Goal: Task Accomplishment & Management: Manage account settings

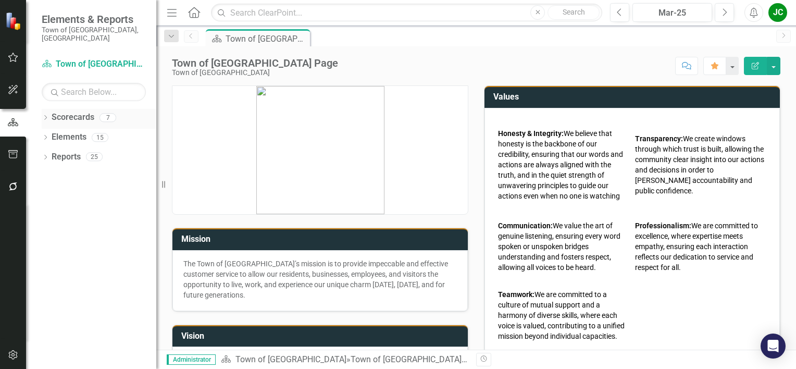
click at [46, 116] on icon "Dropdown" at bounding box center [45, 119] width 7 height 6
click at [51, 134] on icon "Dropdown" at bounding box center [51, 137] width 8 height 6
click at [77, 151] on link "Community Development" at bounding box center [112, 157] width 89 height 12
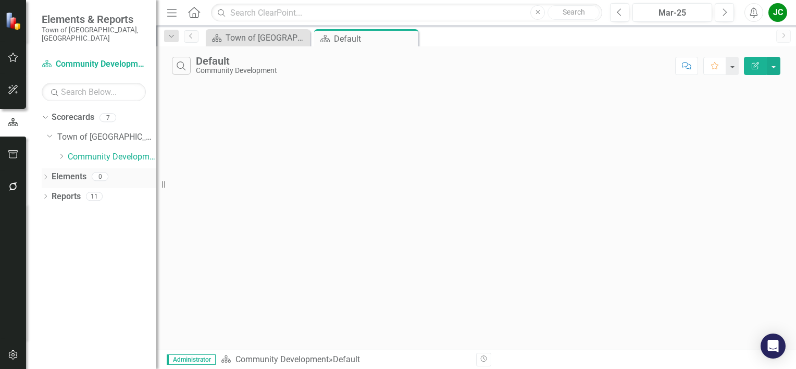
click at [42, 175] on icon "Dropdown" at bounding box center [45, 178] width 7 height 6
click at [46, 254] on icon "Dropdown" at bounding box center [45, 257] width 7 height 6
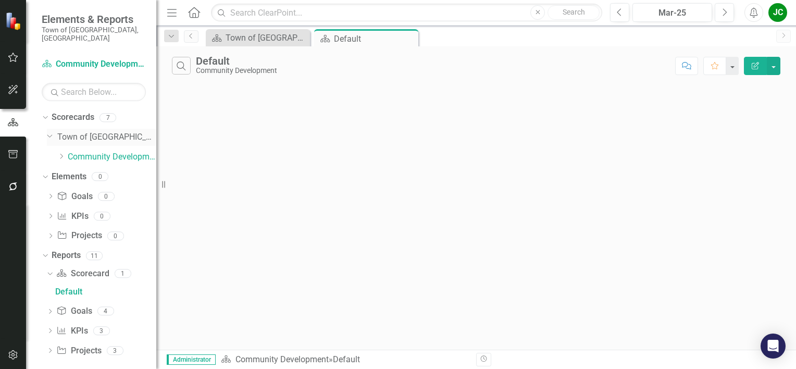
click at [80, 131] on link "Town of [GEOGRAPHIC_DATA]" at bounding box center [106, 137] width 99 height 12
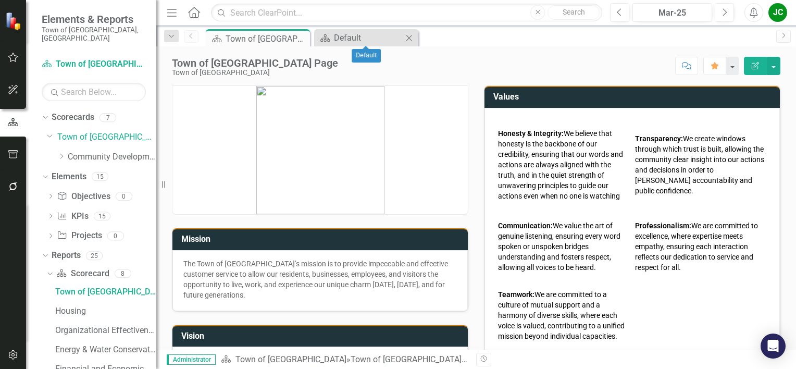
click at [410, 38] on icon "Close" at bounding box center [408, 38] width 10 height 8
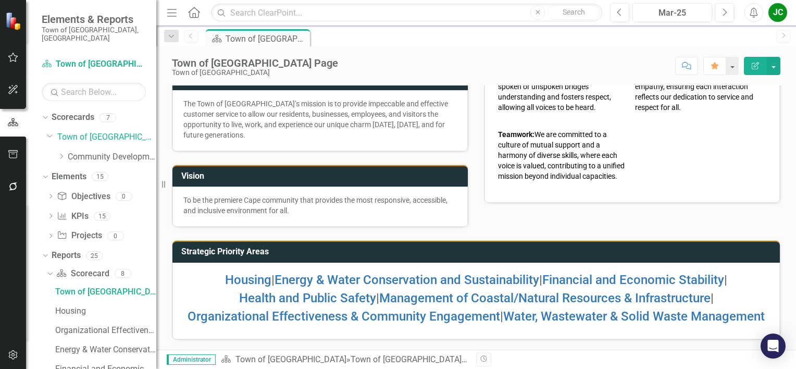
scroll to position [171, 0]
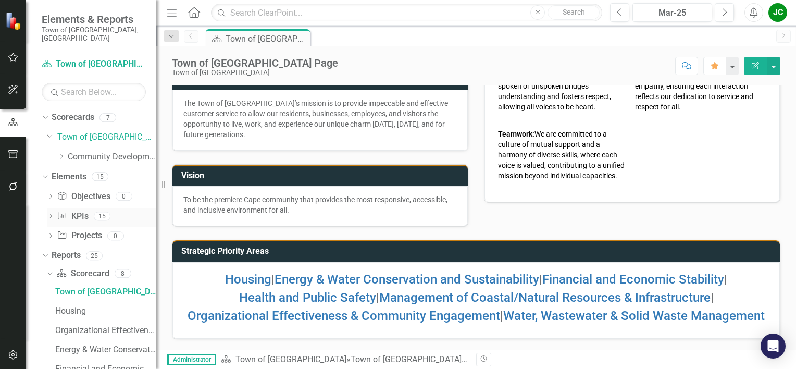
click at [72, 210] on link "KPI KPIs" at bounding box center [72, 216] width 31 height 12
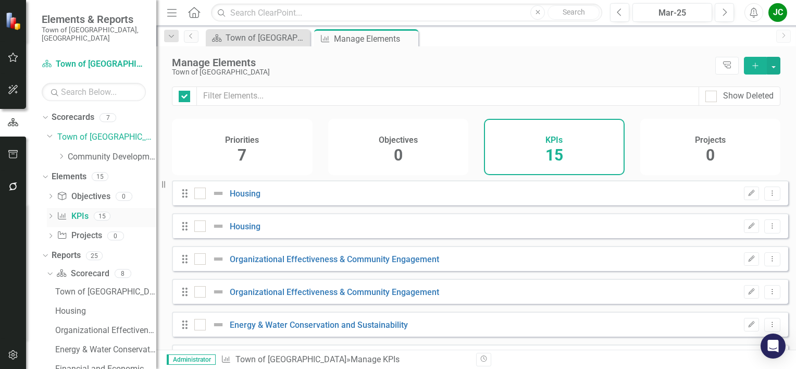
checkbox input "false"
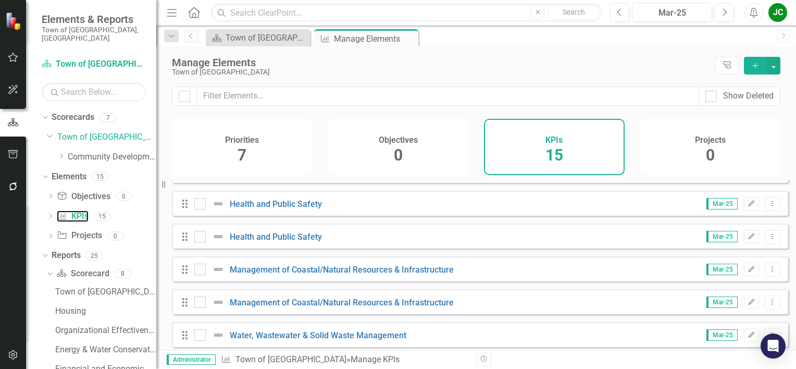
scroll to position [253, 0]
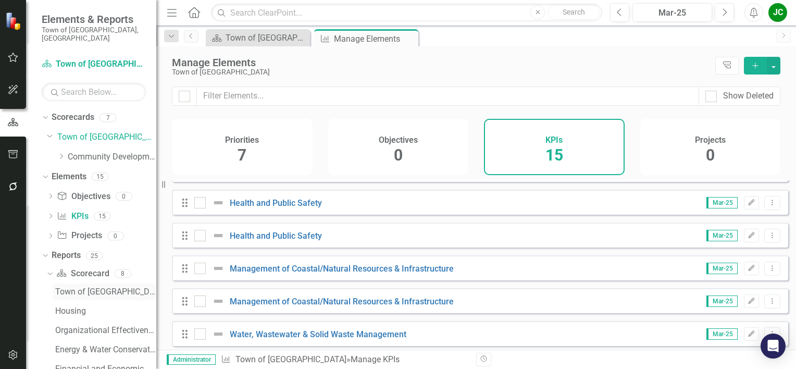
click at [80, 288] on link "Town of [GEOGRAPHIC_DATA] Page" at bounding box center [105, 291] width 104 height 17
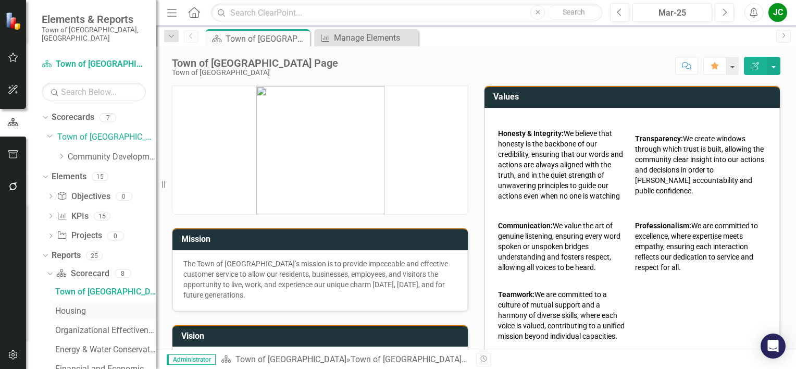
click at [74, 306] on div "Housing" at bounding box center [105, 310] width 101 height 9
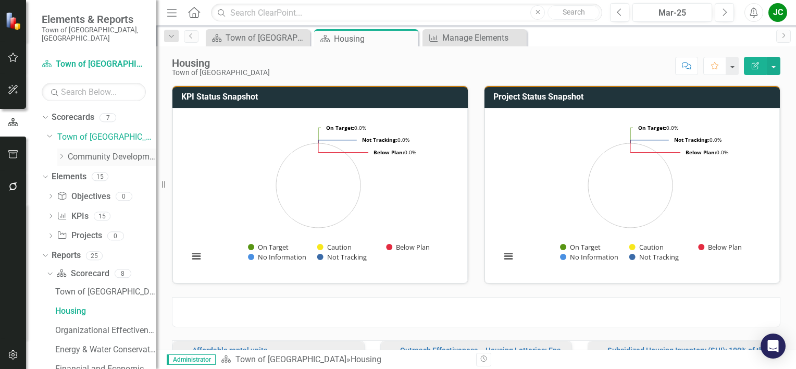
click at [86, 151] on link "Community Development" at bounding box center [112, 157] width 89 height 12
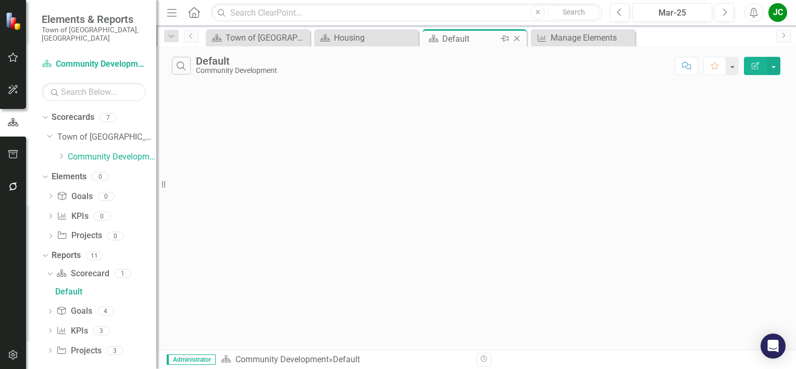
click at [515, 40] on icon "Close" at bounding box center [516, 38] width 10 height 8
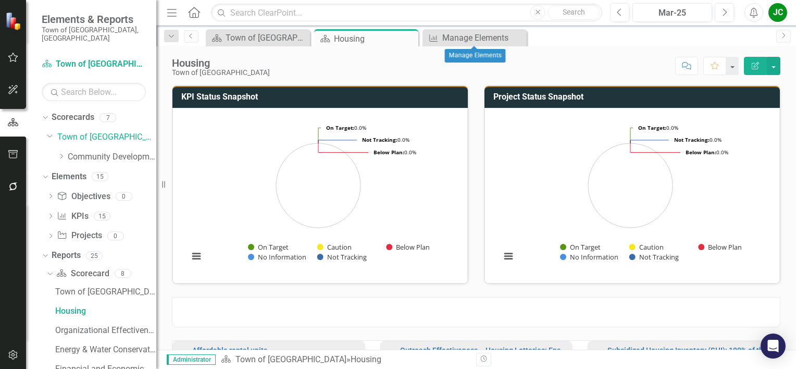
click at [0, 0] on icon at bounding box center [0, 0] width 0 height 0
click at [410, 36] on icon "Close" at bounding box center [408, 38] width 10 height 8
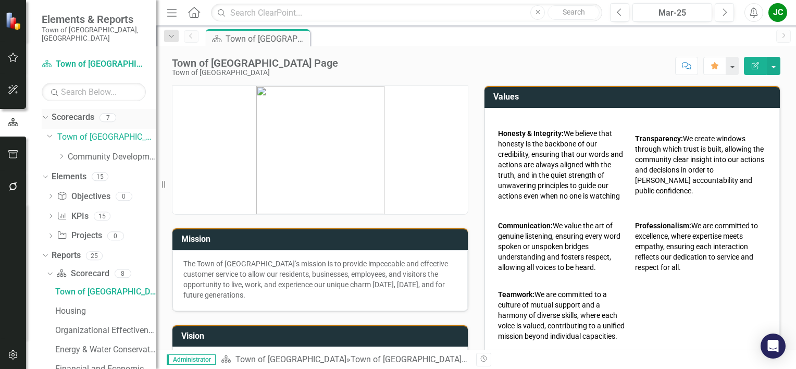
click at [84, 111] on link "Scorecards" at bounding box center [73, 117] width 43 height 12
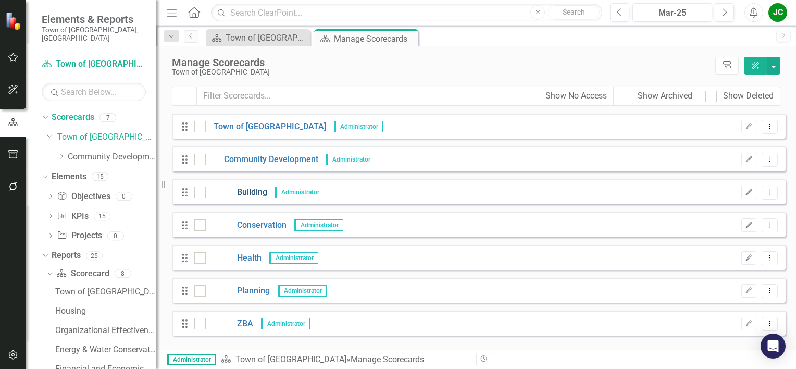
click at [258, 191] on link "Building" at bounding box center [236, 192] width 61 height 12
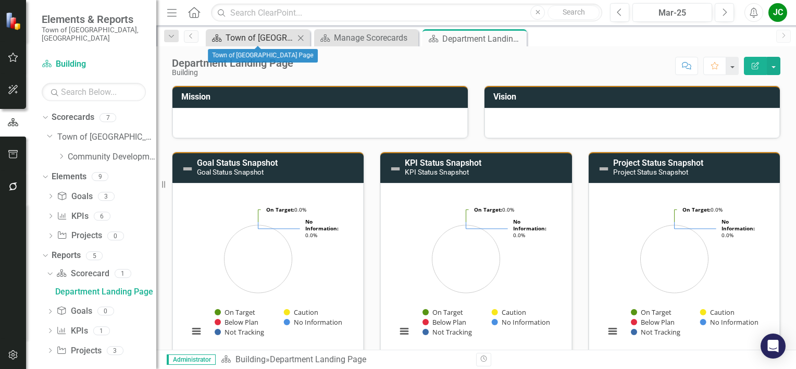
click at [267, 39] on div "Town of [GEOGRAPHIC_DATA] Page" at bounding box center [259, 37] width 69 height 13
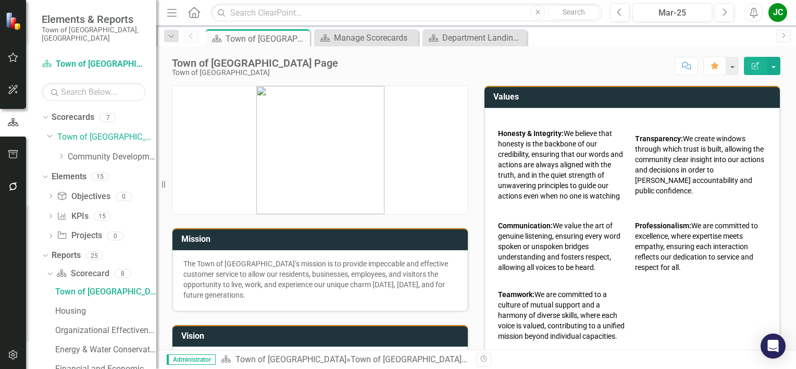
scroll to position [171, 0]
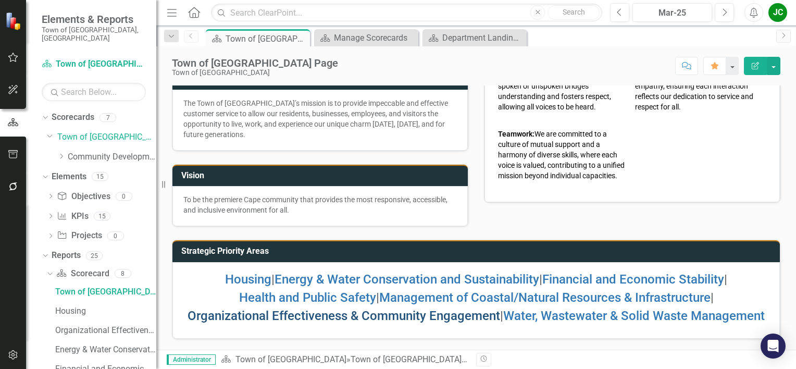
click at [373, 308] on link "Organizational Effectiveness & Community Engagement" at bounding box center [343, 315] width 312 height 15
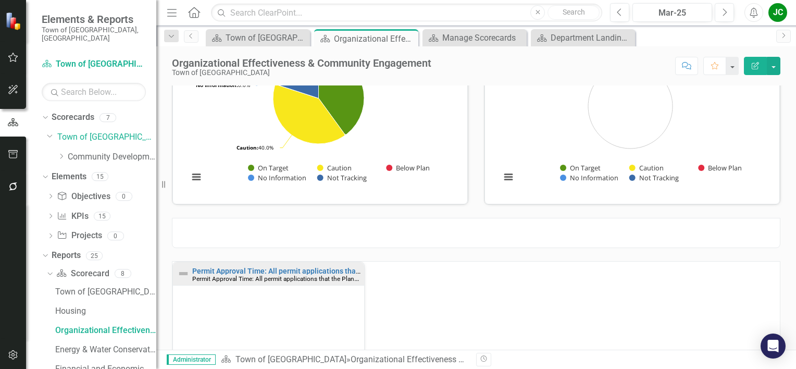
scroll to position [79, 0]
click at [306, 267] on link "Permit Approval Time: All permit applications that the Planning Department is a…" at bounding box center [393, 271] width 403 height 8
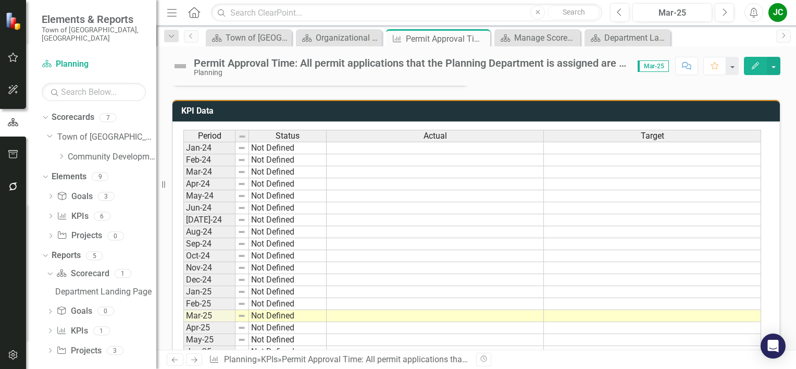
scroll to position [474, 0]
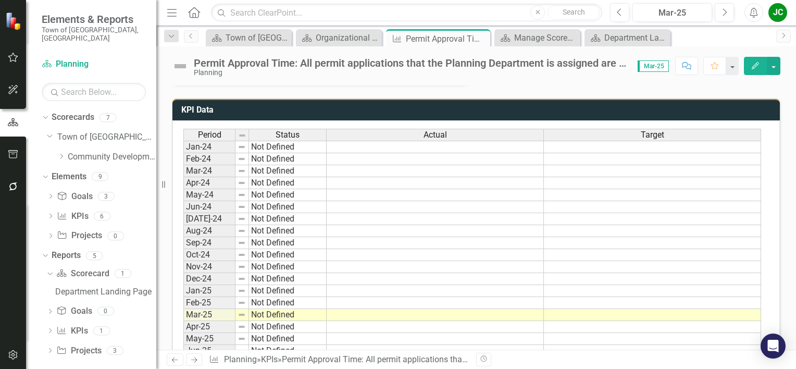
click at [446, 153] on td at bounding box center [434, 159] width 217 height 12
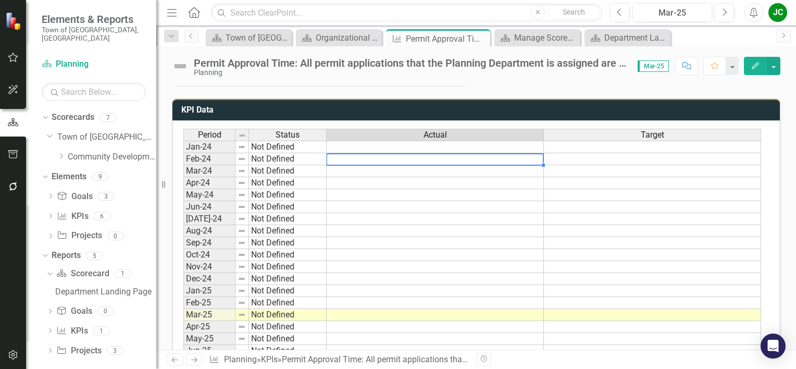
click at [378, 225] on td at bounding box center [434, 231] width 217 height 12
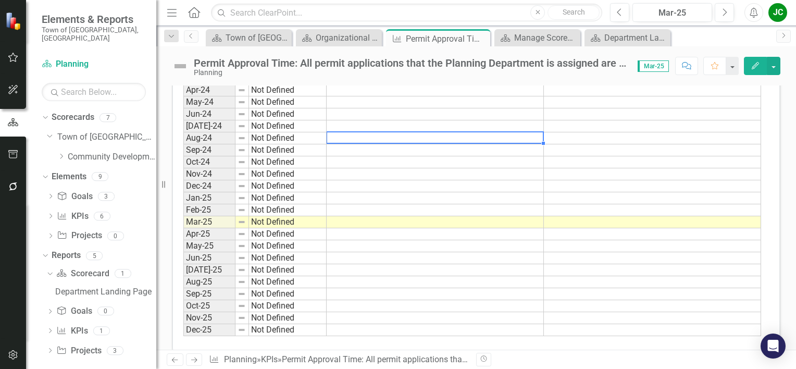
scroll to position [568, 0]
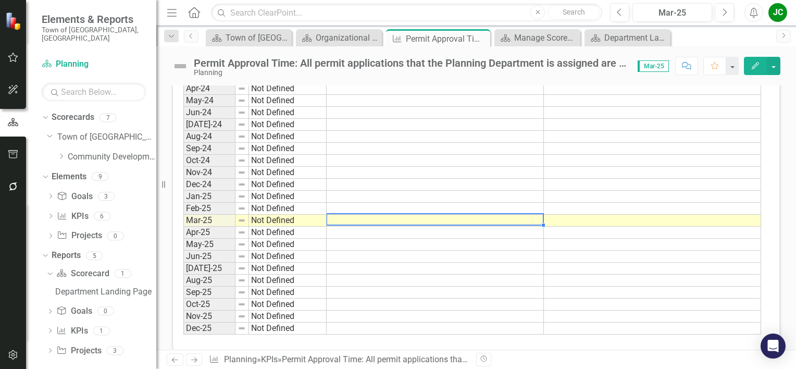
click at [373, 215] on td at bounding box center [434, 221] width 217 height 12
type textarea "10"
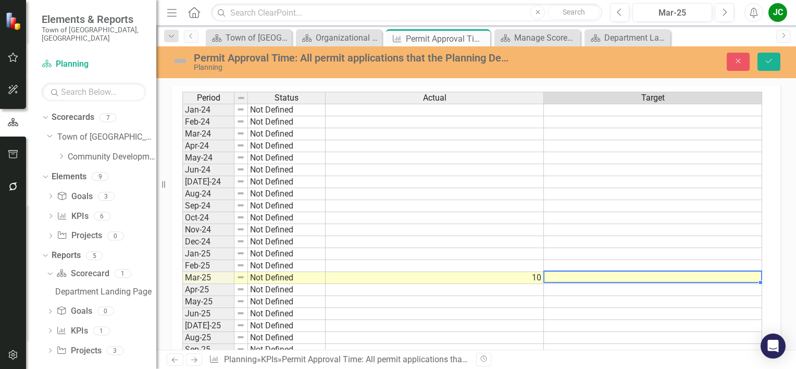
scroll to position [514, 0]
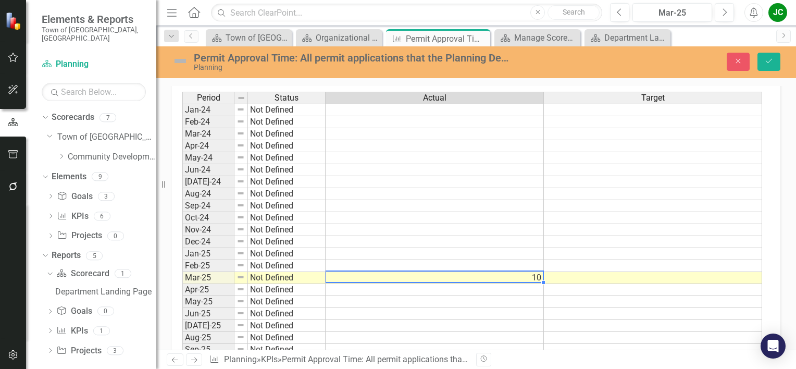
click at [504, 272] on td "10" at bounding box center [434, 278] width 218 height 12
type textarea "1"
type textarea "75"
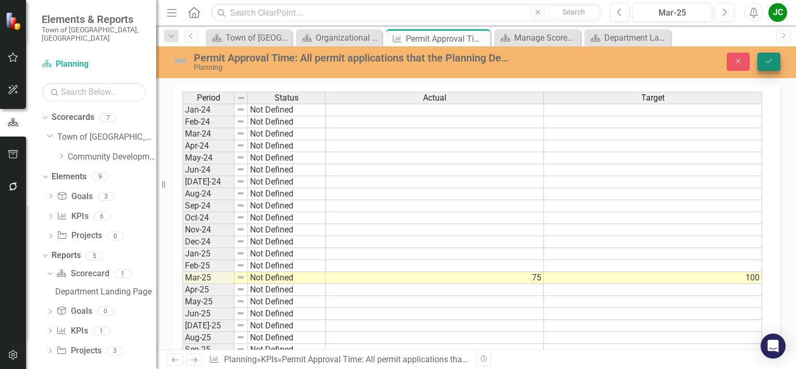
type textarea "100"
click at [767, 62] on icon "Save" at bounding box center [768, 60] width 9 height 7
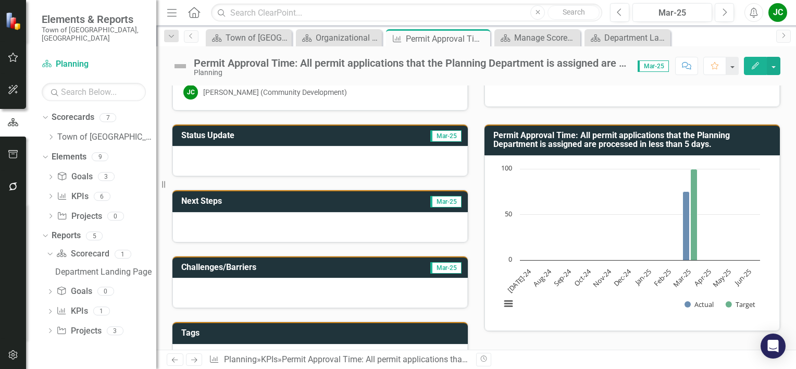
scroll to position [31, 0]
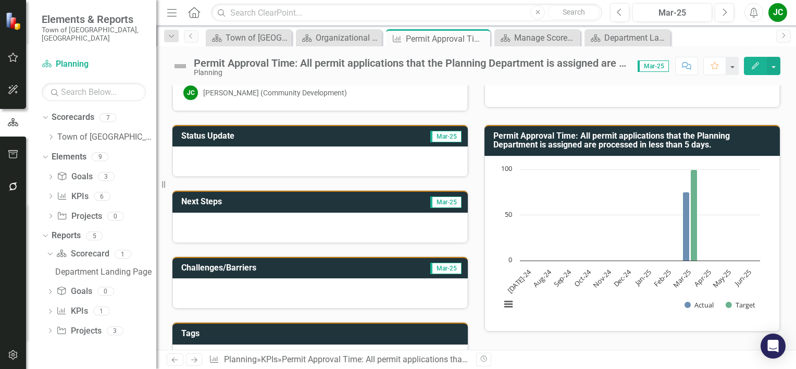
click at [600, 133] on h3 "Permit Approval Time: All permit applications that the Planning Department is a…" at bounding box center [633, 140] width 281 height 18
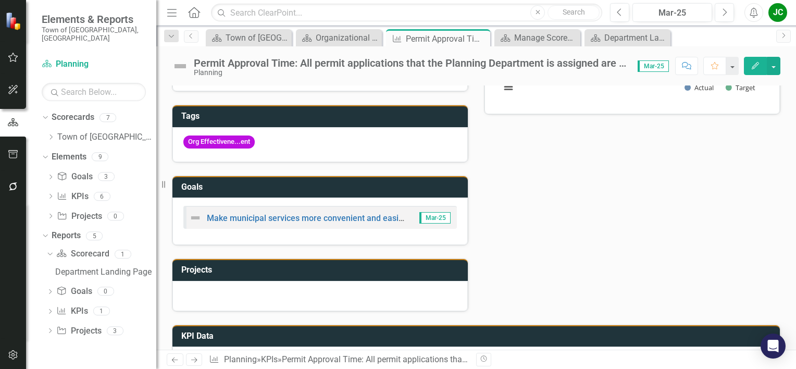
scroll to position [248, 0]
click at [336, 213] on link "Make municipal services more convenient and easier to navigate." at bounding box center [329, 218] width 245 height 10
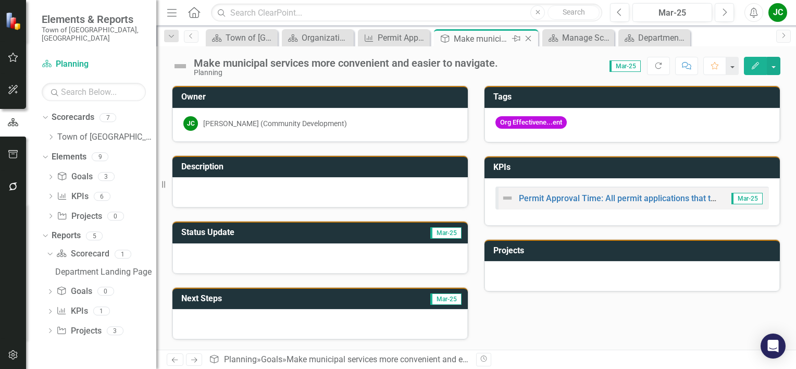
click at [531, 40] on icon "Close" at bounding box center [528, 38] width 10 height 8
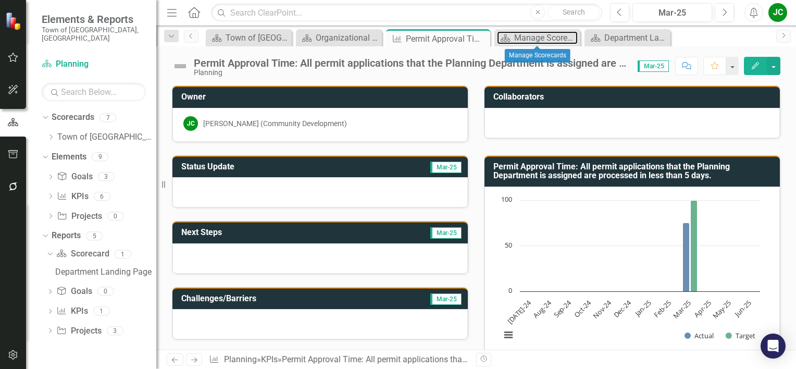
click at [531, 40] on div "Manage Scorecards" at bounding box center [546, 37] width 64 height 13
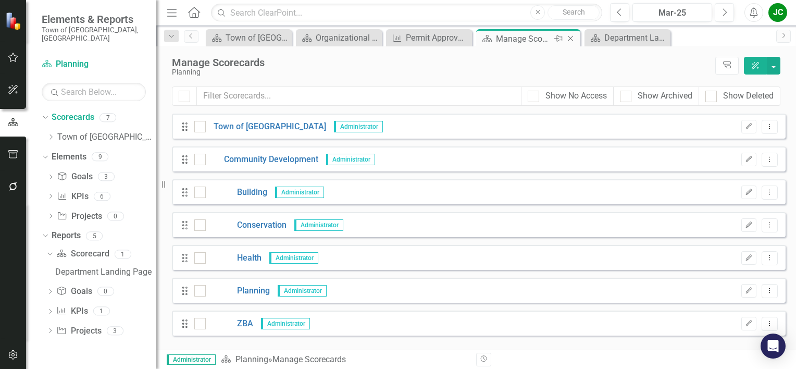
click at [570, 35] on icon "Close" at bounding box center [570, 38] width 10 height 8
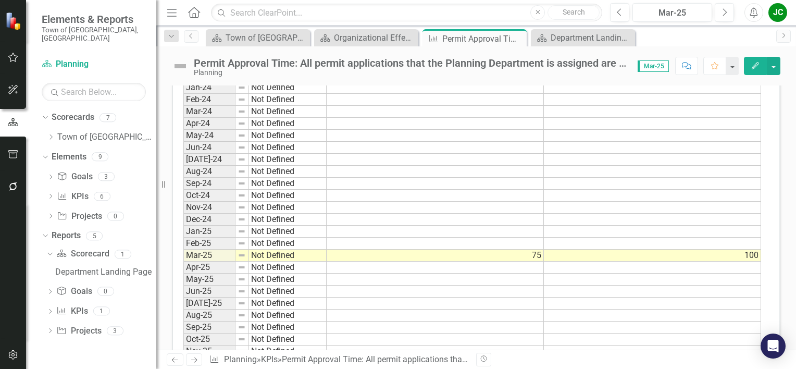
scroll to position [565, 0]
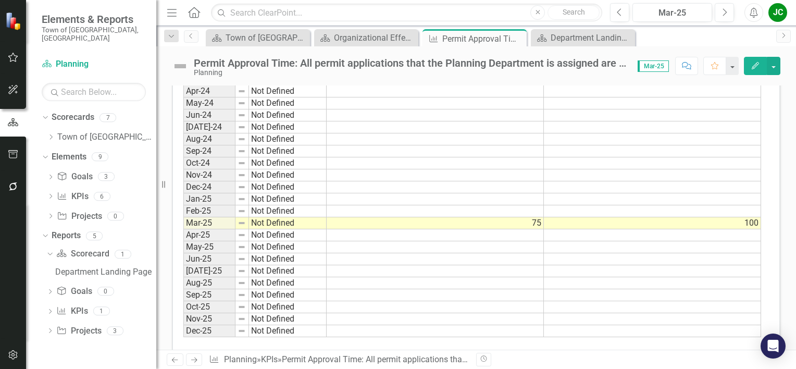
click at [528, 230] on td at bounding box center [434, 235] width 217 height 12
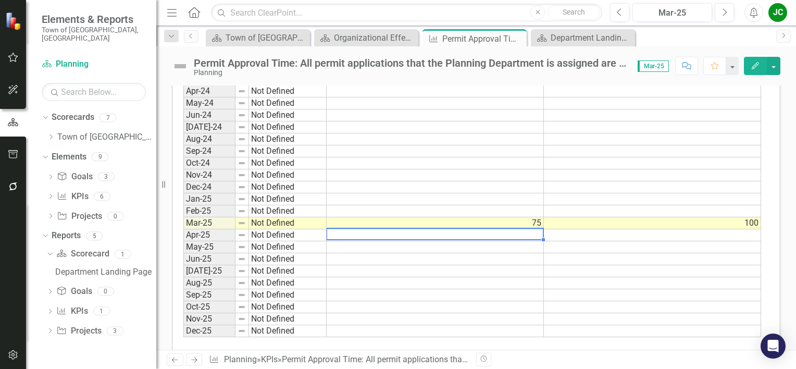
click at [521, 217] on td "75" at bounding box center [434, 223] width 217 height 12
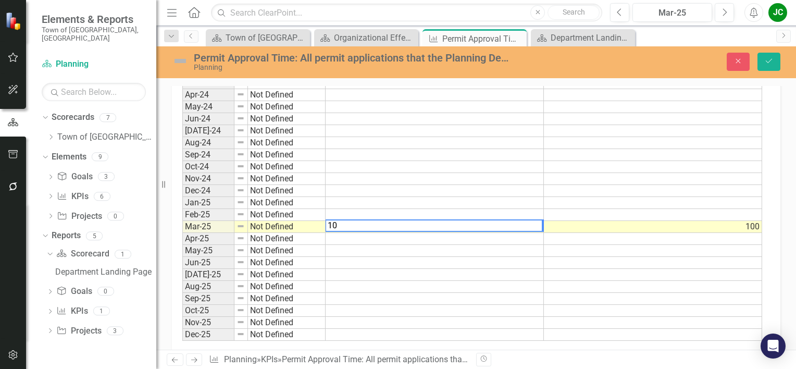
scroll to position [569, 0]
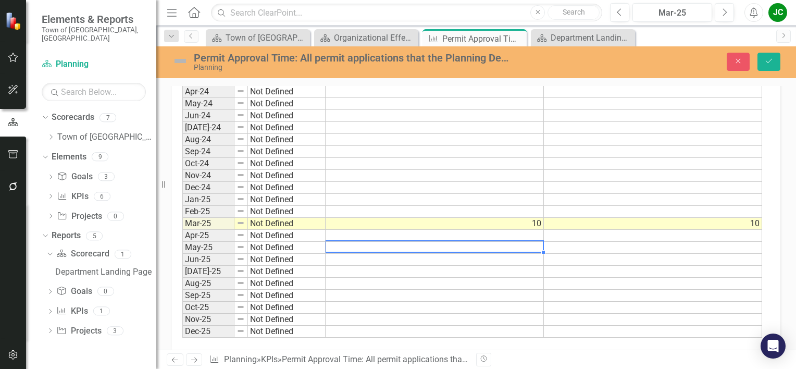
click at [182, 236] on div "Period Status Actual Target Jan-24 Not Defined Feb-24 Not Defined Mar-24 Not De…" at bounding box center [182, 187] width 0 height 300
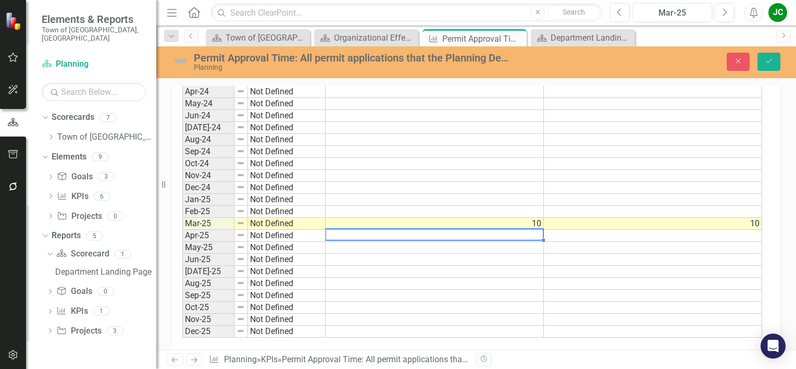
click at [182, 224] on div "Period Status Actual Target Jan-24 Not Defined Feb-24 Not Defined Mar-24 Not De…" at bounding box center [182, 187] width 0 height 300
type textarea "8"
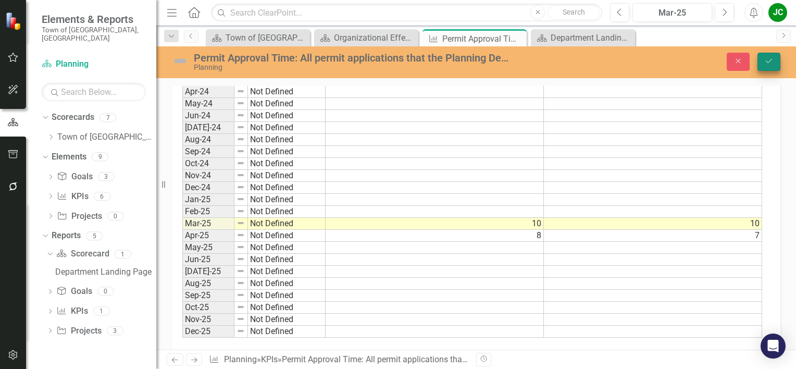
type textarea "7"
click at [772, 53] on button "Save" at bounding box center [768, 62] width 23 height 18
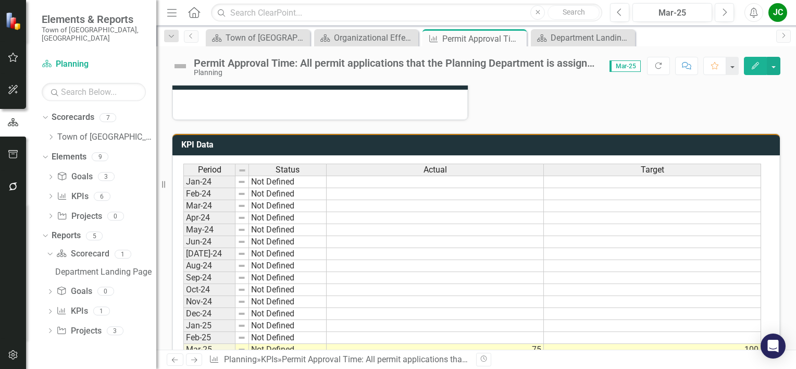
scroll to position [575, 0]
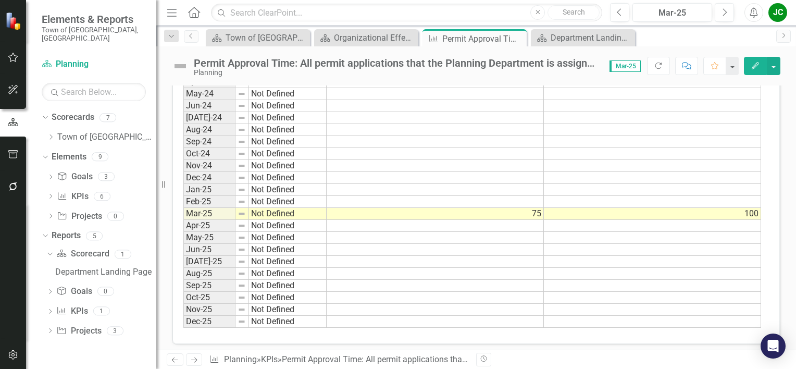
click at [596, 208] on td "100" at bounding box center [652, 214] width 217 height 12
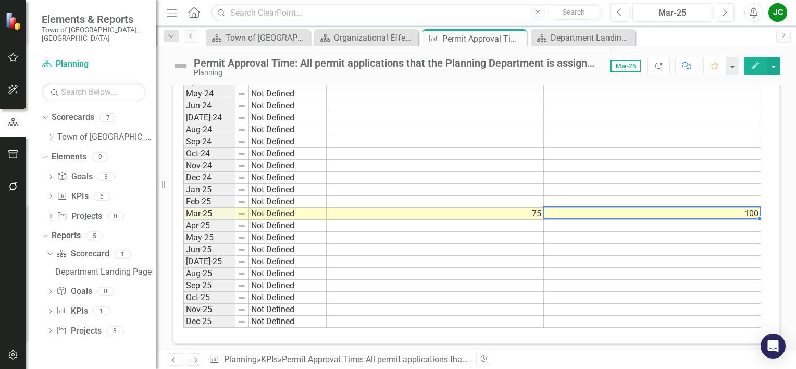
click at [535, 220] on td at bounding box center [434, 226] width 217 height 12
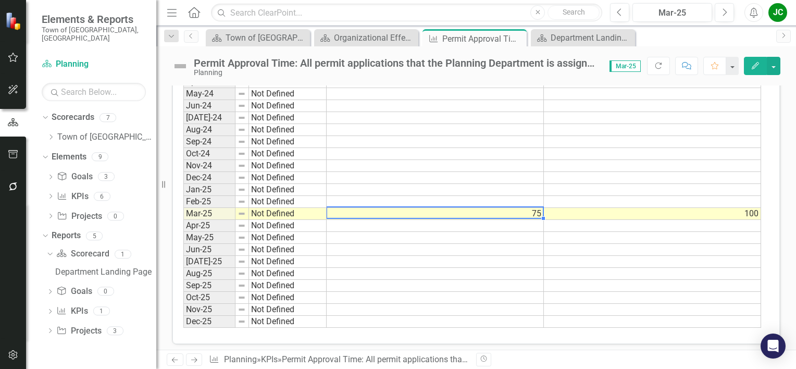
click at [527, 210] on td "75" at bounding box center [434, 214] width 217 height 12
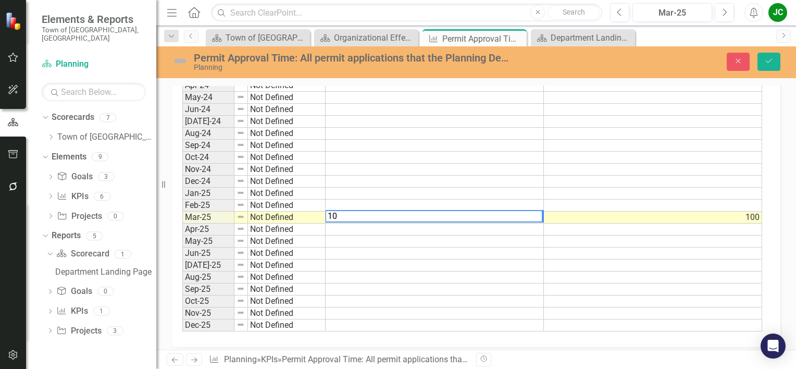
scroll to position [578, 0]
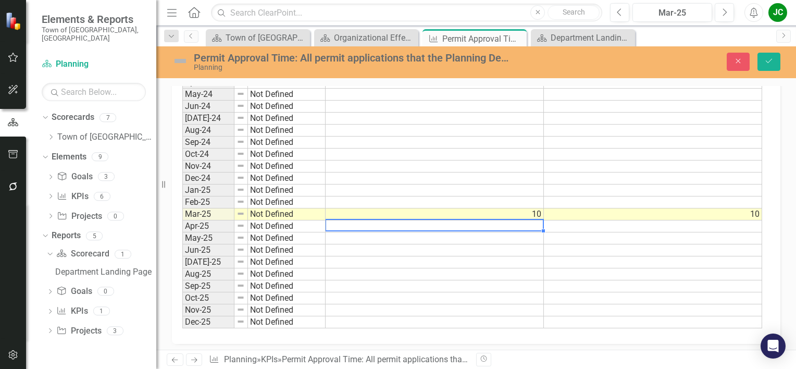
click at [533, 220] on td at bounding box center [434, 226] width 218 height 12
type textarea "8"
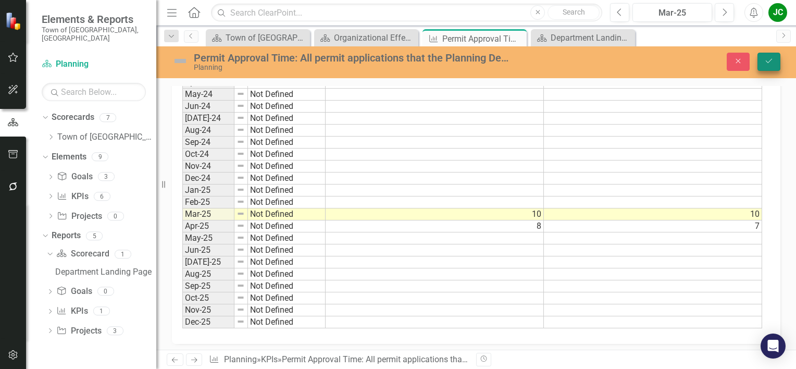
type textarea "7"
click at [769, 57] on icon "Save" at bounding box center [768, 60] width 9 height 7
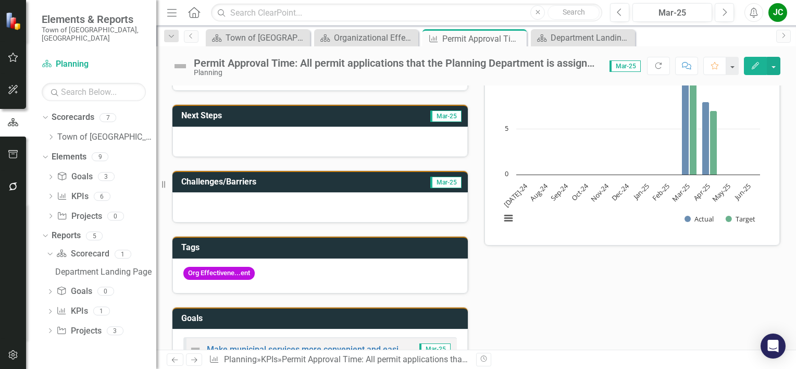
scroll to position [0, 0]
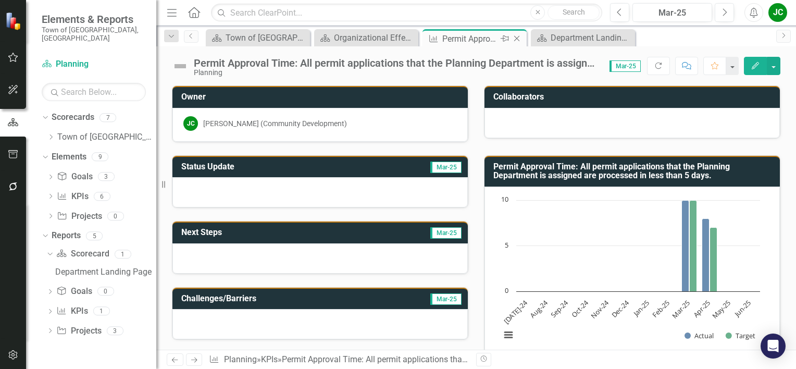
click at [518, 41] on icon "Close" at bounding box center [516, 38] width 10 height 8
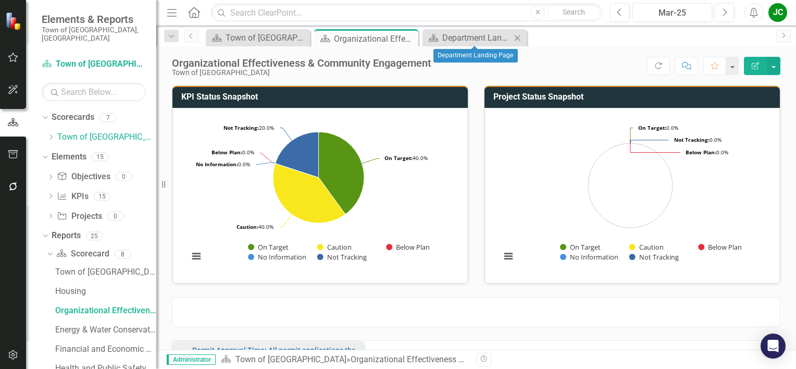
click at [519, 38] on icon "Close" at bounding box center [517, 38] width 10 height 8
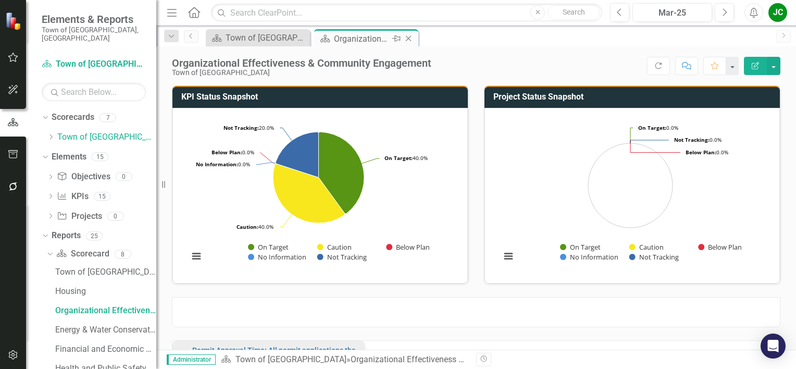
click at [409, 40] on icon "Close" at bounding box center [408, 38] width 10 height 8
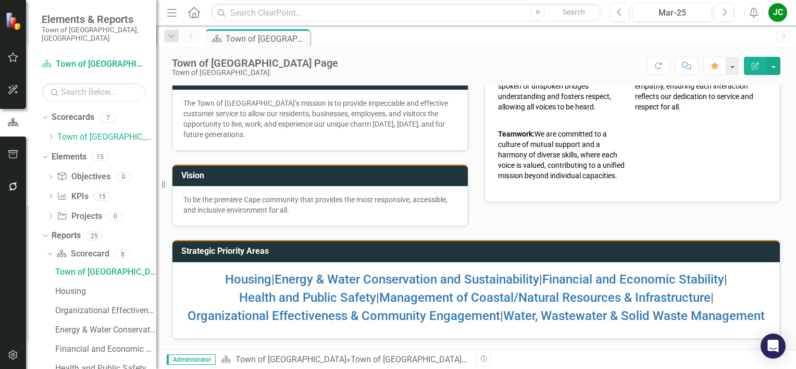
scroll to position [171, 0]
click at [438, 272] on link "Energy & Water Conservation and Sustainability" at bounding box center [406, 279] width 264 height 15
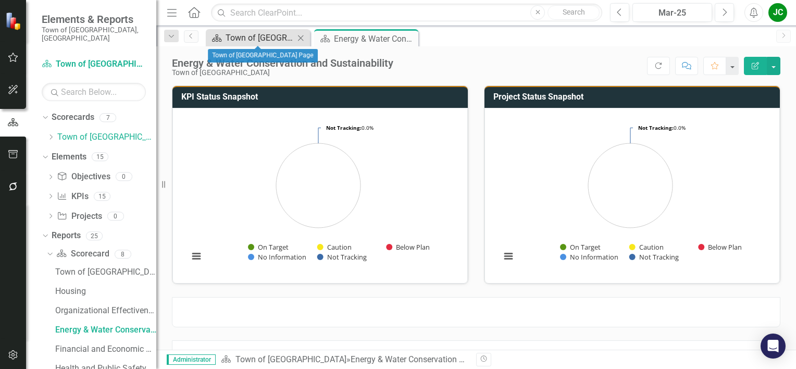
click at [259, 35] on div "Town of [GEOGRAPHIC_DATA] Page" at bounding box center [259, 37] width 69 height 13
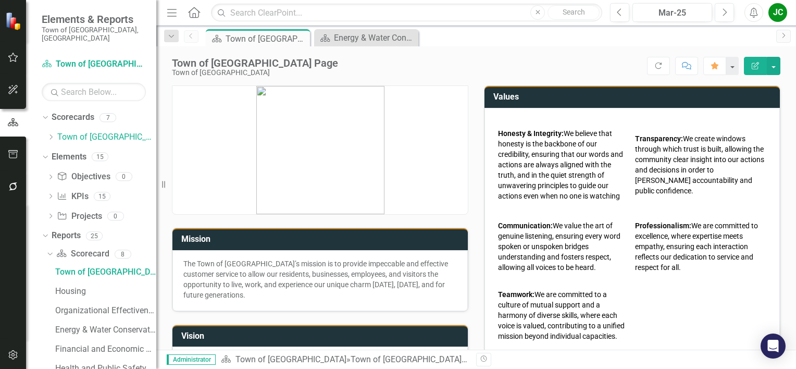
scroll to position [171, 0]
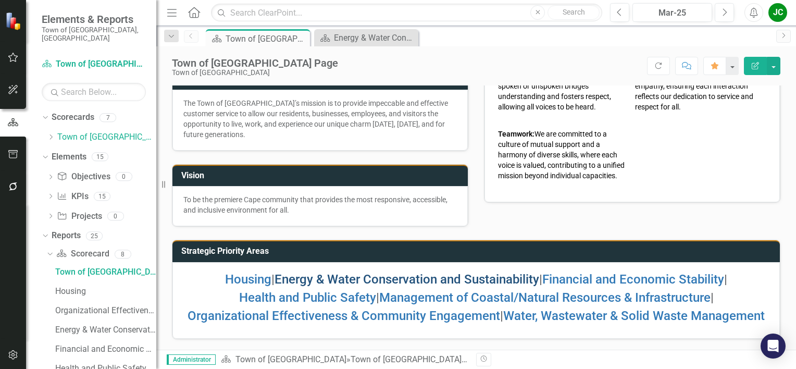
click at [333, 272] on link "Energy & Water Conservation and Sustainability" at bounding box center [406, 279] width 264 height 15
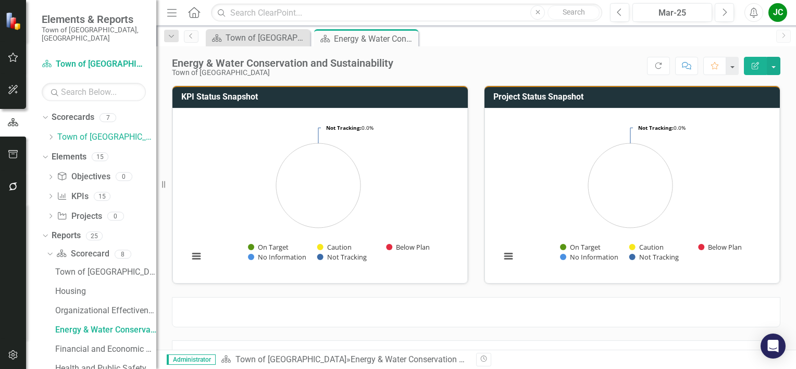
click at [258, 27] on div "Dropdown Search Scorecard Town of [GEOGRAPHIC_DATA] Page Close Scorecard Energy…" at bounding box center [475, 36] width 639 height 21
click at [261, 42] on div "Town of [GEOGRAPHIC_DATA] Page" at bounding box center [259, 37] width 69 height 13
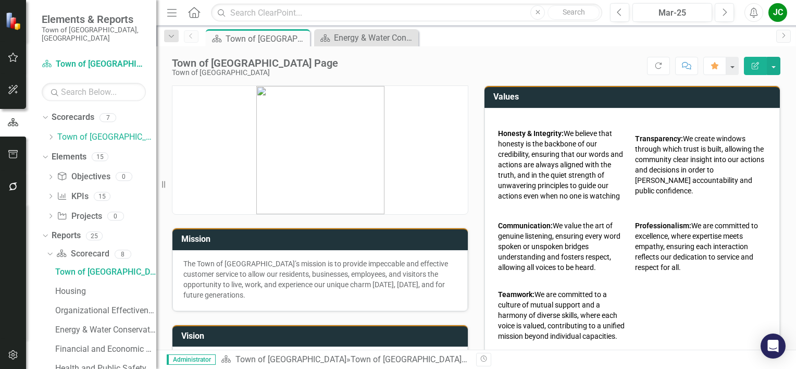
scroll to position [171, 0]
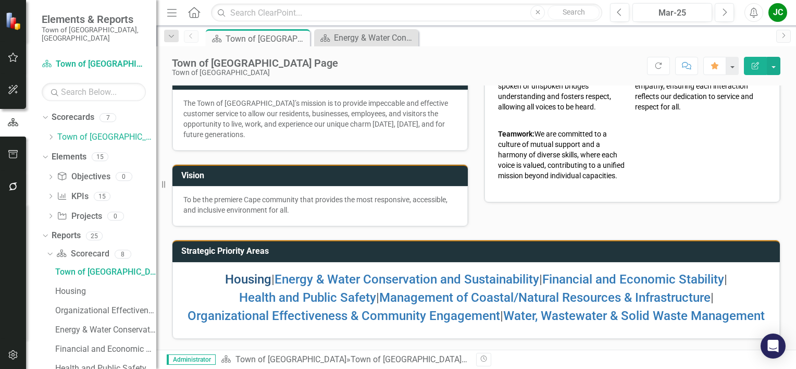
click at [249, 272] on link "Housing" at bounding box center [248, 279] width 46 height 15
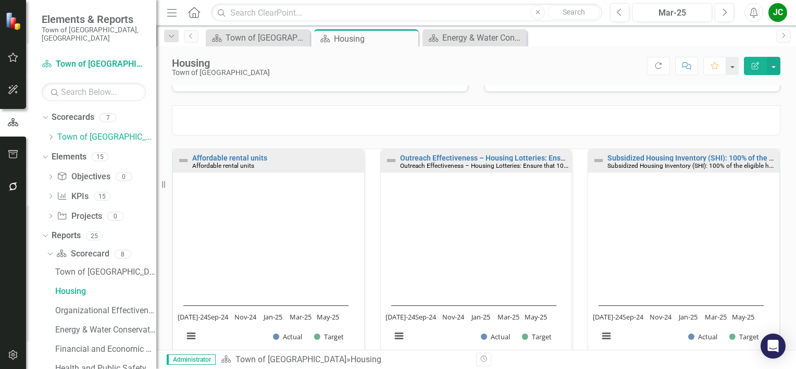
scroll to position [245, 0]
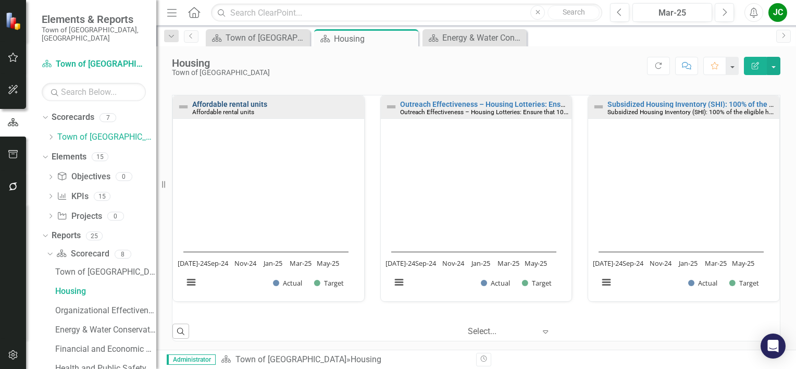
click at [222, 102] on link "Affordable rental units" at bounding box center [229, 104] width 75 height 8
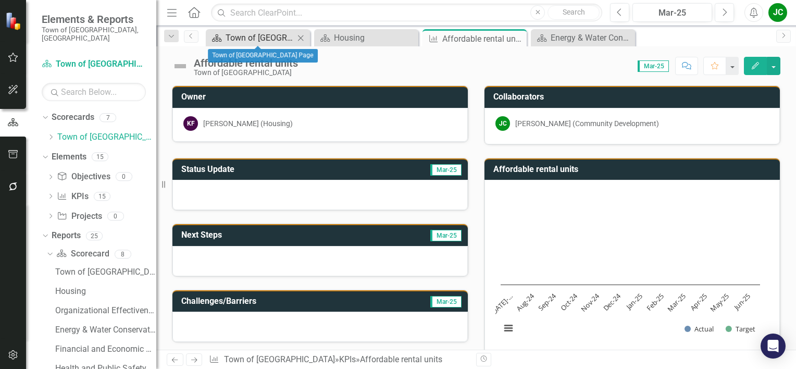
click at [266, 34] on div "Town of [GEOGRAPHIC_DATA] Page" at bounding box center [259, 37] width 69 height 13
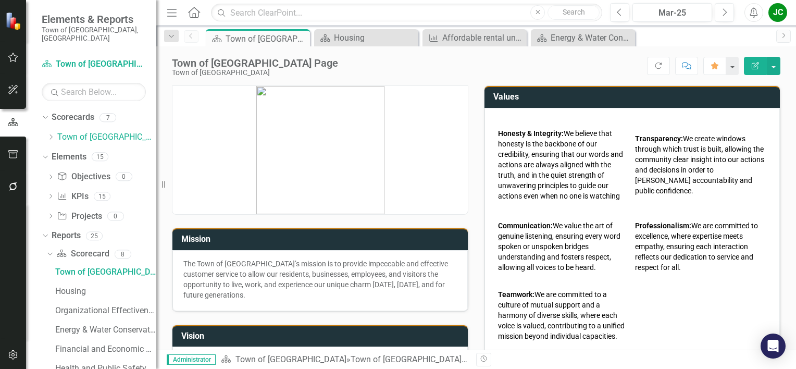
scroll to position [171, 0]
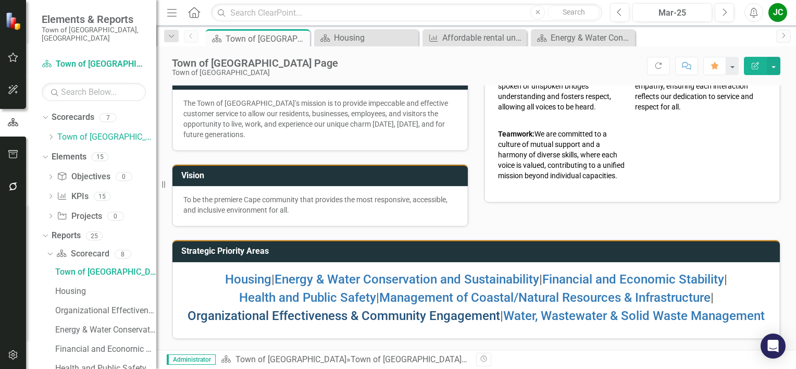
click at [429, 308] on link "Organizational Effectiveness & Community Engagement" at bounding box center [343, 315] width 312 height 15
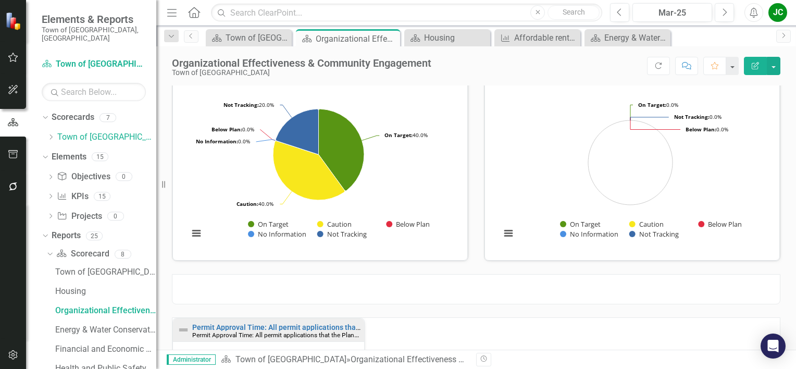
scroll to position [22, 0]
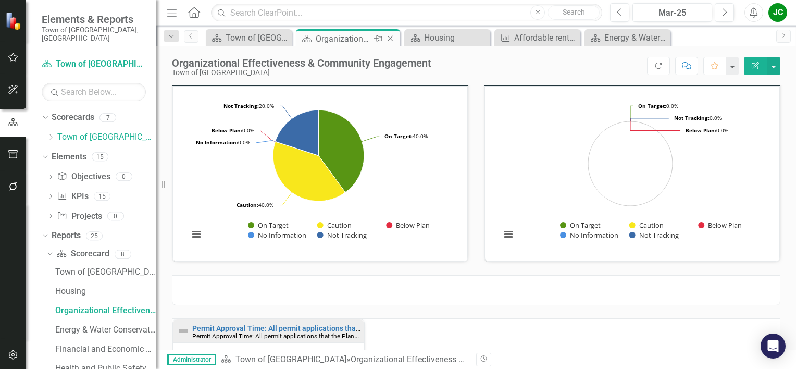
click at [389, 37] on icon "Close" at bounding box center [390, 38] width 10 height 8
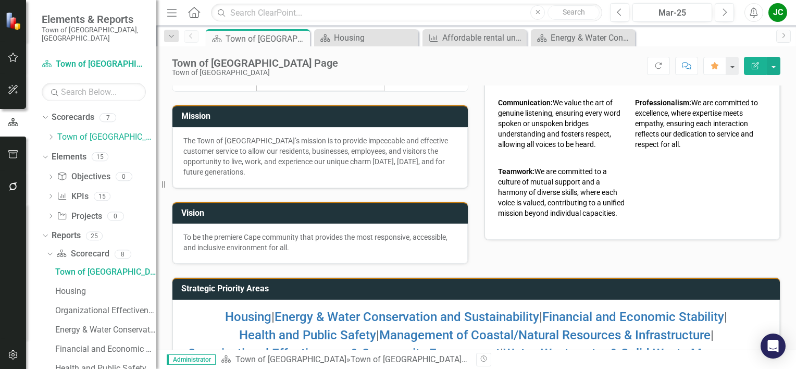
scroll to position [171, 0]
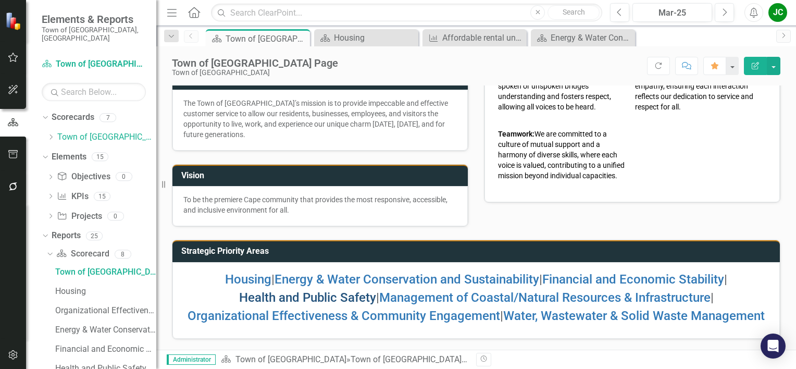
click at [356, 290] on link "Health and Public Safety" at bounding box center [307, 297] width 137 height 15
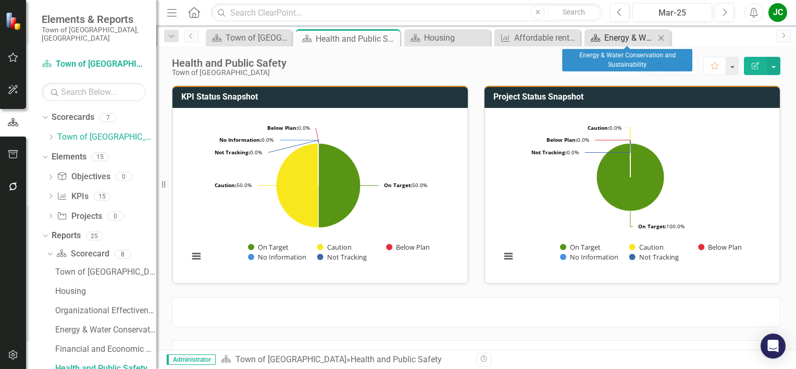
click at [638, 42] on div "Energy & Water Conservation and Sustainability" at bounding box center [629, 37] width 51 height 13
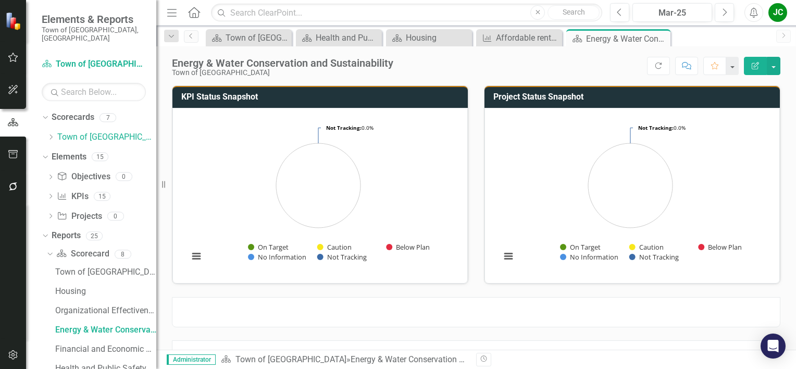
scroll to position [30, 0]
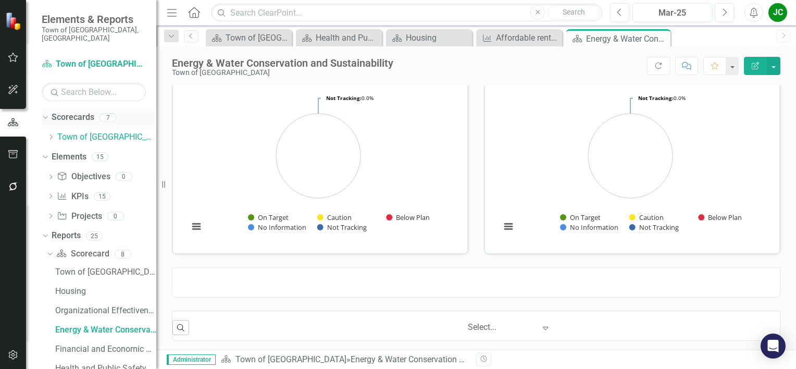
click at [79, 111] on link "Scorecards" at bounding box center [73, 117] width 43 height 12
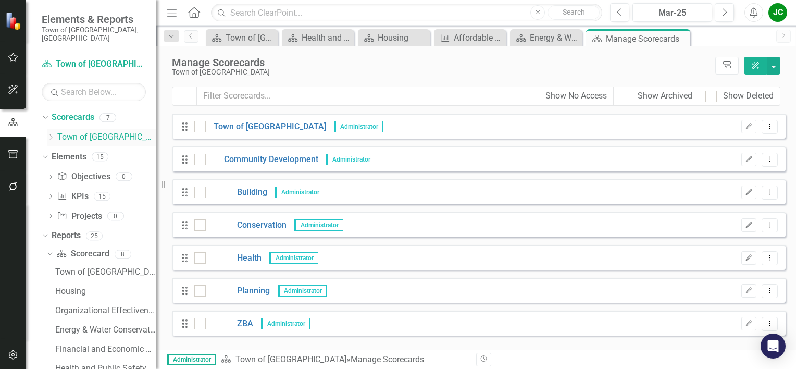
click at [86, 134] on link "Town of [GEOGRAPHIC_DATA]" at bounding box center [106, 137] width 99 height 12
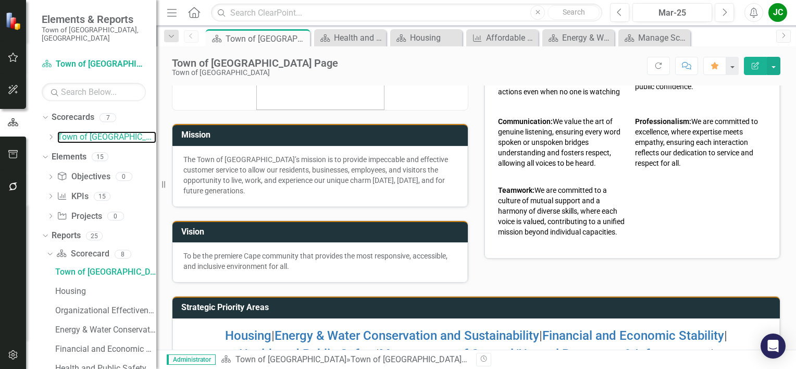
scroll to position [171, 0]
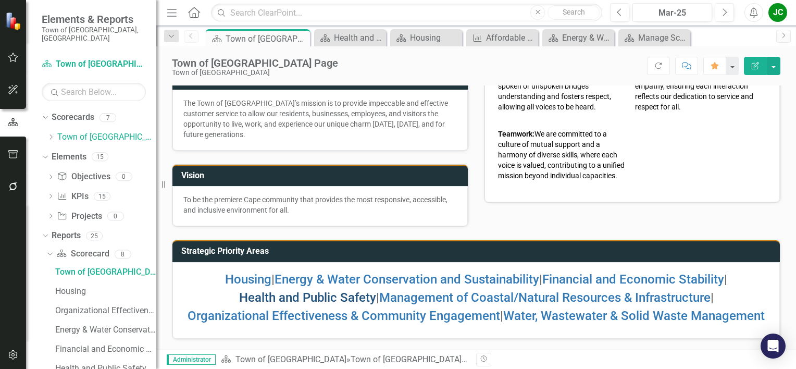
click at [323, 290] on link "Health and Public Safety" at bounding box center [307, 297] width 137 height 15
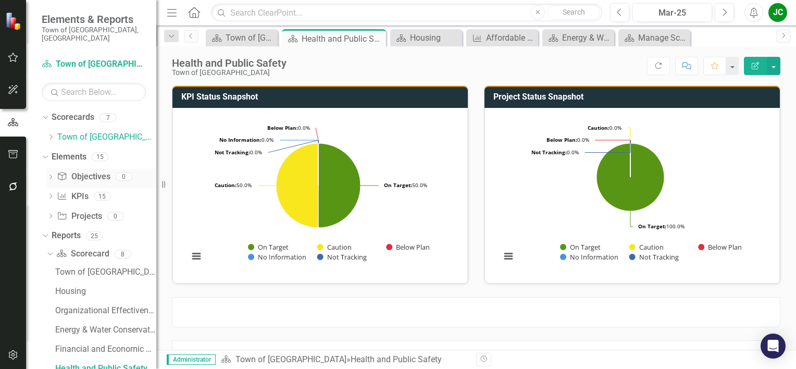
click at [74, 171] on link "Objective Objectives" at bounding box center [83, 177] width 53 height 12
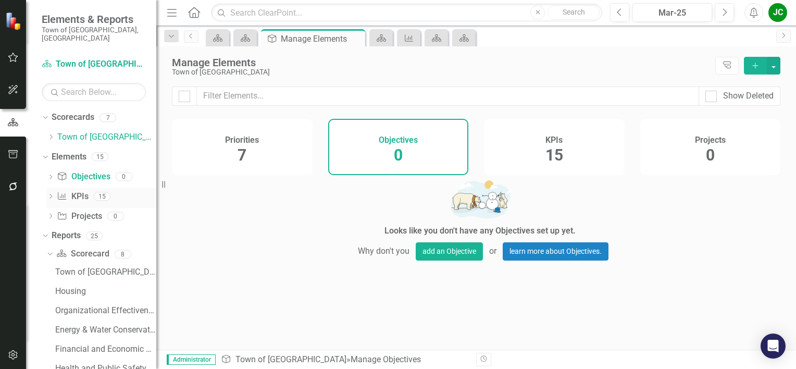
click at [81, 191] on link "KPI KPIs" at bounding box center [72, 197] width 31 height 12
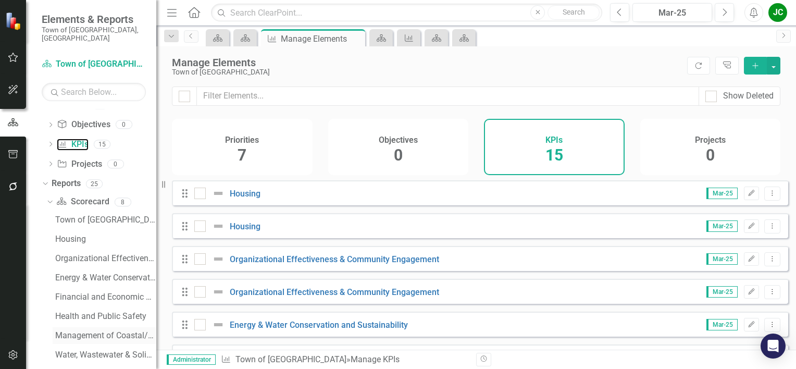
scroll to position [115, 0]
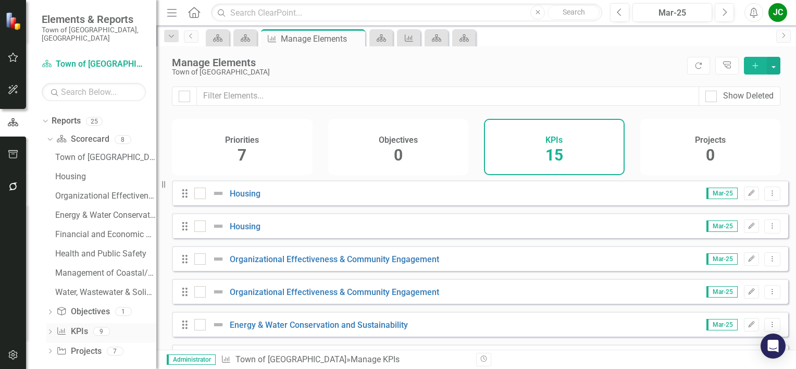
click at [70, 325] on link "KPI KPIs" at bounding box center [71, 331] width 31 height 12
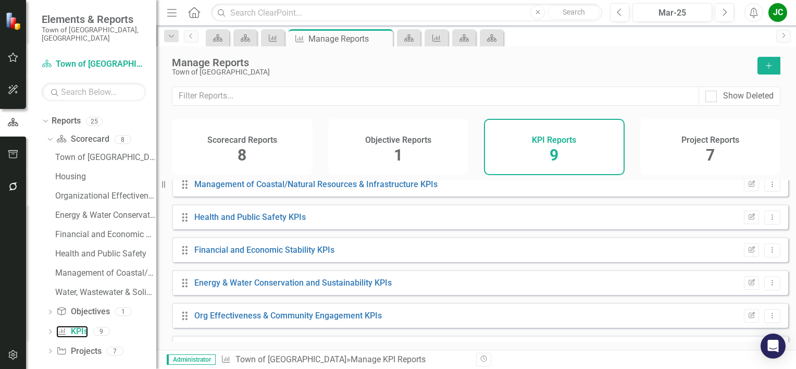
scroll to position [98, 0]
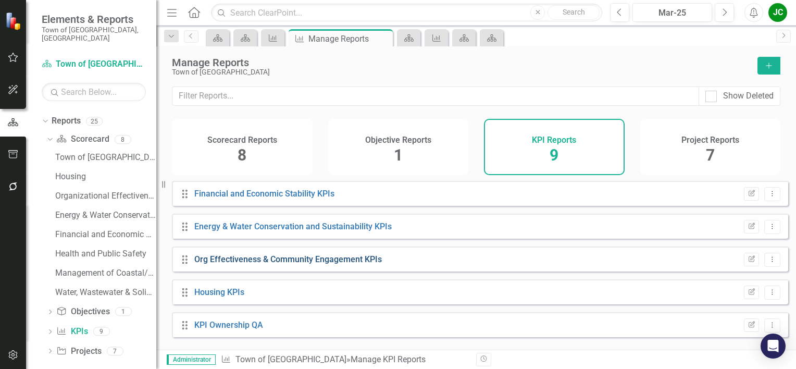
click at [330, 263] on link "Org Effectiveness & Community Engagement KPIs" at bounding box center [287, 259] width 187 height 10
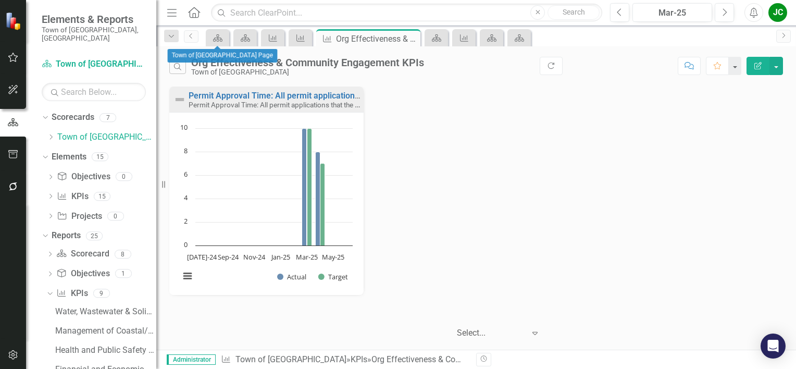
click at [218, 30] on div "Scorecard" at bounding box center [217, 37] width 23 height 17
click at [218, 37] on icon at bounding box center [217, 37] width 9 height 7
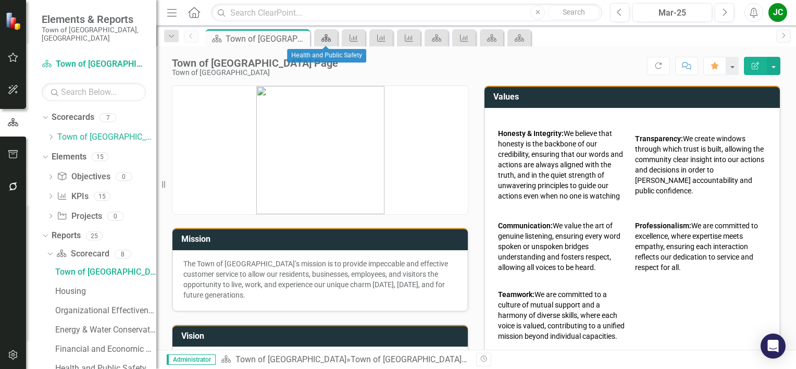
click at [324, 40] on icon "Scorecard" at bounding box center [326, 38] width 10 height 8
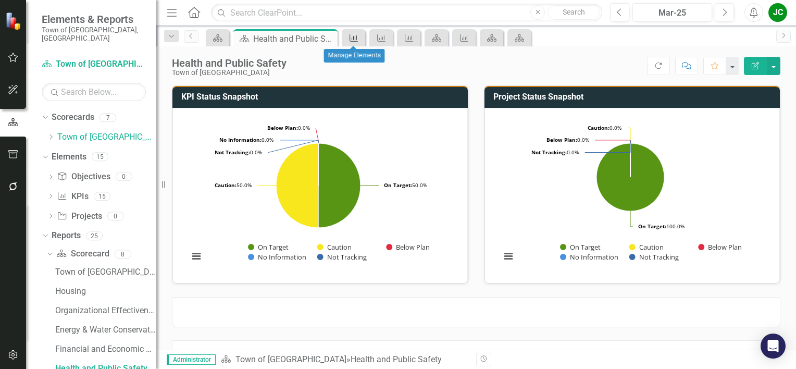
click at [356, 42] on div "KPI" at bounding box center [351, 37] width 15 height 13
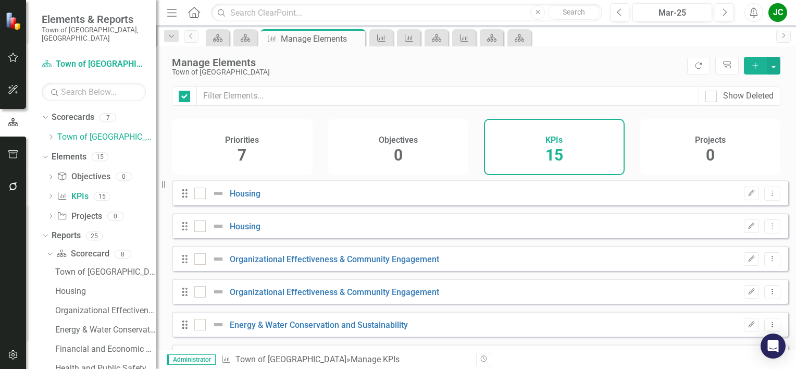
checkbox input "false"
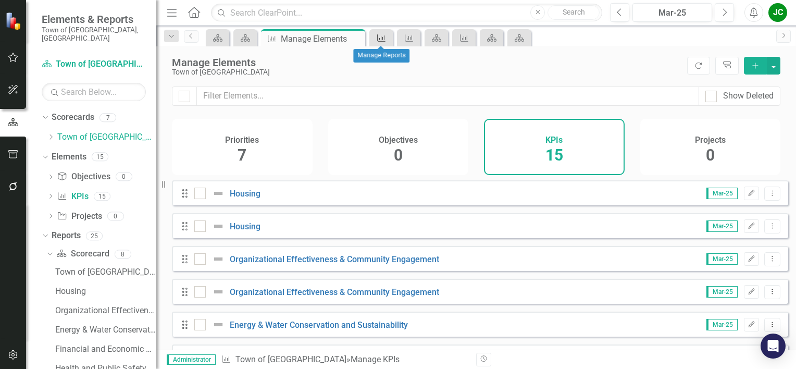
click at [385, 36] on icon "KPI" at bounding box center [381, 38] width 10 height 8
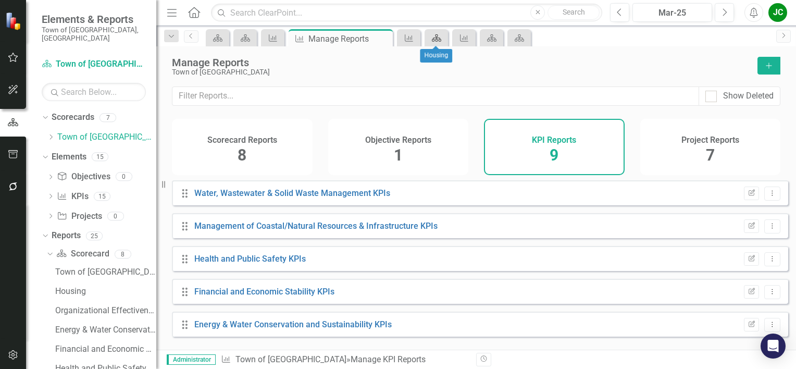
click at [444, 37] on link "Scorecard" at bounding box center [436, 37] width 18 height 13
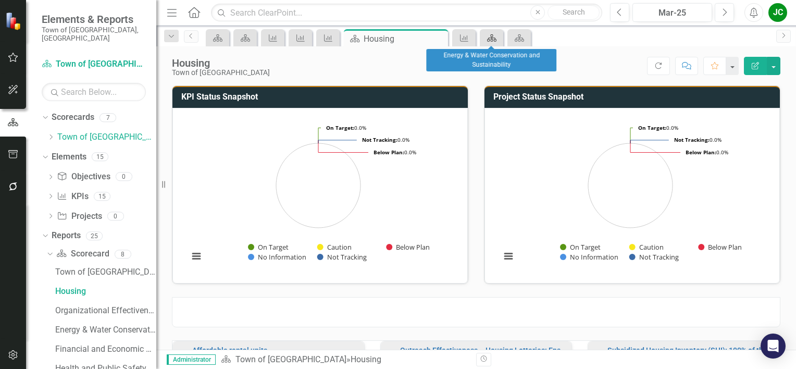
click at [500, 34] on link "Scorecard" at bounding box center [491, 37] width 18 height 13
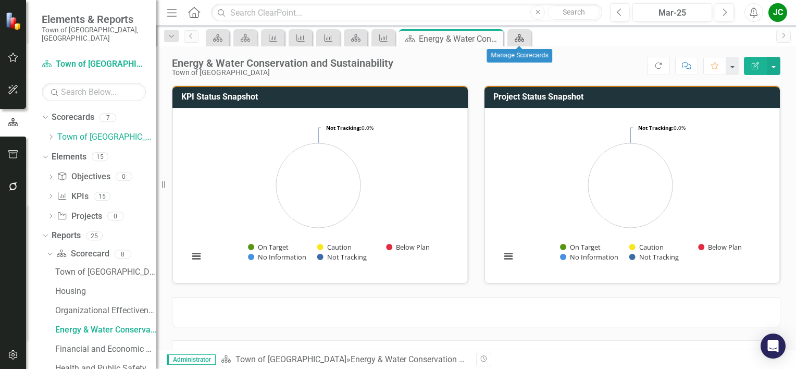
click at [512, 36] on div "Scorecard" at bounding box center [517, 37] width 15 height 13
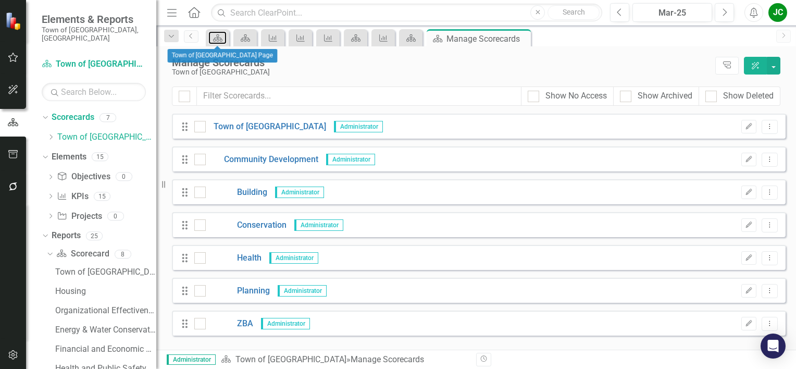
click at [218, 44] on div "Scorecard" at bounding box center [215, 37] width 15 height 13
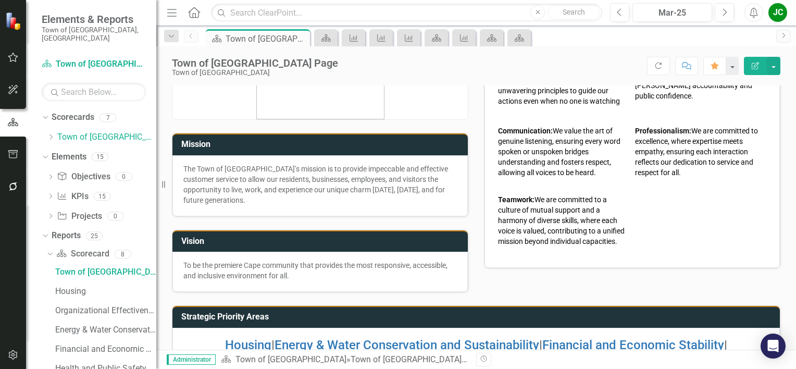
scroll to position [171, 0]
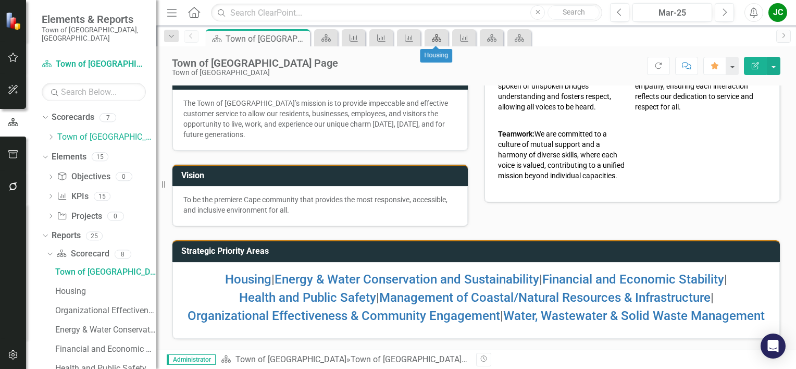
click at [439, 34] on icon "Scorecard" at bounding box center [436, 38] width 10 height 8
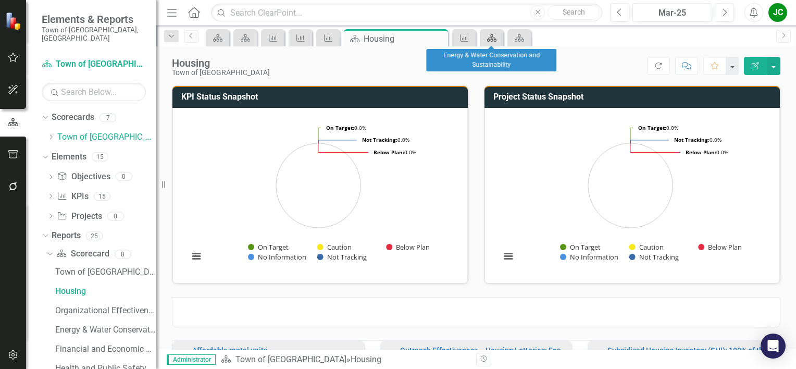
click at [491, 40] on icon "Scorecard" at bounding box center [491, 38] width 10 height 8
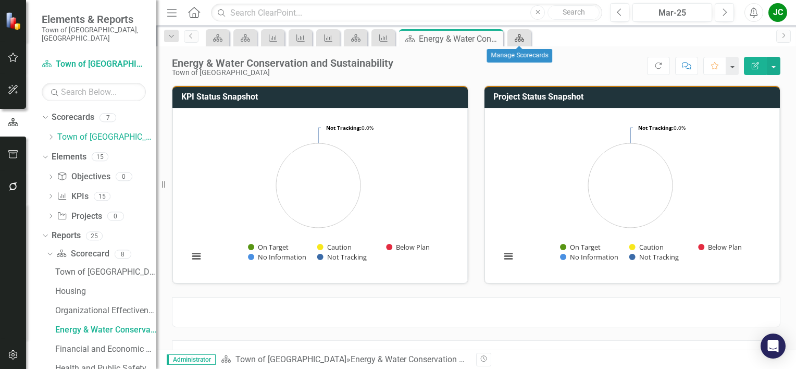
click at [513, 40] on div "Scorecard" at bounding box center [517, 37] width 15 height 13
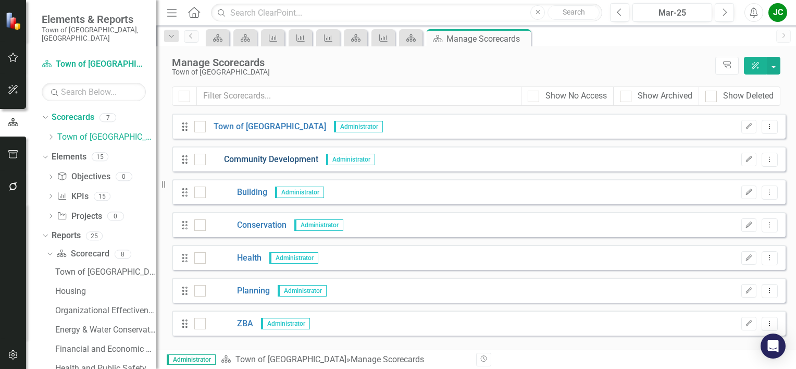
click at [281, 158] on link "Community Development" at bounding box center [262, 160] width 112 height 12
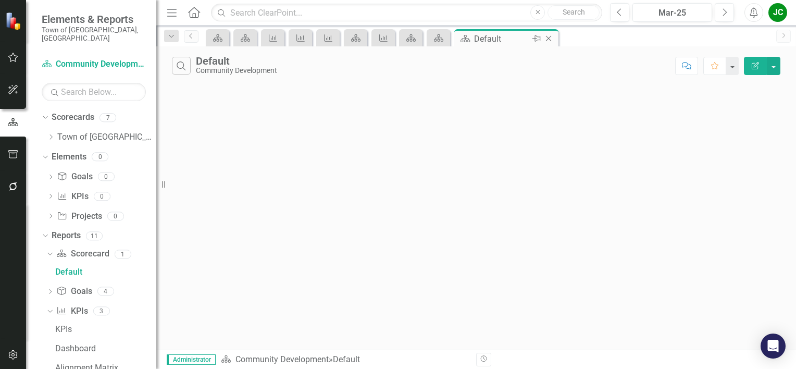
click at [548, 35] on icon "Close" at bounding box center [548, 38] width 10 height 8
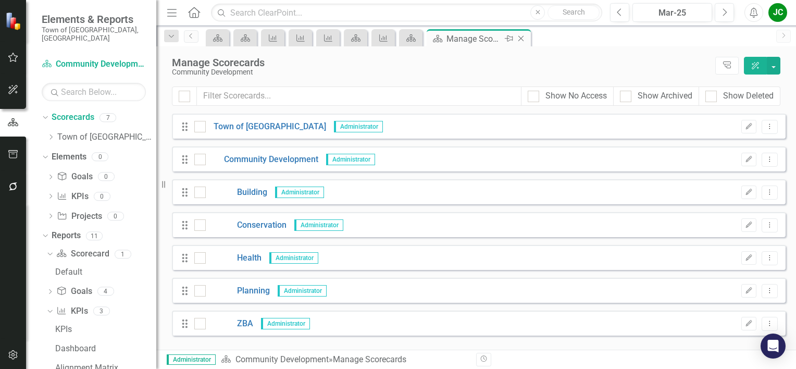
click at [521, 40] on icon "Close" at bounding box center [520, 38] width 10 height 8
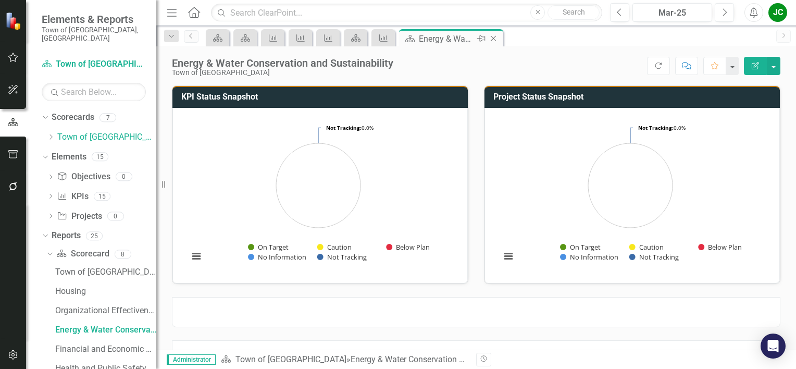
click at [496, 35] on icon "Close" at bounding box center [493, 38] width 10 height 8
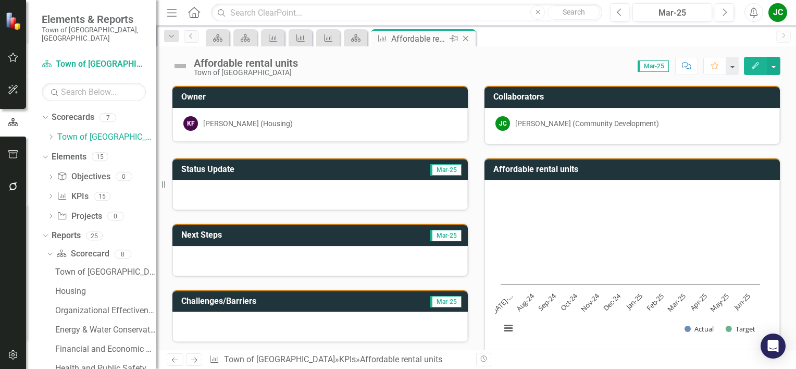
click at [463, 37] on icon "Close" at bounding box center [465, 38] width 10 height 8
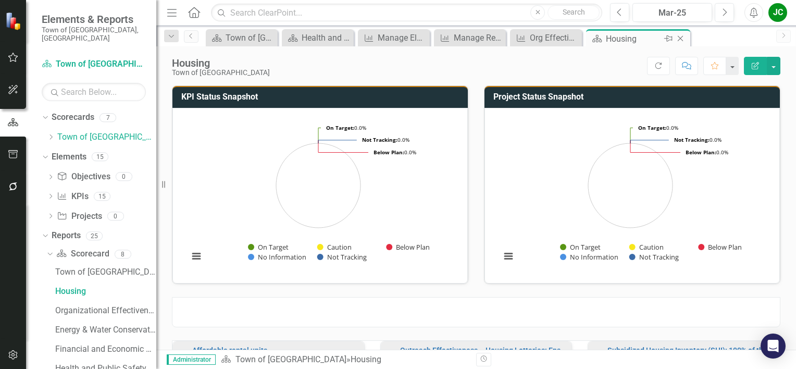
click at [683, 39] on icon "Close" at bounding box center [680, 38] width 10 height 8
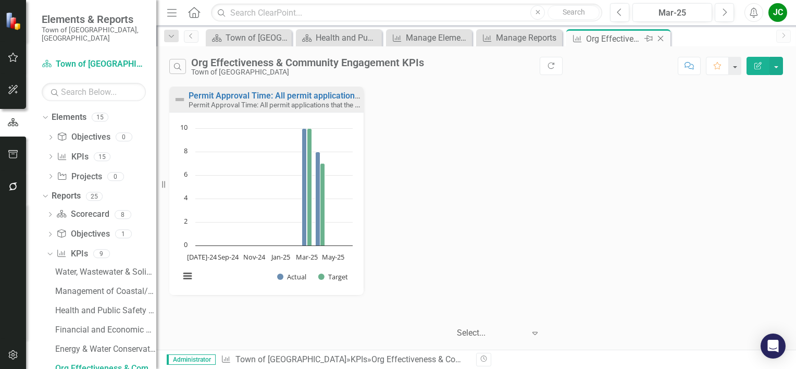
scroll to position [39, 0]
click at [663, 39] on icon "Close" at bounding box center [660, 38] width 10 height 8
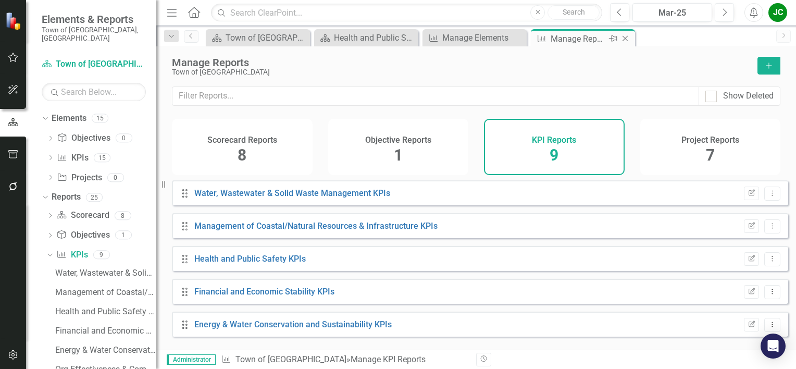
click at [625, 39] on icon "Close" at bounding box center [625, 38] width 10 height 8
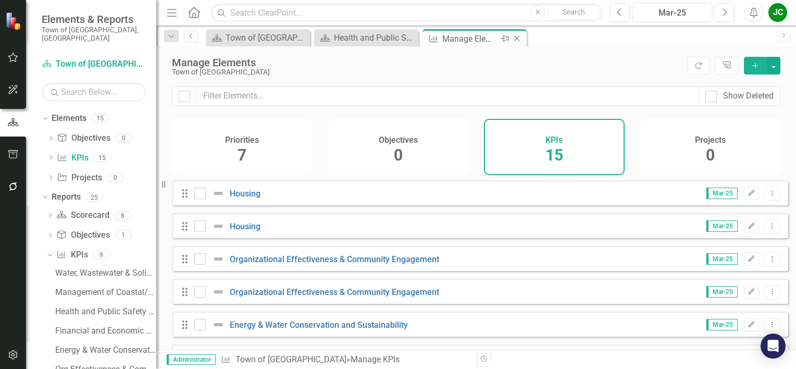
click at [512, 40] on icon "Close" at bounding box center [516, 38] width 10 height 8
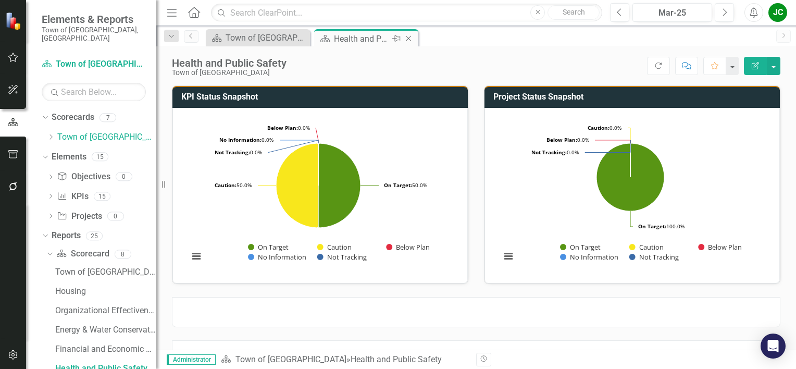
click at [408, 37] on icon "Close" at bounding box center [408, 38] width 10 height 8
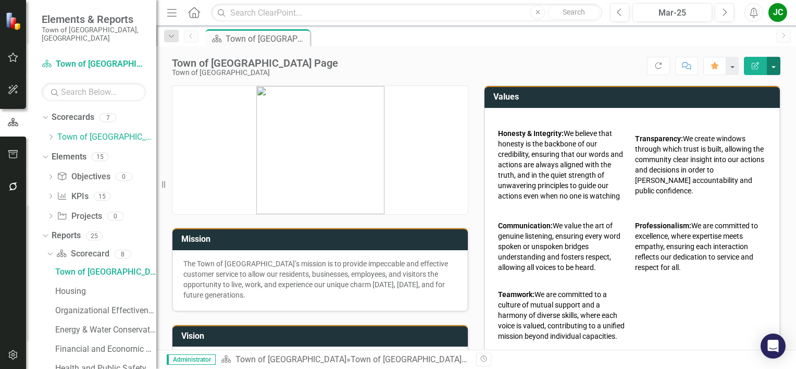
click at [777, 63] on button "button" at bounding box center [773, 66] width 14 height 18
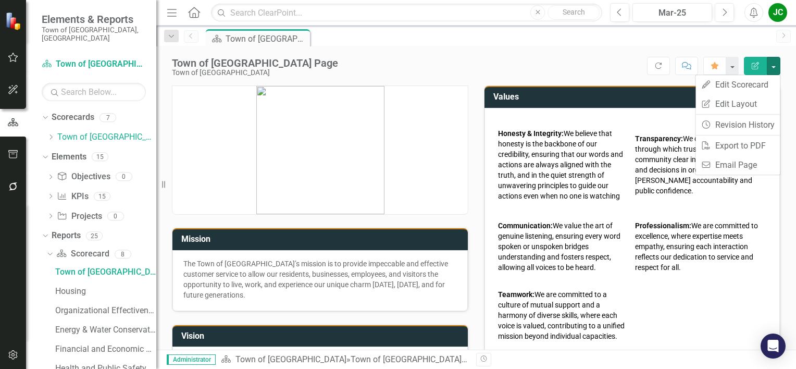
click at [425, 75] on div "Town of [GEOGRAPHIC_DATA] Page Town of [GEOGRAPHIC_DATA] Score: N/A Mar-25 Comp…" at bounding box center [475, 61] width 639 height 31
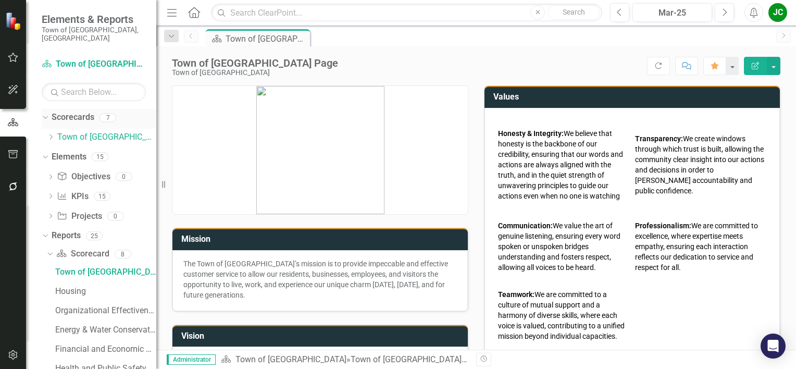
click at [77, 112] on link "Scorecards" at bounding box center [73, 117] width 43 height 12
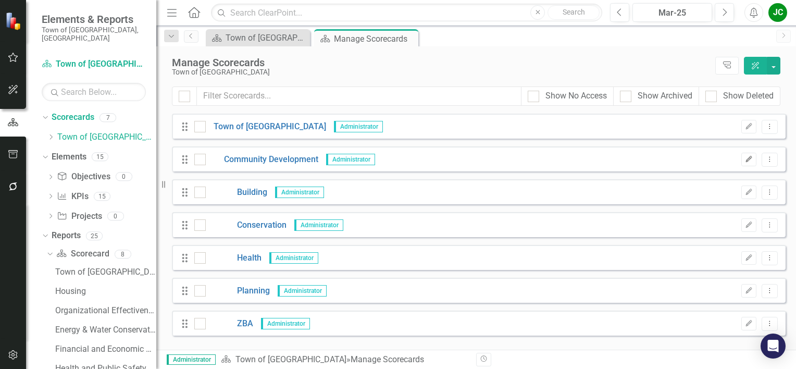
click at [752, 160] on icon "Edit" at bounding box center [749, 159] width 8 height 6
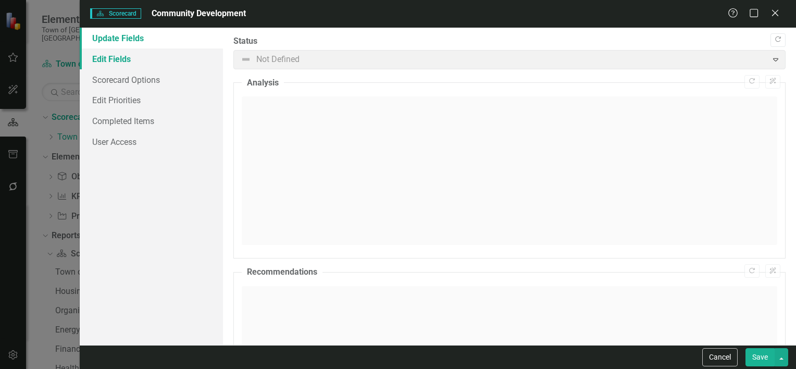
click at [119, 59] on link "Edit Fields" at bounding box center [151, 58] width 143 height 21
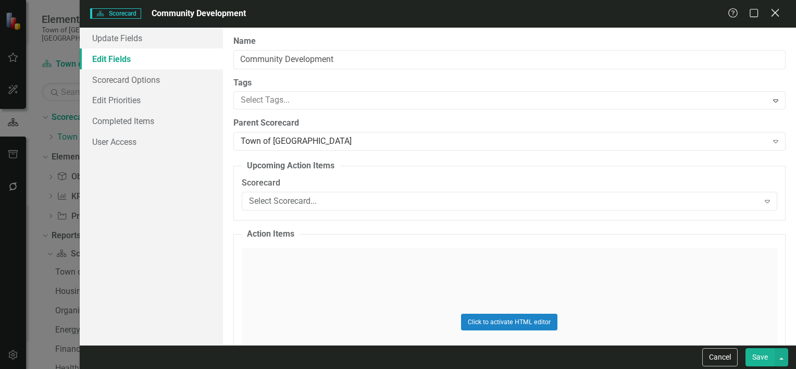
click at [773, 10] on icon "Close" at bounding box center [774, 13] width 13 height 10
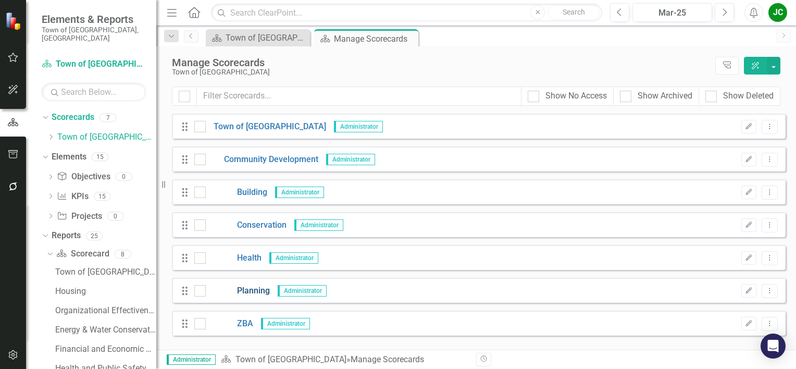
click at [255, 291] on link "Planning" at bounding box center [238, 291] width 64 height 12
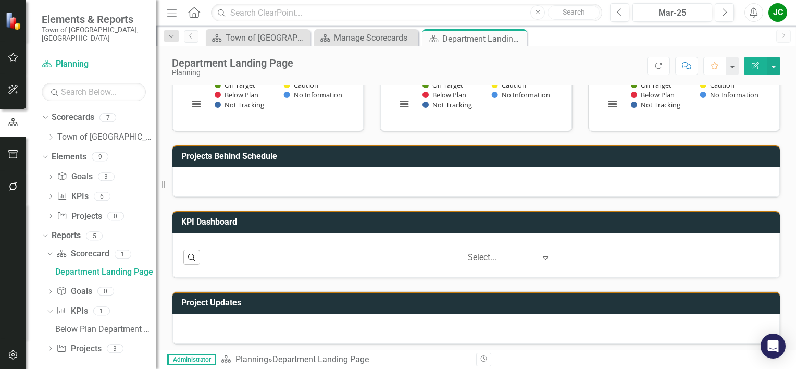
scroll to position [229, 0]
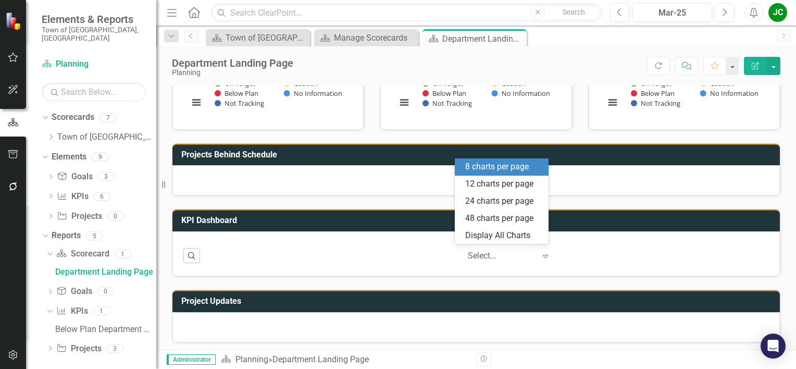
click at [472, 251] on div at bounding box center [502, 256] width 68 height 14
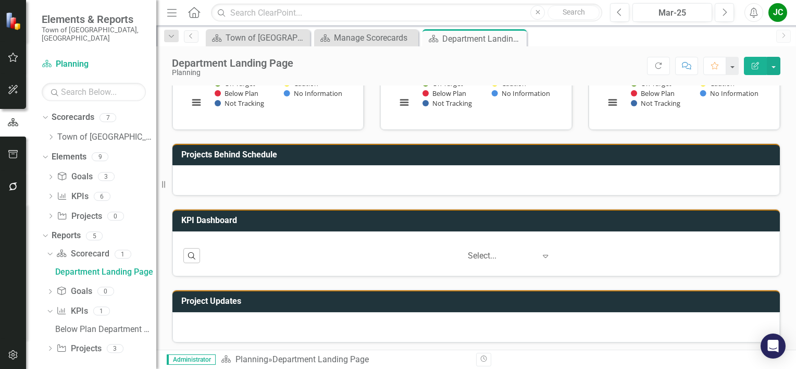
click at [330, 277] on div "Project Updates" at bounding box center [476, 309] width 624 height 66
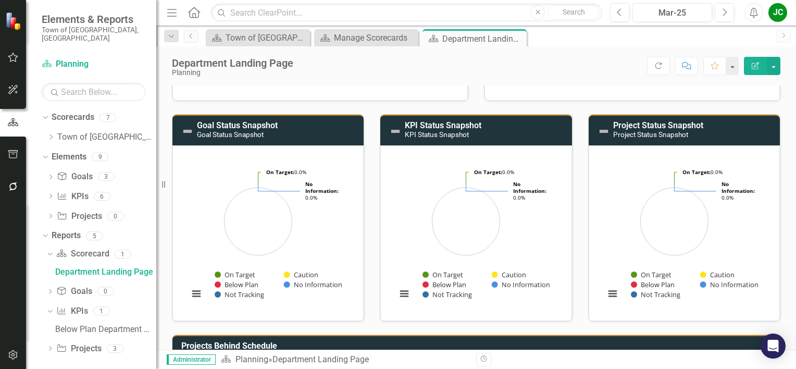
scroll to position [0, 0]
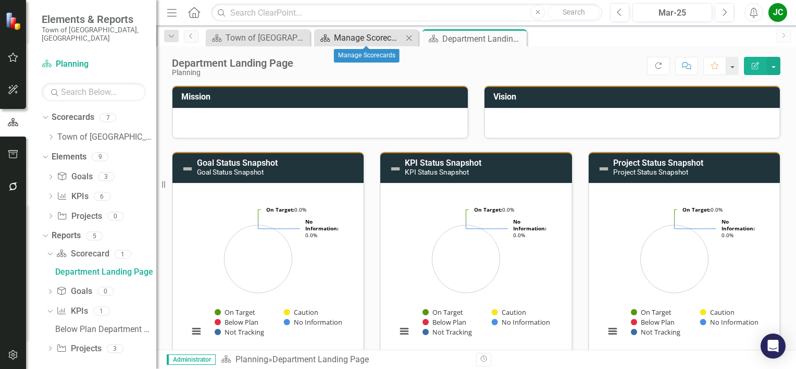
click at [360, 39] on div "Manage Scorecards" at bounding box center [368, 37] width 69 height 13
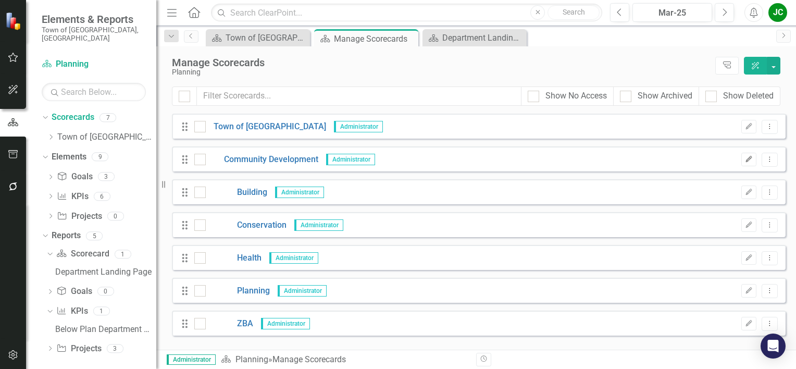
click at [748, 160] on icon "button" at bounding box center [749, 159] width 6 height 6
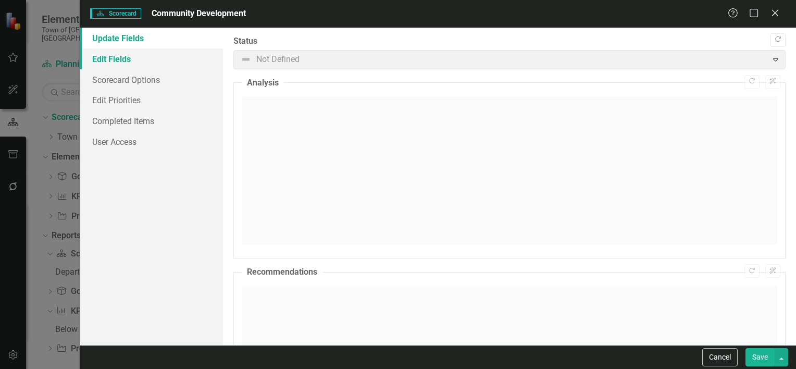
click at [131, 62] on link "Edit Fields" at bounding box center [151, 58] width 143 height 21
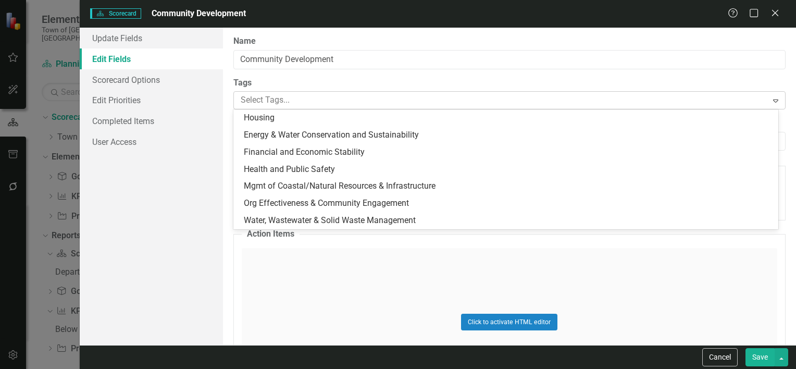
click at [327, 95] on div at bounding box center [501, 100] width 531 height 14
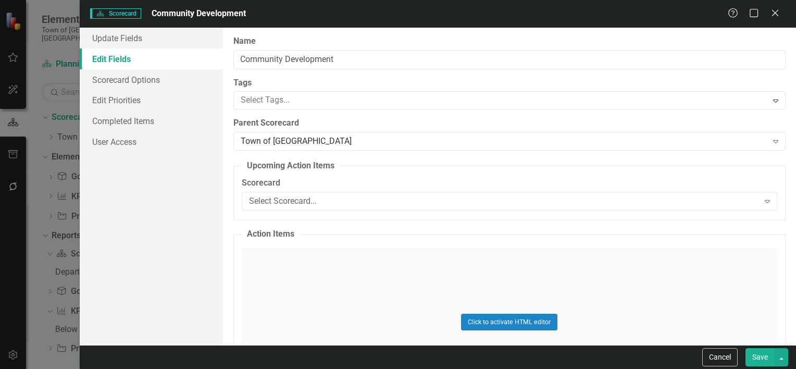
click at [282, 273] on div "Click to activate HTML editor" at bounding box center [509, 322] width 535 height 148
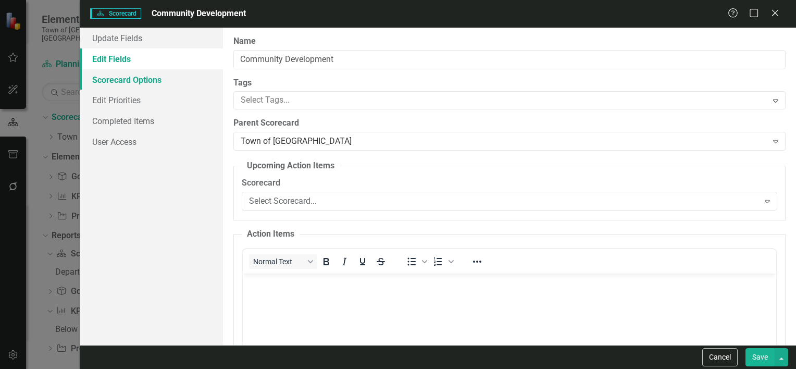
click at [150, 79] on link "Scorecard Options" at bounding box center [151, 79] width 143 height 21
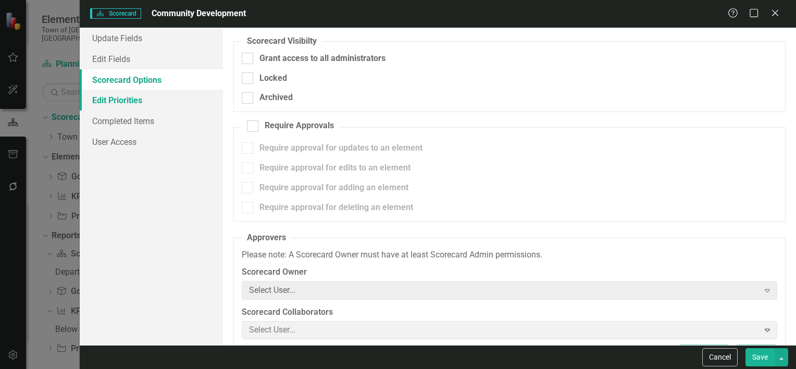
click at [140, 100] on link "Edit Priorities" at bounding box center [151, 100] width 143 height 21
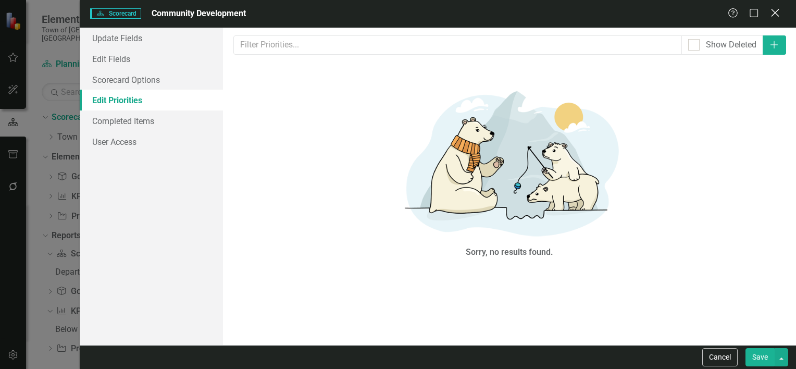
click at [777, 10] on icon at bounding box center [775, 13] width 8 height 8
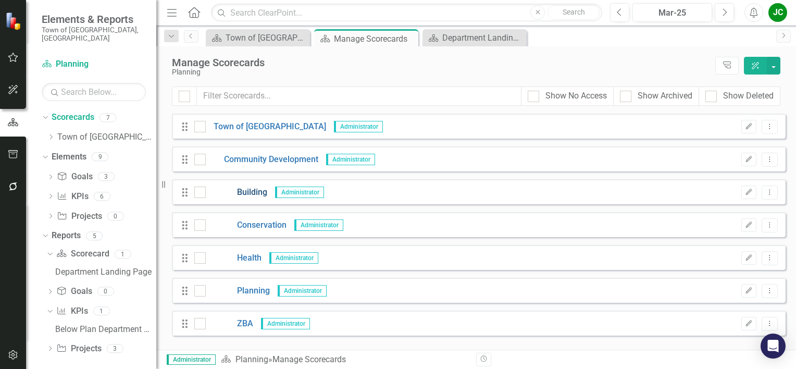
click at [261, 192] on link "Building" at bounding box center [236, 192] width 61 height 12
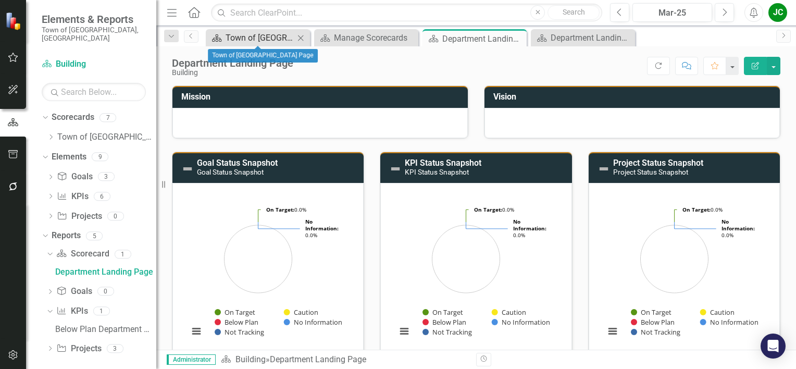
click at [283, 35] on div "Town of [GEOGRAPHIC_DATA] Page" at bounding box center [259, 37] width 69 height 13
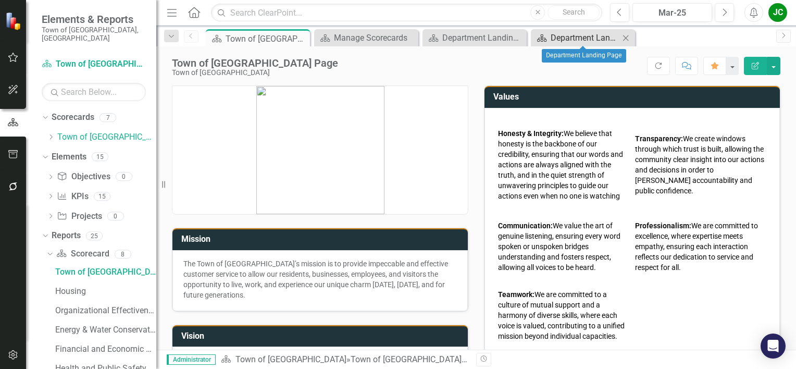
click at [581, 39] on div "Department Landing Page" at bounding box center [584, 37] width 69 height 13
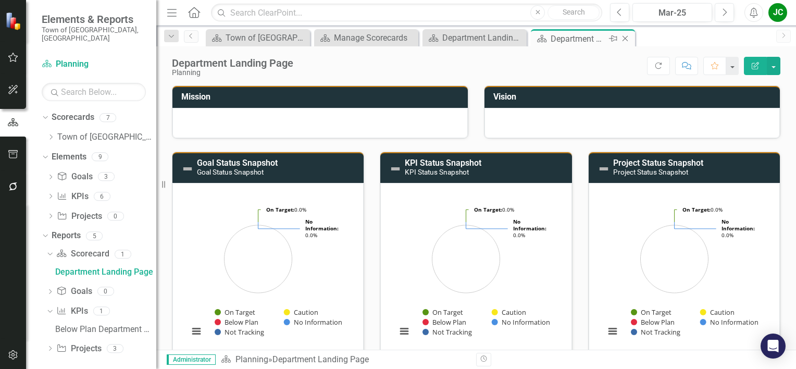
click at [624, 40] on icon "Close" at bounding box center [625, 38] width 10 height 8
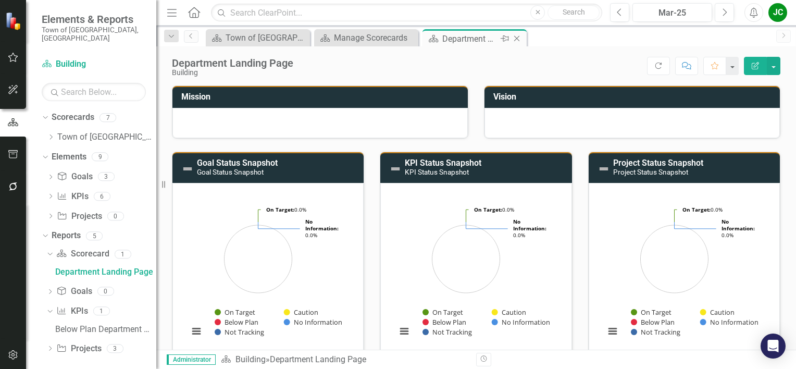
click at [518, 40] on icon "Close" at bounding box center [516, 38] width 10 height 8
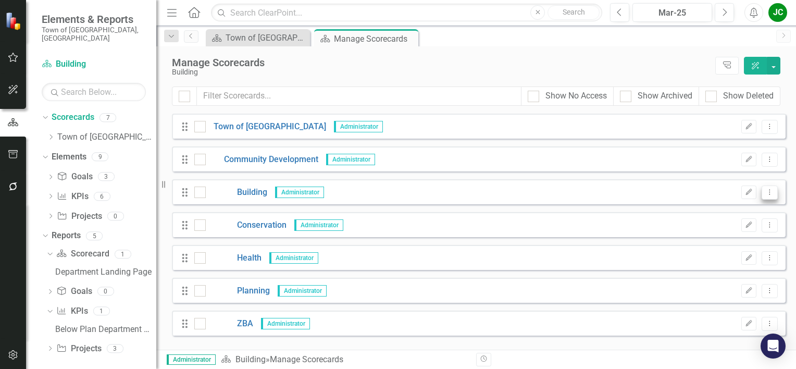
click at [768, 194] on icon "Dropdown Menu" at bounding box center [769, 191] width 9 height 7
click at [652, 60] on div "Manage Scorecards" at bounding box center [441, 62] width 538 height 11
click at [725, 66] on icon at bounding box center [727, 64] width 8 height 7
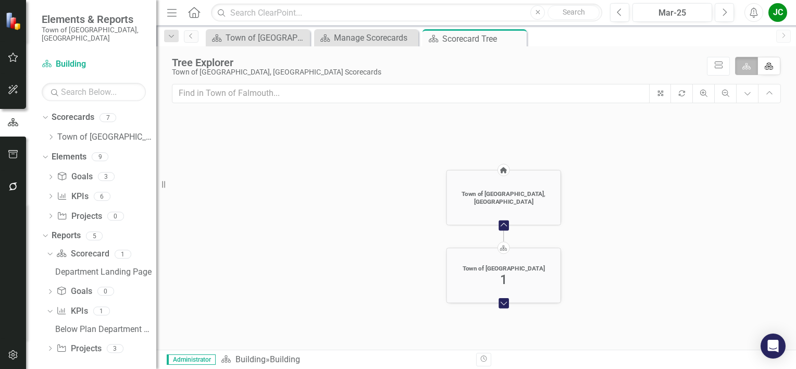
click at [515, 272] on div "Town of [GEOGRAPHIC_DATA] 1" at bounding box center [503, 275] width 113 height 31
click at [501, 304] on foreignobject "Expand Chart" at bounding box center [503, 303] width 16 height 16
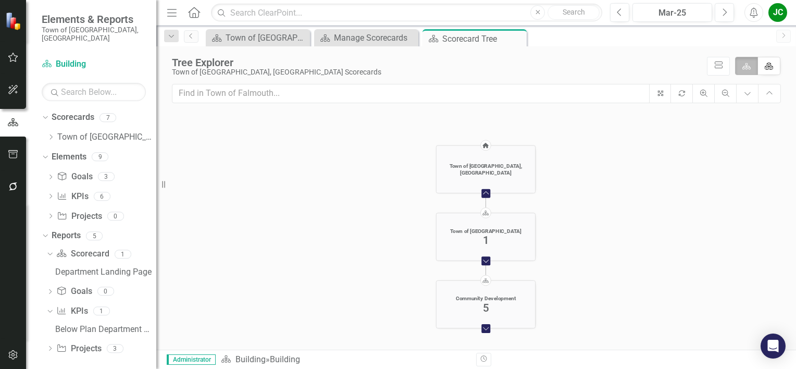
click at [486, 328] on foreignobject "Expand Chart" at bounding box center [485, 328] width 14 height 14
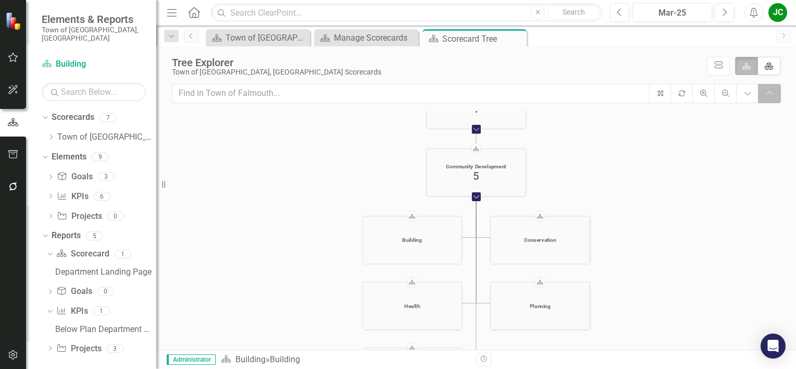
click at [764, 95] on icon "Collapse Chart" at bounding box center [768, 93] width 9 height 7
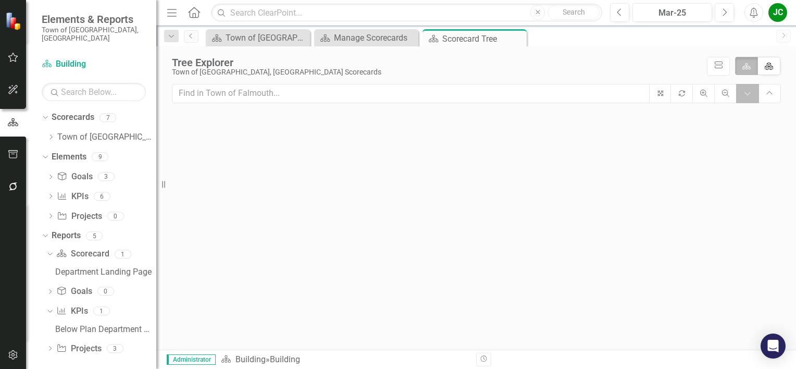
click at [747, 93] on button "Expand Chart" at bounding box center [747, 93] width 23 height 19
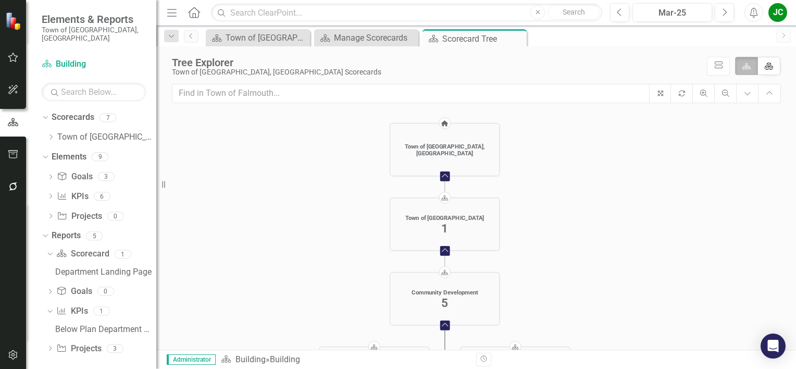
drag, startPoint x: 688, startPoint y: 172, endPoint x: 677, endPoint y: 308, distance: 136.4
click at [677, 308] on icon "Home Town of [GEOGRAPHIC_DATA], [GEOGRAPHIC_DATA] Collapse Chart Scorecard Town…" at bounding box center [472, 269] width 601 height 317
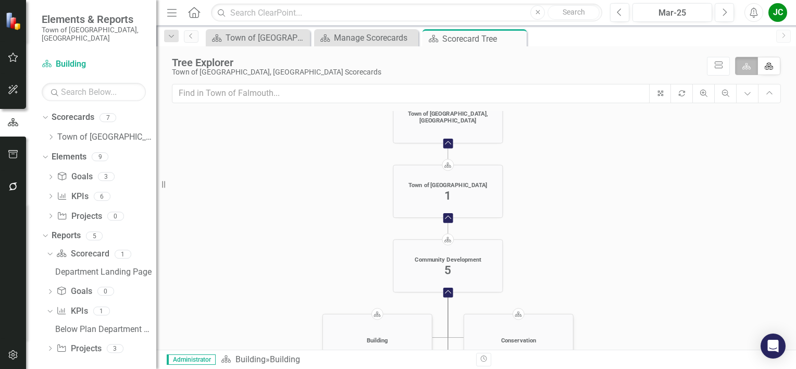
drag, startPoint x: 557, startPoint y: 227, endPoint x: 562, endPoint y: 184, distance: 43.0
click at [562, 184] on icon "Home Town of [GEOGRAPHIC_DATA], [GEOGRAPHIC_DATA] Collapse Chart Scorecard Town…" at bounding box center [472, 269] width 601 height 317
click at [462, 259] on div "Community Development" at bounding box center [447, 259] width 66 height 7
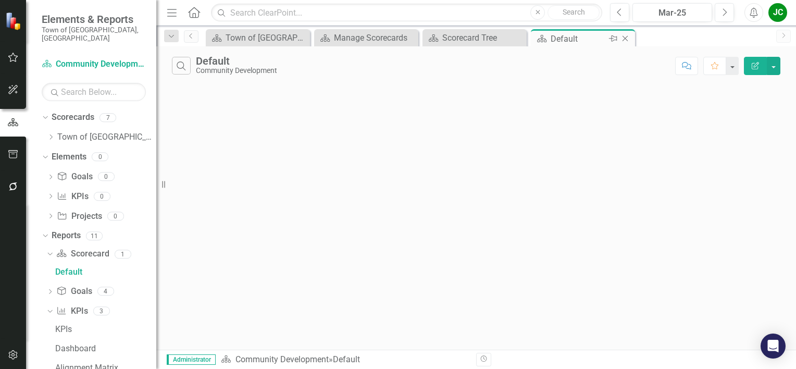
click at [623, 37] on icon "Close" at bounding box center [625, 38] width 10 height 8
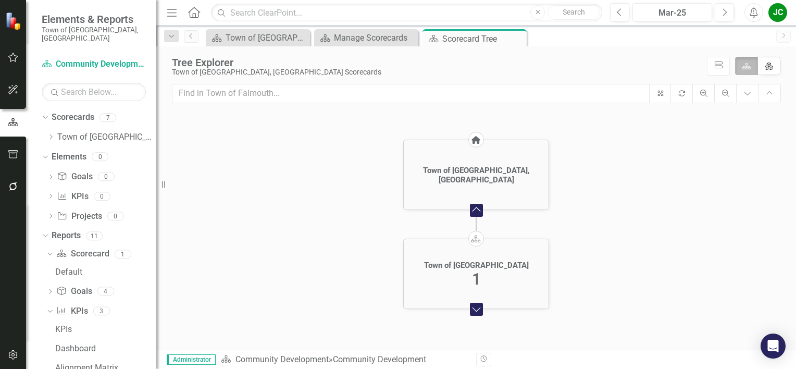
click at [473, 141] on icon at bounding box center [476, 140] width 9 height 8
click at [477, 172] on div "Town of [GEOGRAPHIC_DATA], [GEOGRAPHIC_DATA]" at bounding box center [476, 175] width 140 height 19
click at [474, 210] on foreignobject "Collapse Chart" at bounding box center [475, 209] width 21 height 21
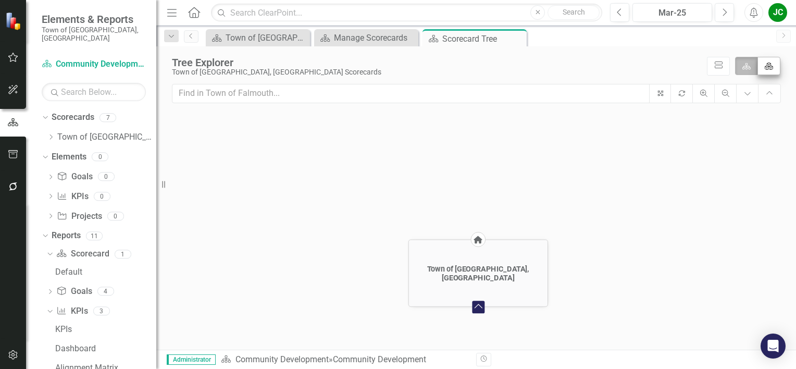
click at [764, 62] on icon "Element" at bounding box center [768, 65] width 9 height 7
click at [768, 62] on input "Element" at bounding box center [771, 63] width 7 height 7
checkbox input "true"
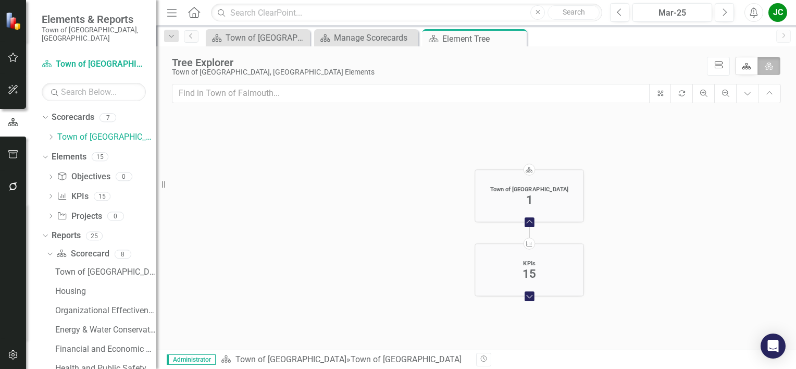
click at [713, 63] on icon "icon.diagramCells" at bounding box center [718, 65] width 10 height 8
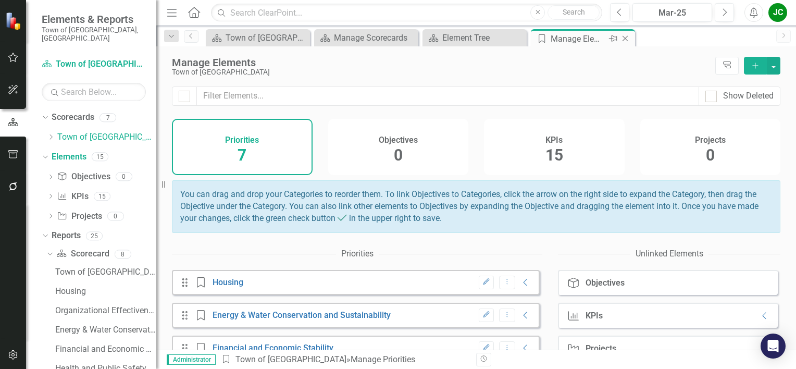
click at [622, 40] on icon at bounding box center [625, 39] width 6 height 6
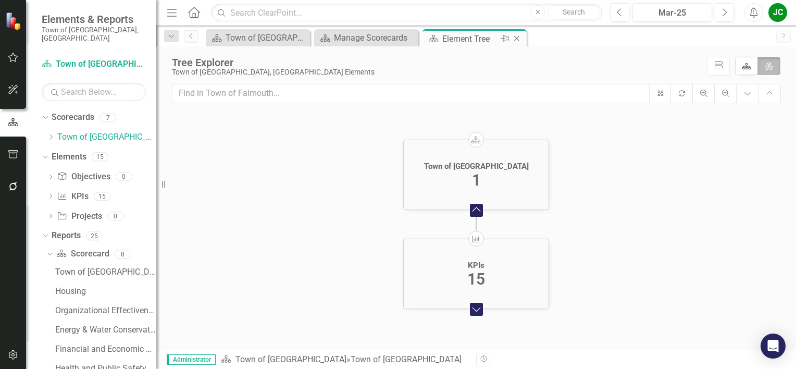
click at [516, 33] on div "Close" at bounding box center [517, 38] width 13 height 13
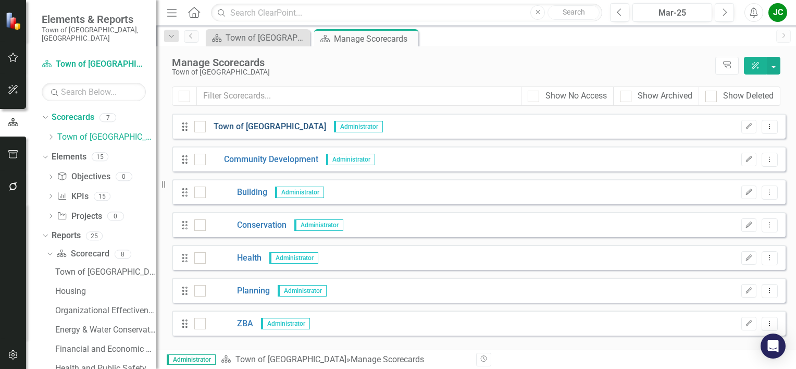
click at [248, 128] on link "Town of [GEOGRAPHIC_DATA]" at bounding box center [266, 127] width 120 height 12
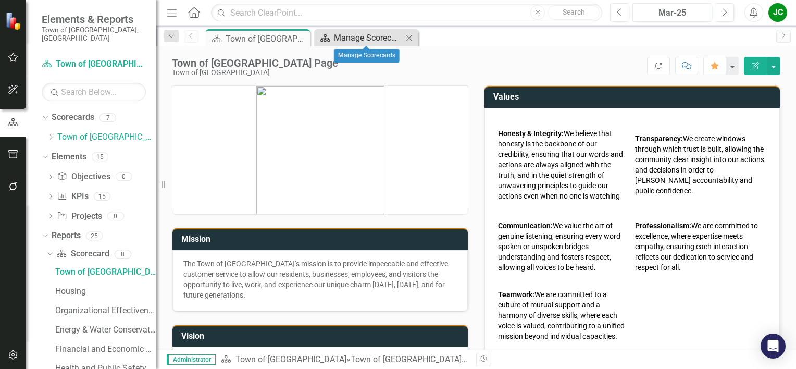
click at [352, 36] on div "Manage Scorecards" at bounding box center [368, 37] width 69 height 13
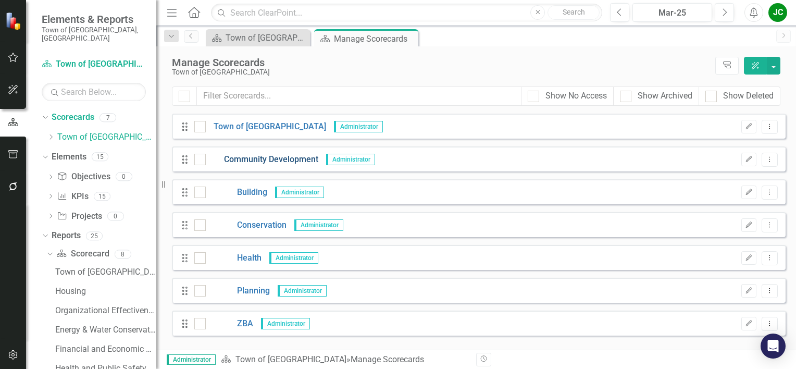
click at [279, 158] on link "Community Development" at bounding box center [262, 160] width 112 height 12
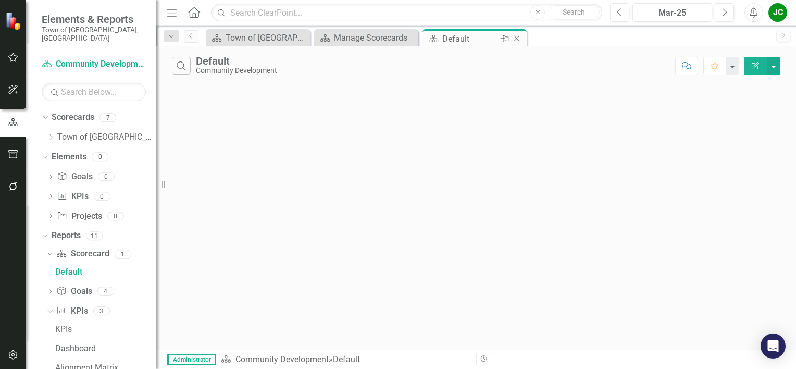
click at [519, 35] on icon "Close" at bounding box center [516, 38] width 10 height 8
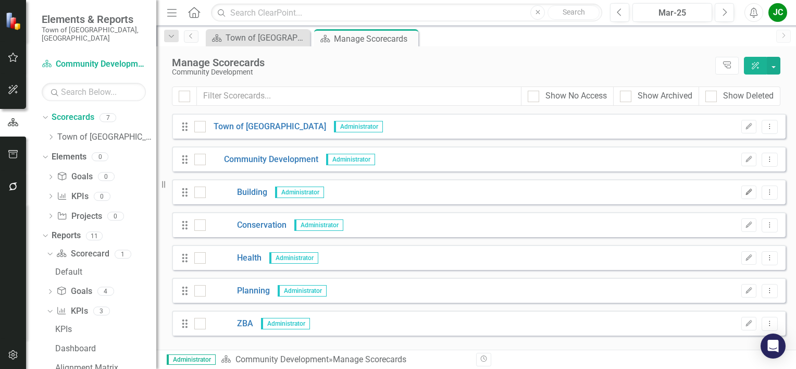
click at [749, 191] on icon "Edit" at bounding box center [749, 192] width 8 height 6
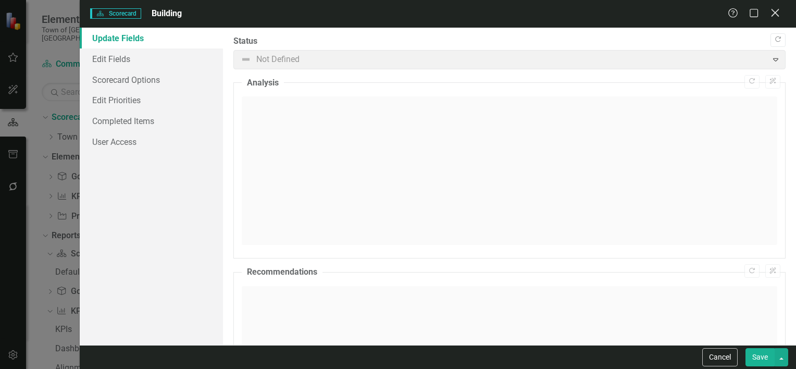
click at [771, 10] on icon "Close" at bounding box center [774, 13] width 13 height 10
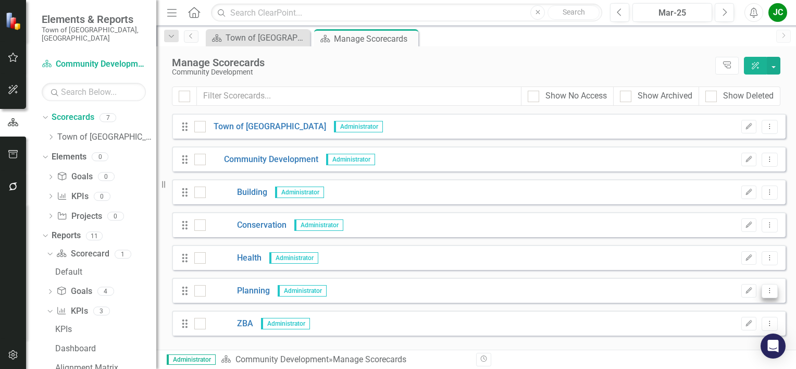
click at [773, 292] on icon "Dropdown Menu" at bounding box center [769, 290] width 9 height 7
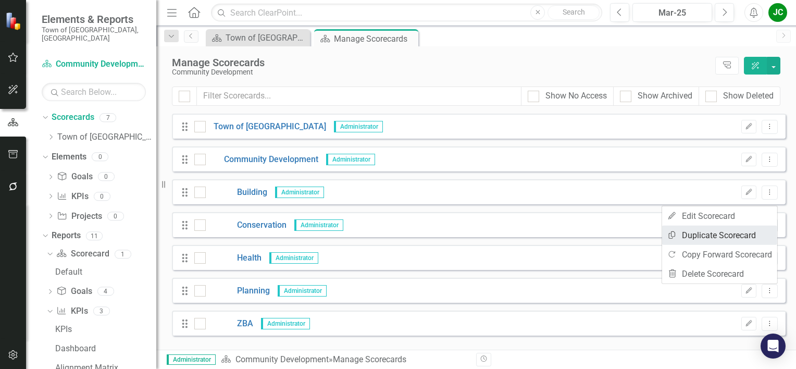
click at [723, 237] on link "Copy Duplicate Scorecard" at bounding box center [719, 234] width 115 height 19
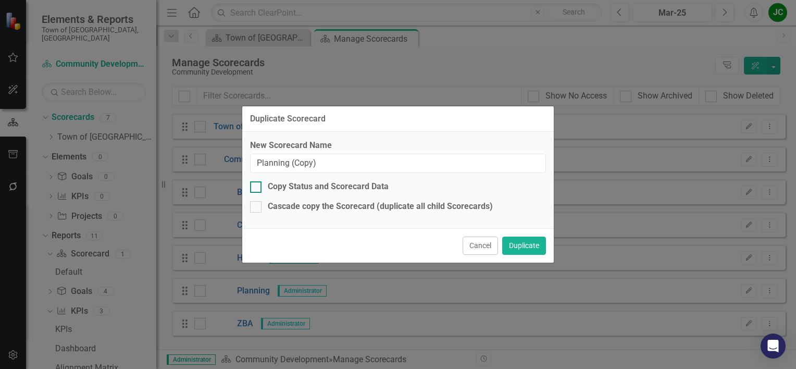
click at [320, 191] on div "Copy Status and Scorecard Data" at bounding box center [328, 187] width 121 height 12
click at [257, 188] on input "Copy Status and Scorecard Data" at bounding box center [253, 184] width 7 height 7
checkbox input "true"
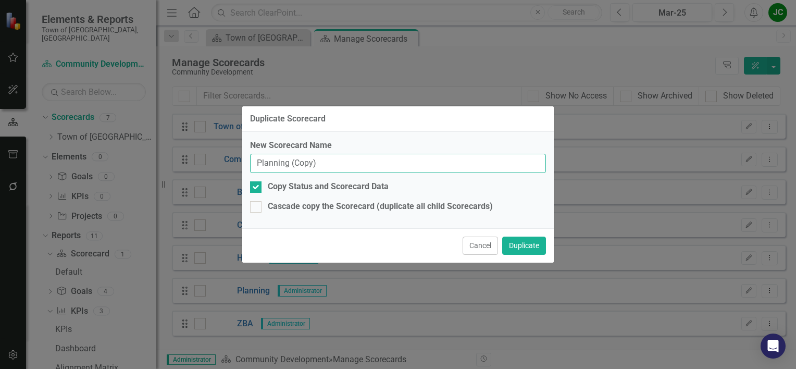
click at [323, 156] on input "Planning (Copy)" at bounding box center [398, 163] width 296 height 19
type input "P"
type input "Community Development"
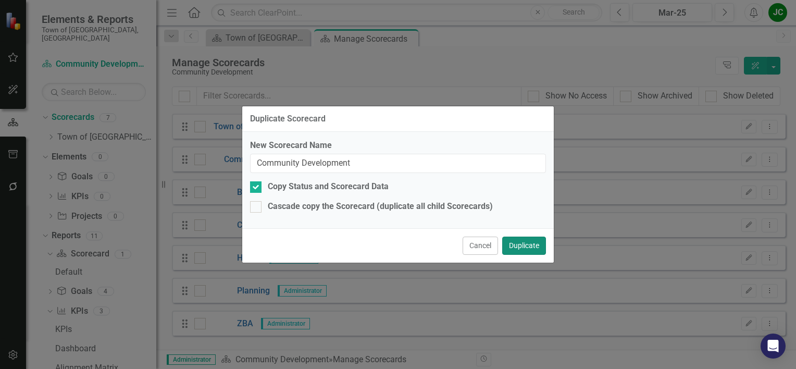
click at [517, 239] on button "Duplicate" at bounding box center [524, 245] width 44 height 18
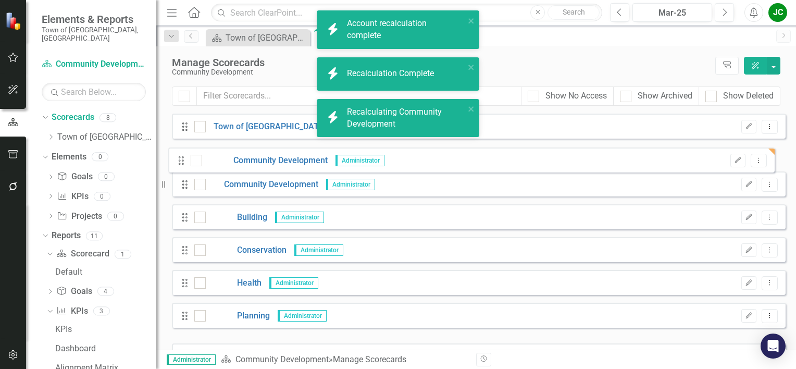
drag, startPoint x: 184, startPoint y: 323, endPoint x: 180, endPoint y: 160, distance: 163.0
click at [180, 160] on div "Drag Town of Falmouth Administrator Edit Dropdown Menu Drag Community Developme…" at bounding box center [478, 240] width 613 height 255
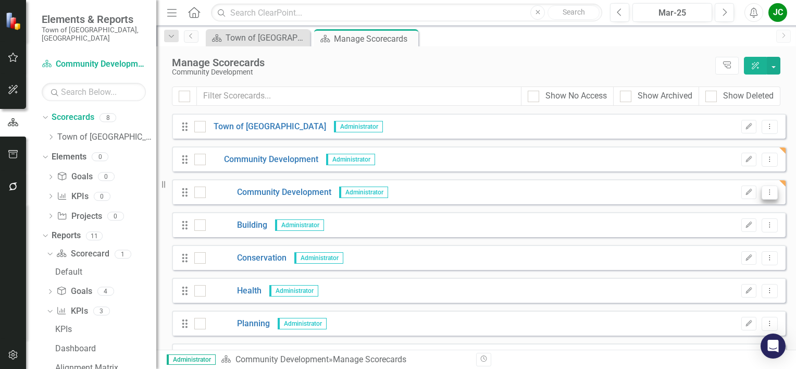
click at [765, 189] on icon "Dropdown Menu" at bounding box center [769, 191] width 9 height 7
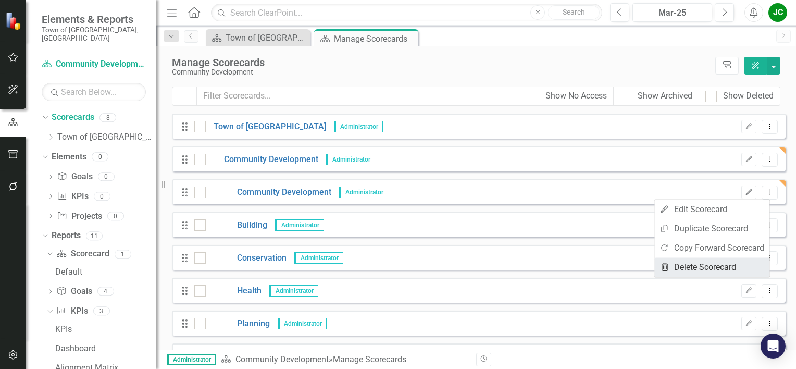
click at [712, 261] on link "Trash Delete Scorecard" at bounding box center [711, 266] width 115 height 19
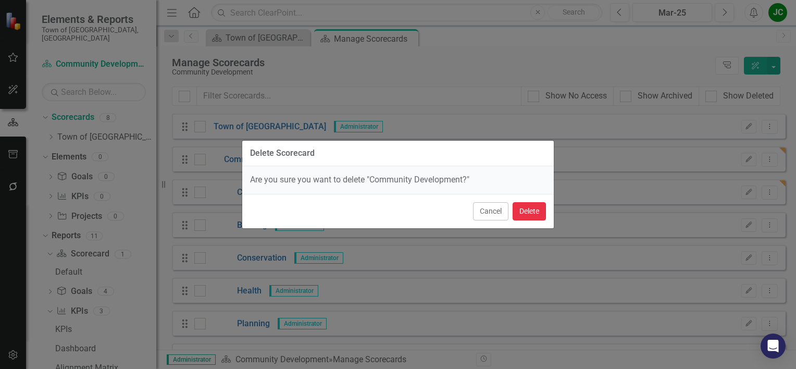
click at [519, 207] on button "Delete" at bounding box center [528, 211] width 33 height 18
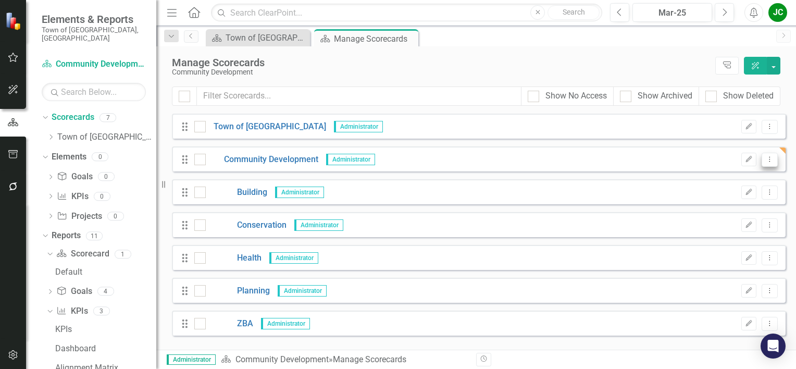
click at [773, 156] on icon "Dropdown Menu" at bounding box center [769, 159] width 9 height 7
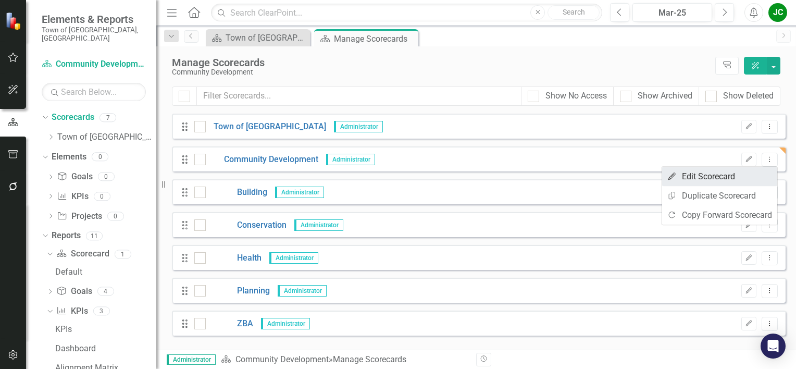
click at [746, 172] on link "Edit Edit Scorecard" at bounding box center [719, 176] width 115 height 19
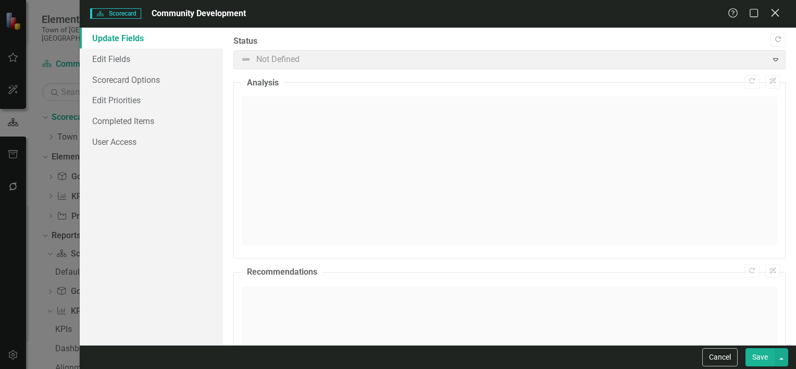
click at [773, 14] on icon "Close" at bounding box center [774, 13] width 13 height 10
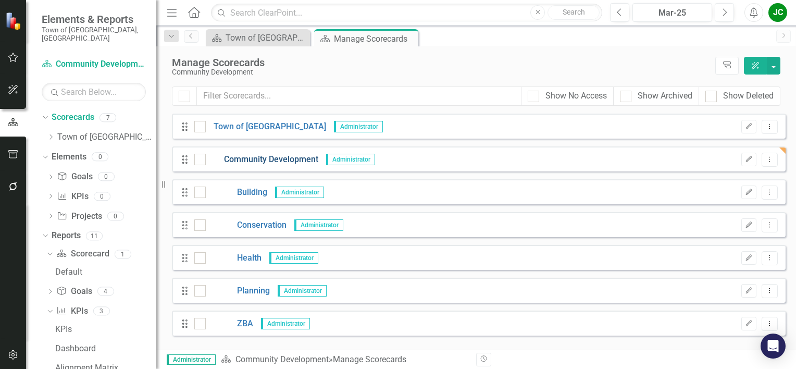
click at [291, 155] on link "Community Development" at bounding box center [262, 160] width 112 height 12
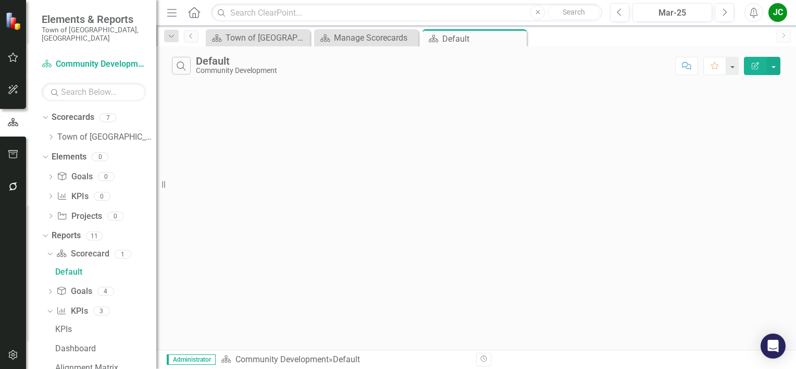
click at [484, 362] on button "Revision History" at bounding box center [483, 359] width 15 height 14
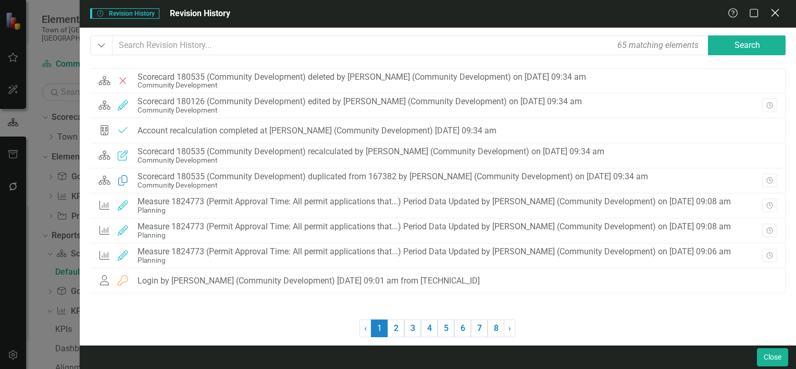
click at [779, 10] on icon "Close" at bounding box center [774, 13] width 13 height 10
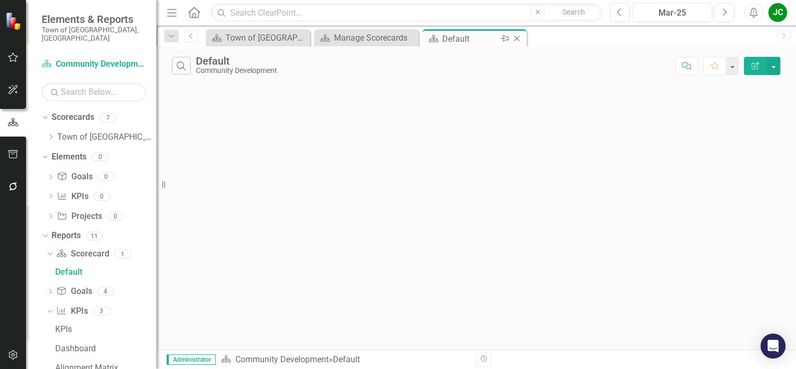
click at [519, 37] on icon "Close" at bounding box center [516, 38] width 10 height 8
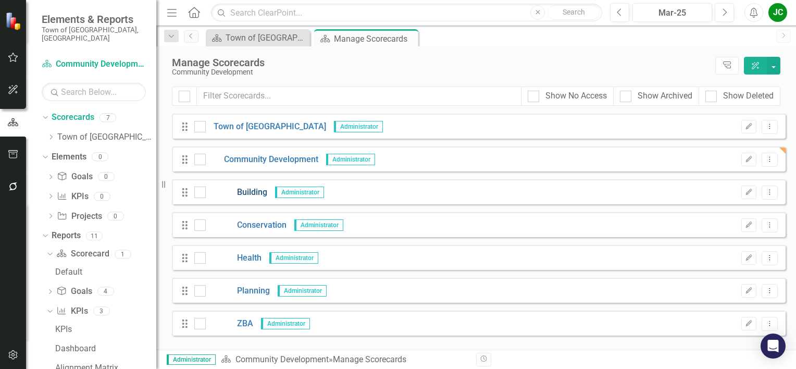
click at [254, 189] on link "Building" at bounding box center [236, 192] width 61 height 12
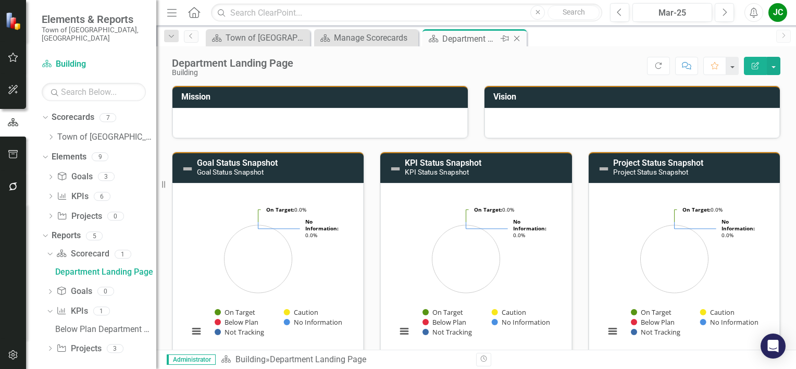
click at [519, 40] on icon "Close" at bounding box center [516, 38] width 10 height 8
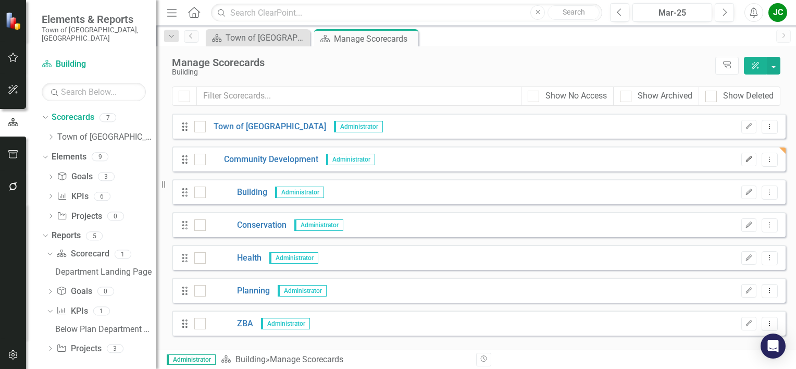
click at [748, 160] on icon "Edit" at bounding box center [749, 159] width 8 height 6
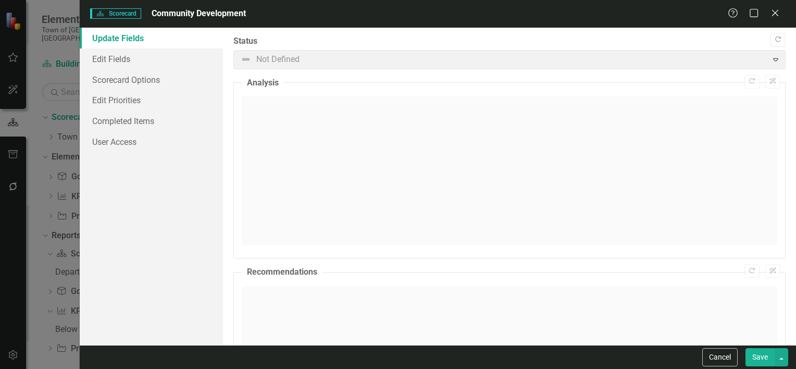
click at [769, 57] on span "Not Defined Expand" at bounding box center [509, 59] width 552 height 19
click at [767, 60] on span "Not Defined Expand" at bounding box center [509, 59] width 552 height 19
click at [122, 59] on link "Edit Fields" at bounding box center [151, 58] width 143 height 21
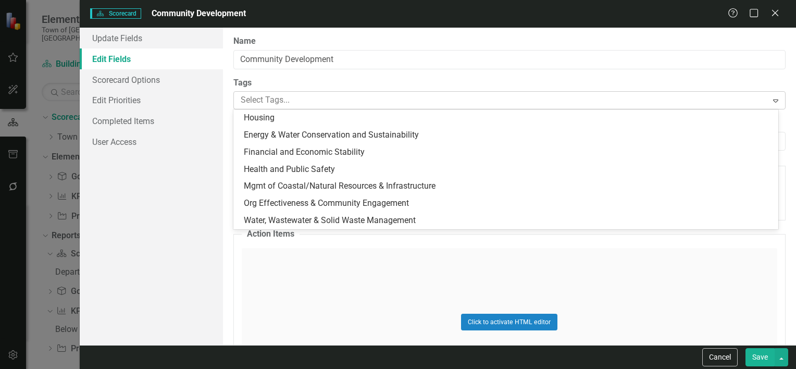
click at [301, 102] on div at bounding box center [501, 100] width 531 height 14
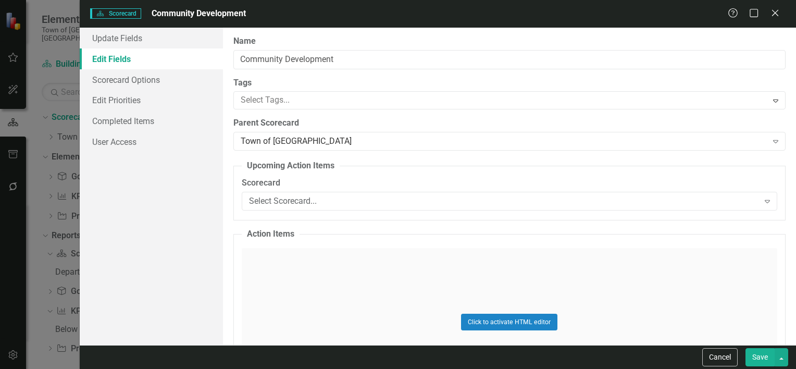
click at [220, 162] on div "Update Fields Edit Fields Scorecard Options Edit Priorities Completed Items Use…" at bounding box center [151, 186] width 143 height 317
click at [306, 142] on div "Town of [GEOGRAPHIC_DATA]" at bounding box center [504, 141] width 526 height 12
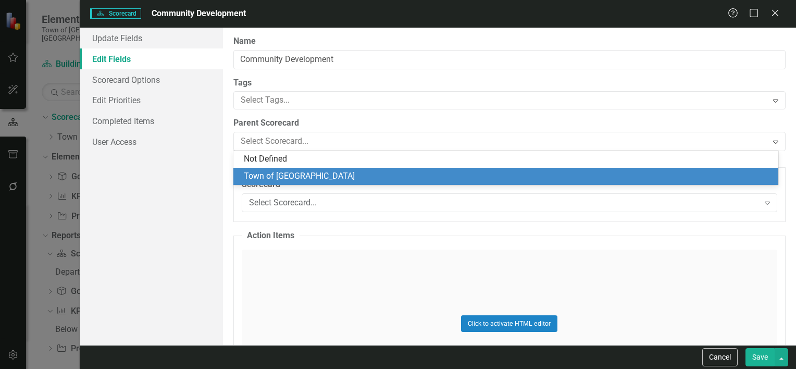
click at [199, 192] on div "Update Fields Edit Fields Scorecard Options Edit Priorities Completed Items Use…" at bounding box center [151, 186] width 143 height 317
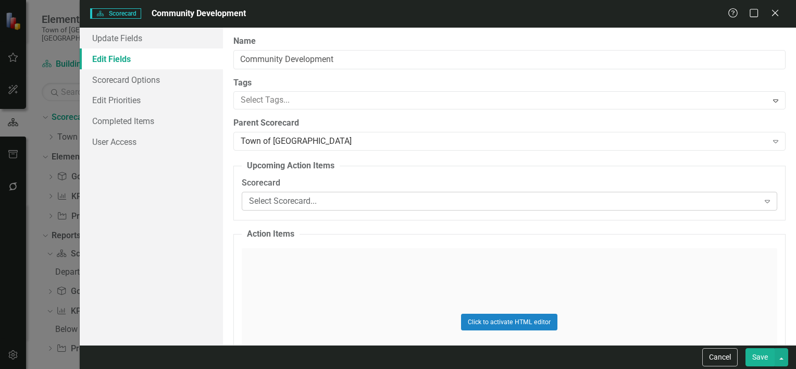
click at [294, 195] on div "Select Scorecard..." at bounding box center [504, 201] width 510 height 12
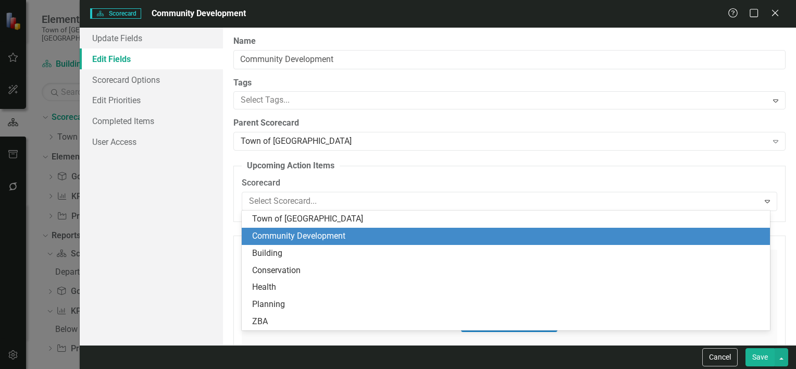
click at [294, 233] on div "Community Development" at bounding box center [507, 236] width 511 height 12
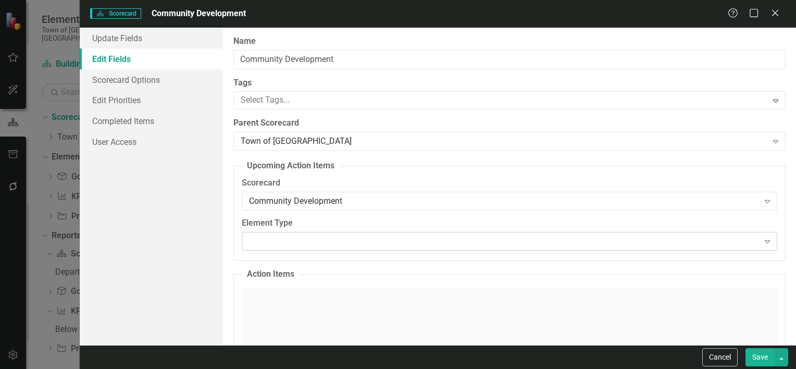
click at [315, 244] on div "Expand" at bounding box center [509, 241] width 535 height 19
click at [754, 360] on button "Save" at bounding box center [759, 357] width 29 height 18
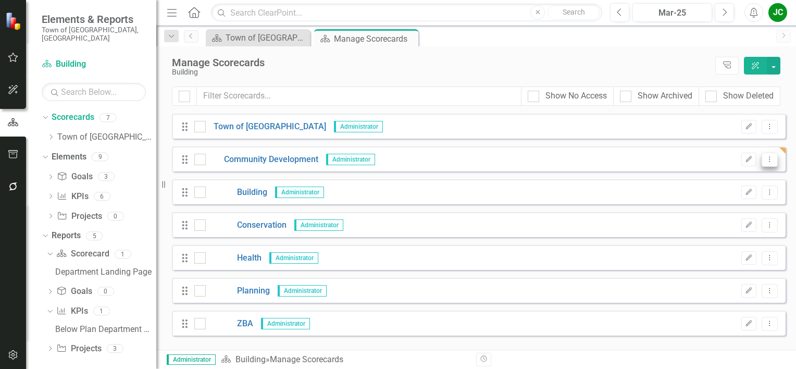
click at [772, 158] on icon "Dropdown Menu" at bounding box center [769, 159] width 9 height 7
click at [273, 163] on link "Community Development" at bounding box center [262, 160] width 112 height 12
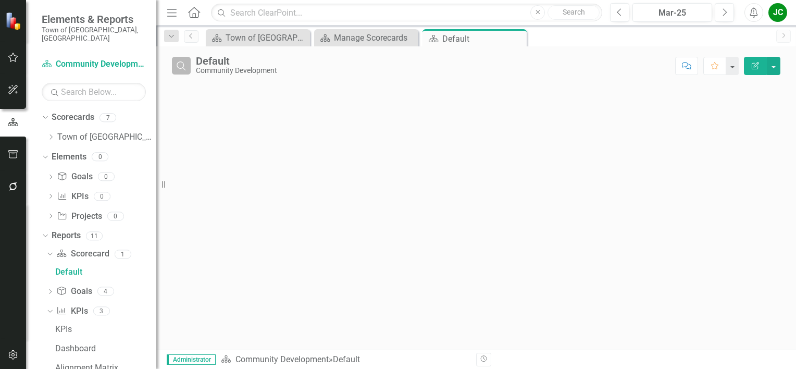
click at [183, 68] on icon "Search" at bounding box center [180, 65] width 11 height 9
click at [526, 120] on div "Close Comment Favorite Edit Report" at bounding box center [475, 197] width 639 height 303
click at [517, 34] on icon "Close" at bounding box center [516, 38] width 10 height 8
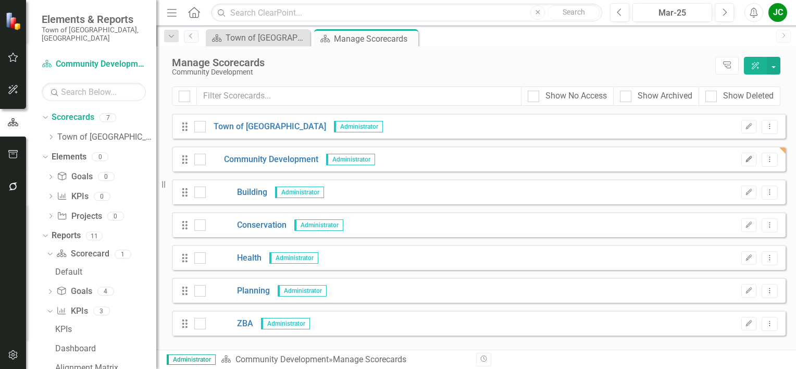
click at [748, 162] on icon "Edit" at bounding box center [749, 159] width 8 height 6
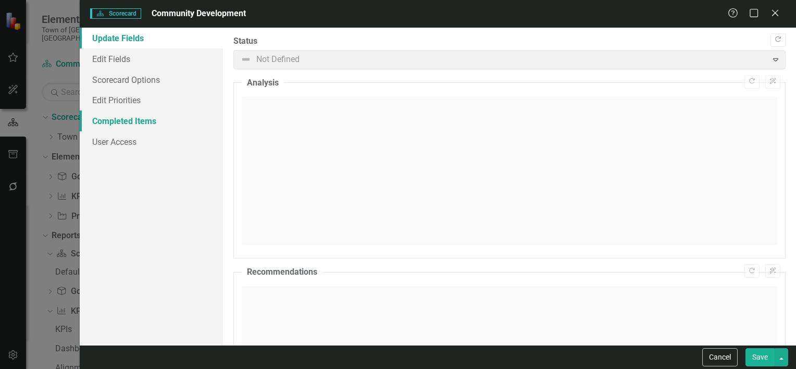
click at [132, 117] on link "Completed Items" at bounding box center [151, 120] width 143 height 21
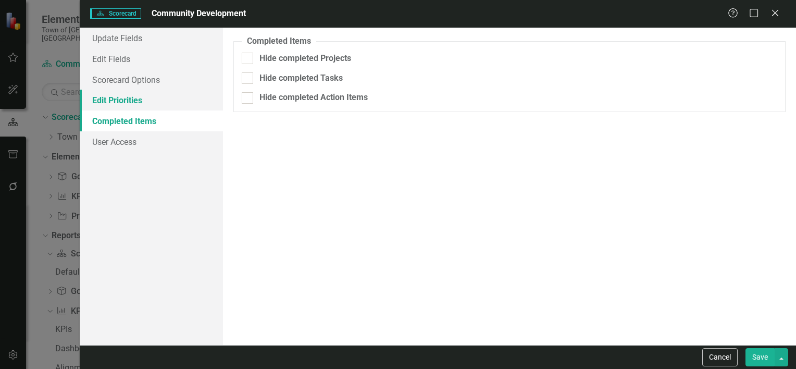
click at [125, 96] on link "Edit Priorities" at bounding box center [151, 100] width 143 height 21
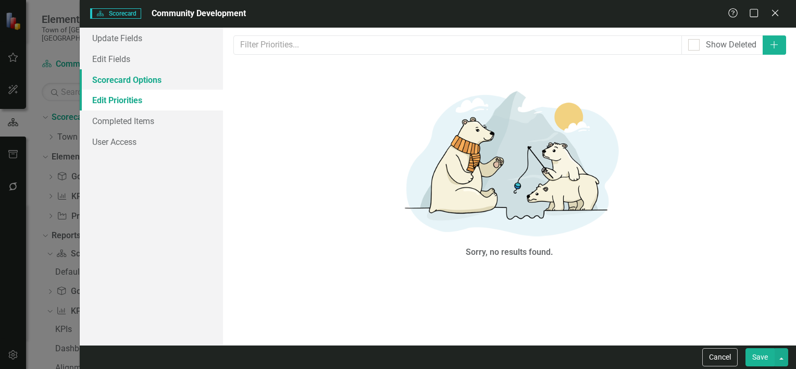
click at [125, 79] on link "Scorecard Options" at bounding box center [151, 79] width 143 height 21
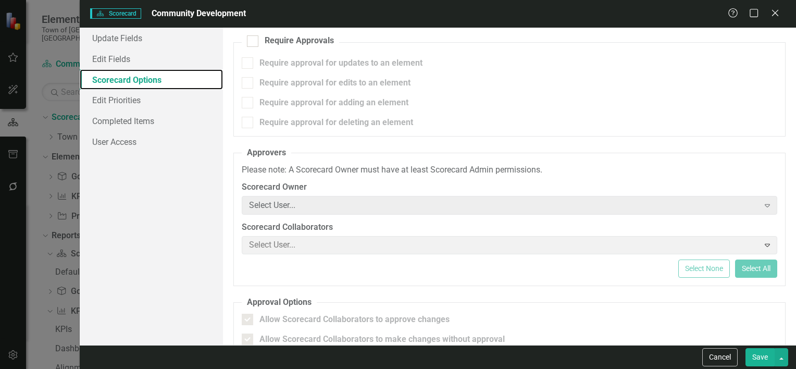
scroll to position [99, 0]
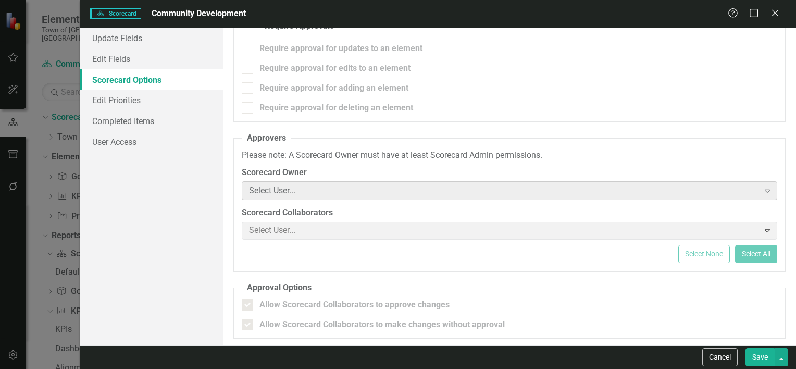
click at [323, 196] on div "Select User..." at bounding box center [504, 191] width 510 height 12
click at [762, 186] on icon "Expand" at bounding box center [767, 190] width 10 height 8
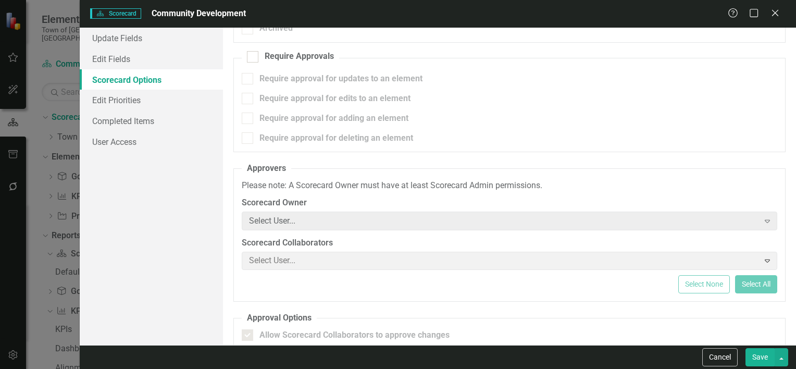
scroll to position [0, 0]
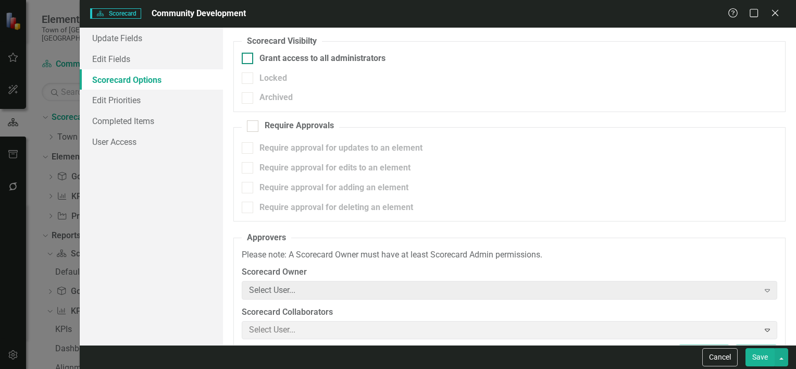
click at [247, 56] on input "Grant access to all administrators" at bounding box center [245, 56] width 7 height 7
click at [246, 58] on input "Grant access to all administrators" at bounding box center [245, 56] width 7 height 7
checkbox input "false"
click at [130, 97] on link "Edit Priorities" at bounding box center [151, 100] width 143 height 21
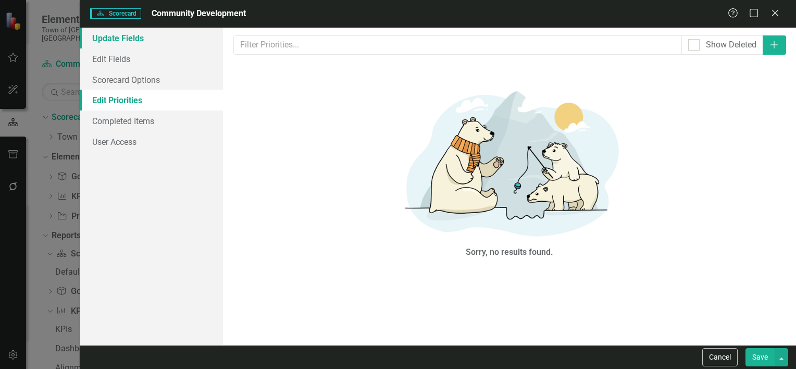
click at [115, 35] on link "Update Fields" at bounding box center [151, 38] width 143 height 21
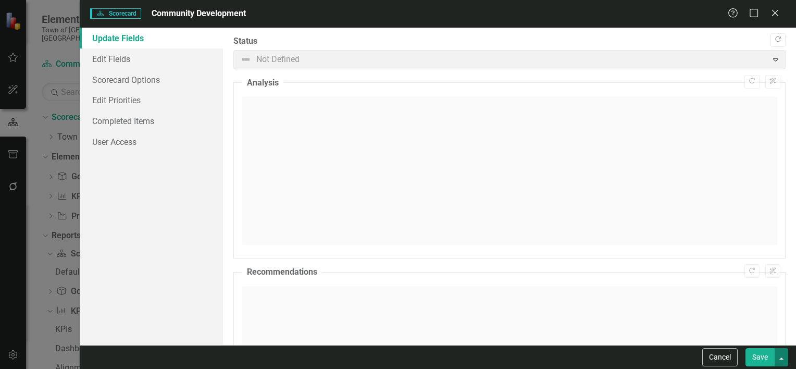
click at [780, 356] on button "button" at bounding box center [781, 357] width 14 height 18
click at [127, 64] on link "Edit Fields" at bounding box center [151, 58] width 143 height 21
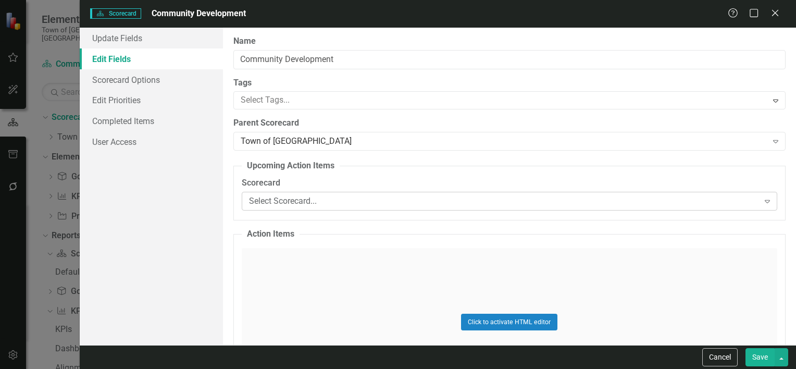
click at [324, 206] on div "Select Scorecard..." at bounding box center [504, 201] width 510 height 12
click at [190, 241] on div "Update Fields Edit Fields Scorecard Options Edit Priorities Completed Items Use…" at bounding box center [151, 186] width 143 height 317
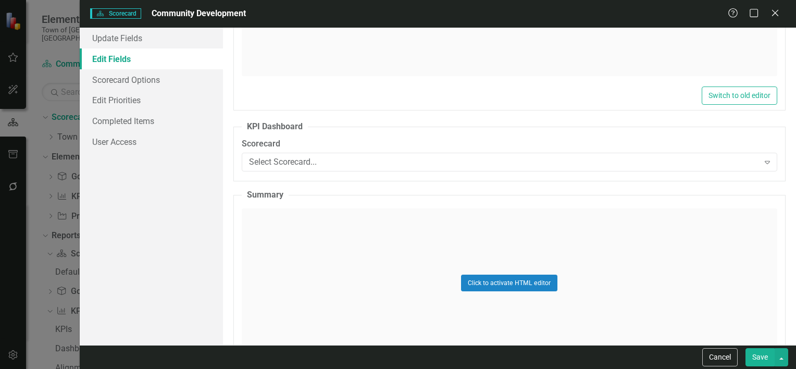
scroll to position [2379, 0]
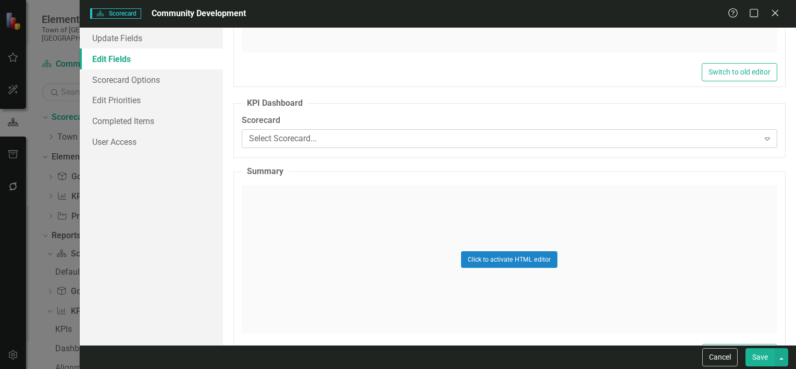
click at [291, 136] on div "Select Scorecard..." at bounding box center [504, 138] width 510 height 12
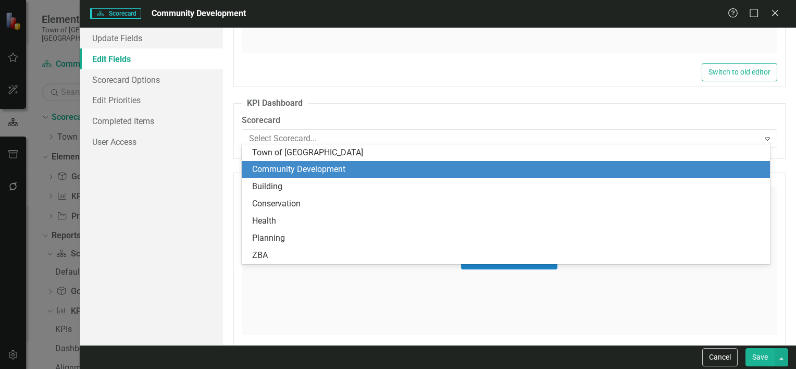
click at [294, 168] on div "Community Development" at bounding box center [507, 169] width 511 height 12
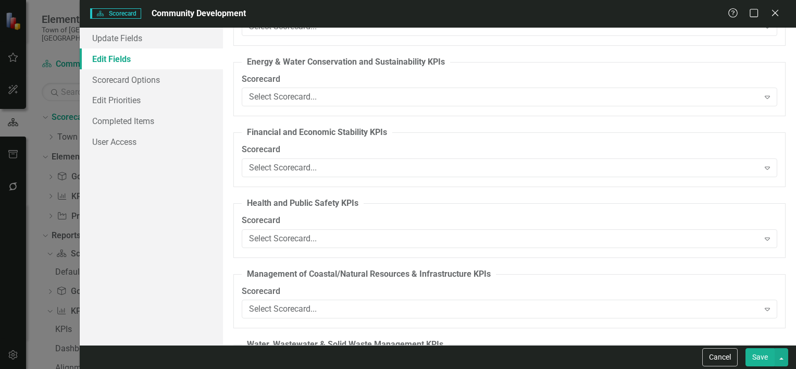
scroll to position [4602, 0]
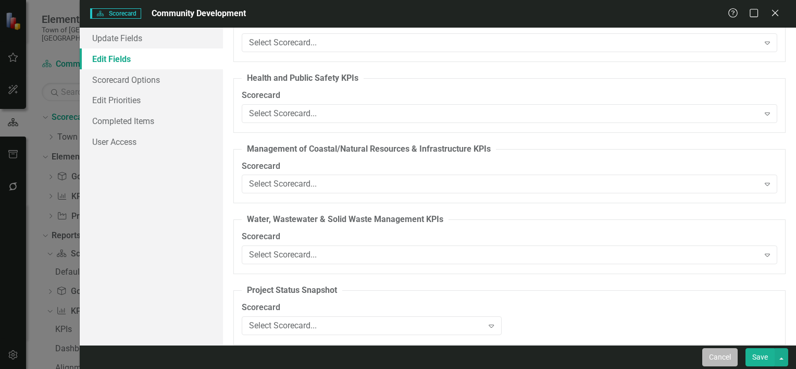
click at [709, 352] on button "Cancel" at bounding box center [719, 357] width 35 height 18
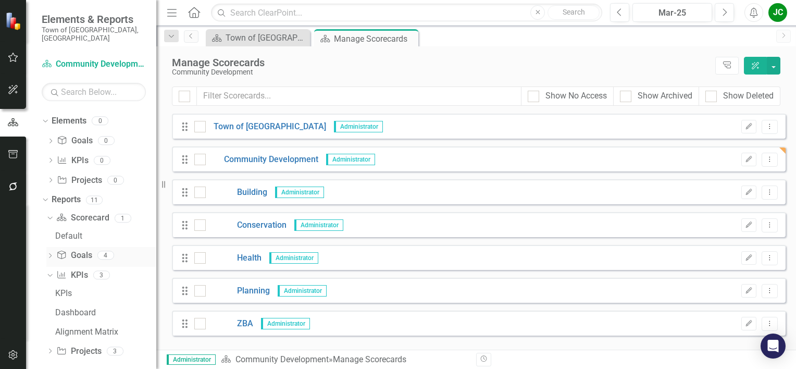
scroll to position [0, 0]
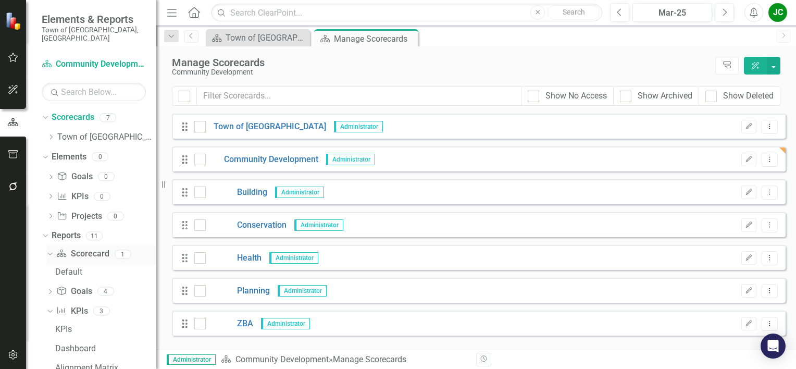
click at [83, 248] on link "Scorecard Scorecard" at bounding box center [82, 254] width 53 height 12
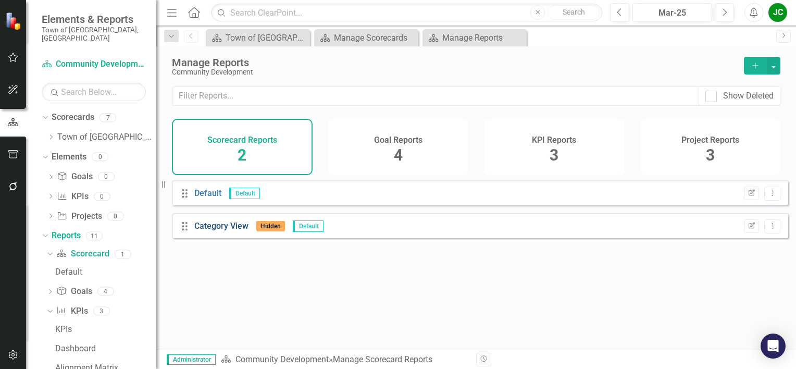
click at [217, 231] on link "Category View" at bounding box center [221, 226] width 54 height 10
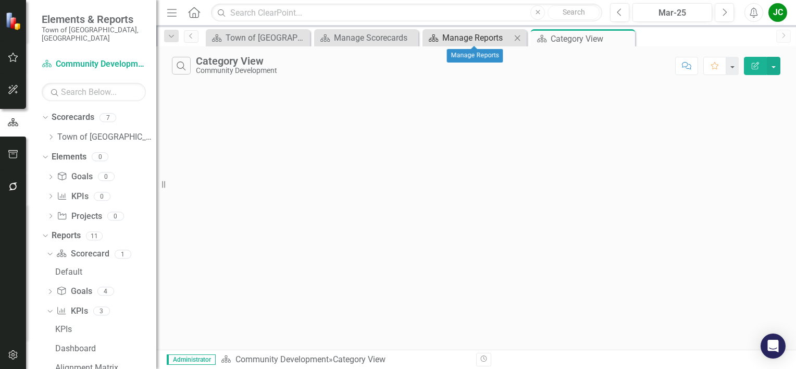
click at [479, 39] on div "Manage Reports" at bounding box center [476, 37] width 69 height 13
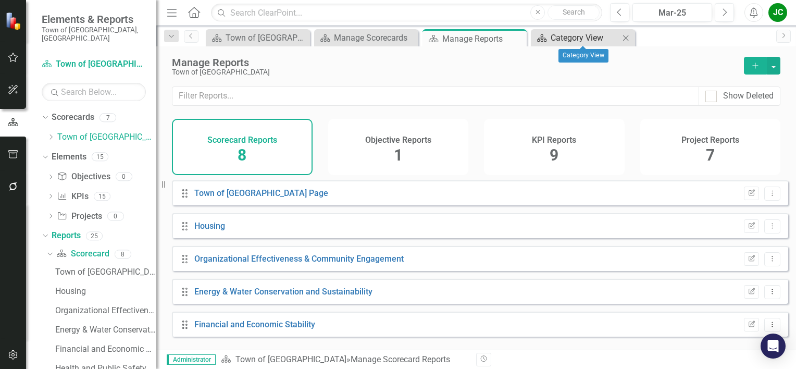
click at [575, 42] on div "Category View" at bounding box center [584, 37] width 69 height 13
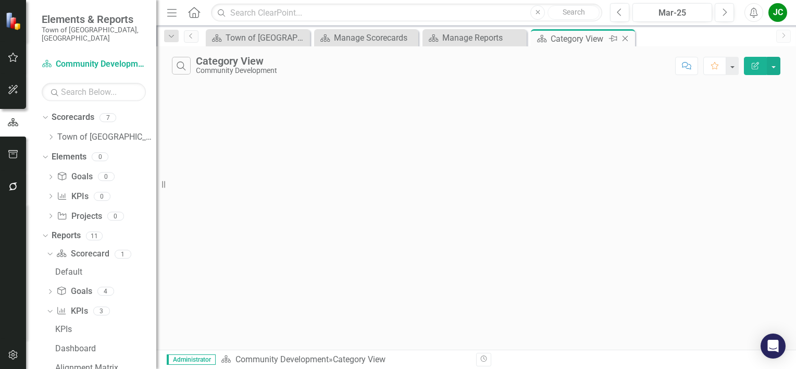
click at [624, 40] on icon "Close" at bounding box center [625, 38] width 10 height 8
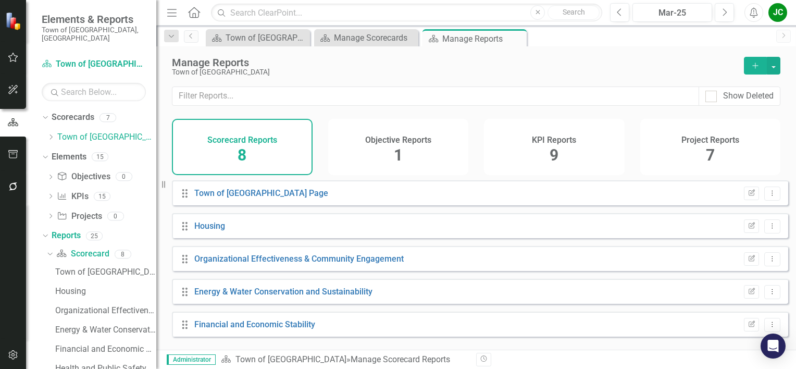
click at [551, 147] on span "9" at bounding box center [553, 155] width 9 height 18
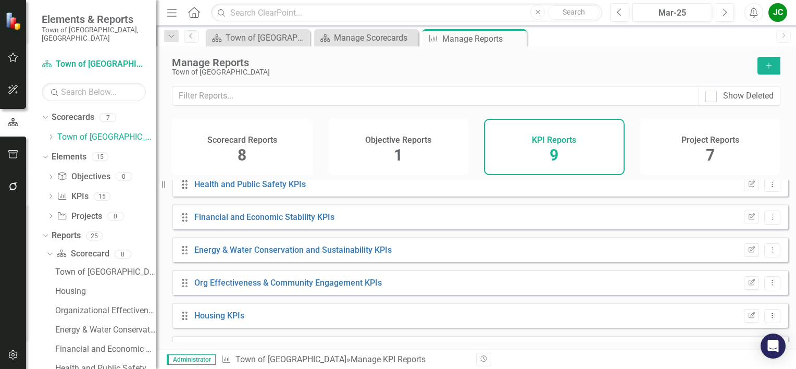
scroll to position [133, 0]
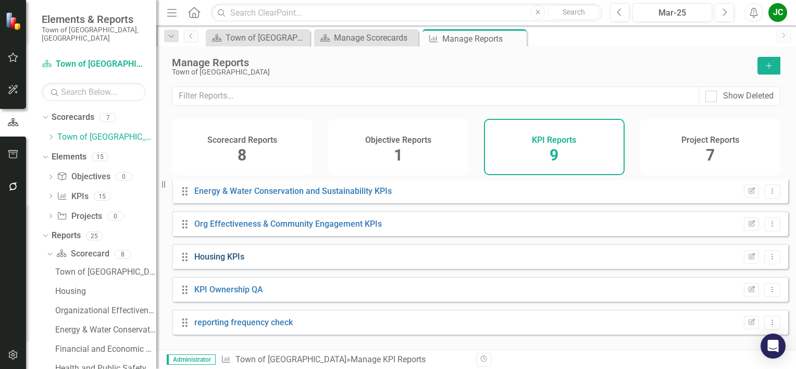
click at [223, 261] on link "Housing KPIs" at bounding box center [219, 256] width 50 height 10
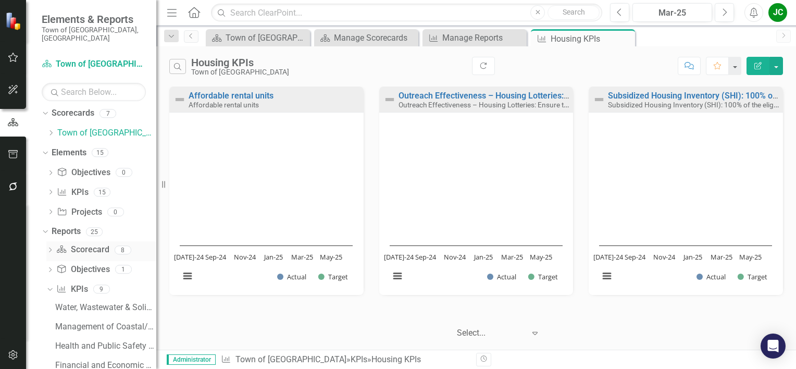
scroll to position [4, 0]
click at [80, 187] on link "KPI KPIs" at bounding box center [72, 193] width 31 height 12
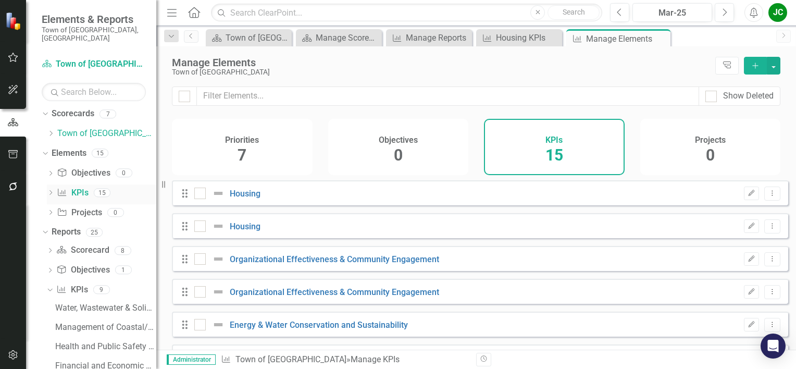
checkbox input "false"
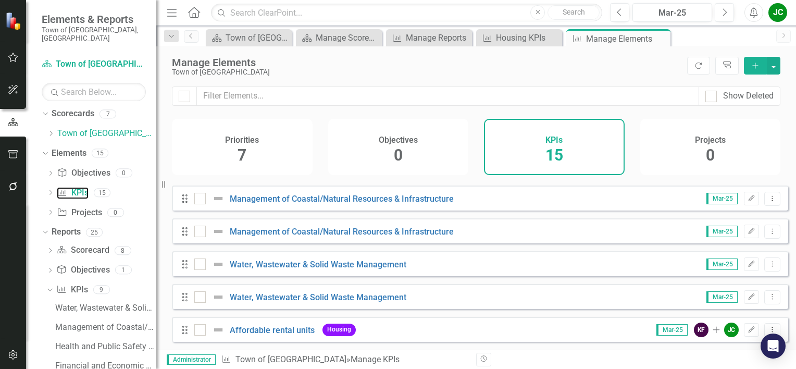
scroll to position [330, 0]
click at [77, 108] on link "Scorecards" at bounding box center [73, 114] width 43 height 12
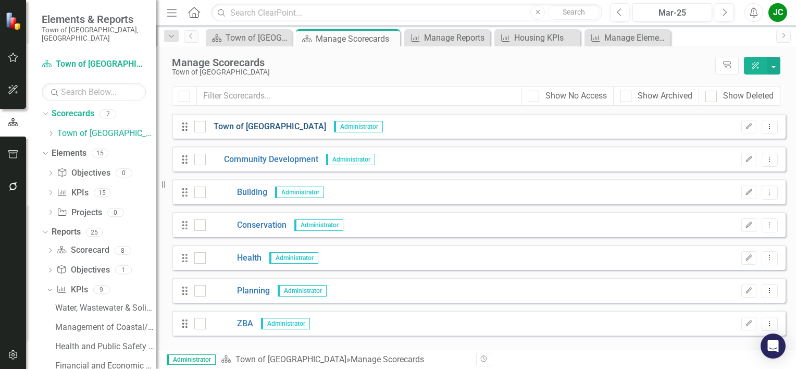
click at [250, 123] on link "Town of [GEOGRAPHIC_DATA]" at bounding box center [266, 127] width 120 height 12
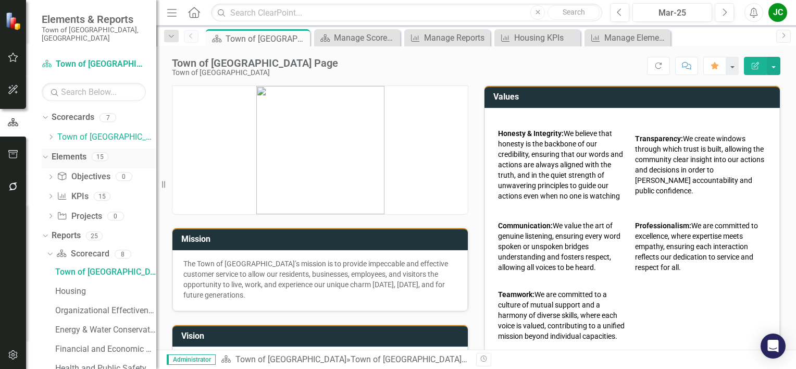
click at [70, 151] on link "Elements" at bounding box center [69, 157] width 35 height 12
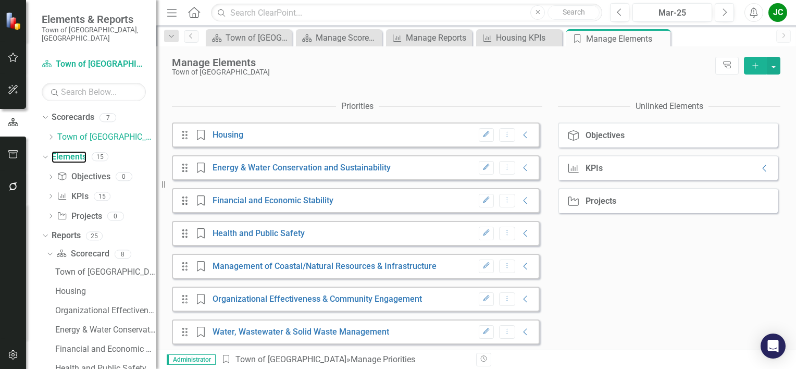
scroll to position [149, 0]
click at [589, 171] on div "KPIs" at bounding box center [593, 166] width 17 height 9
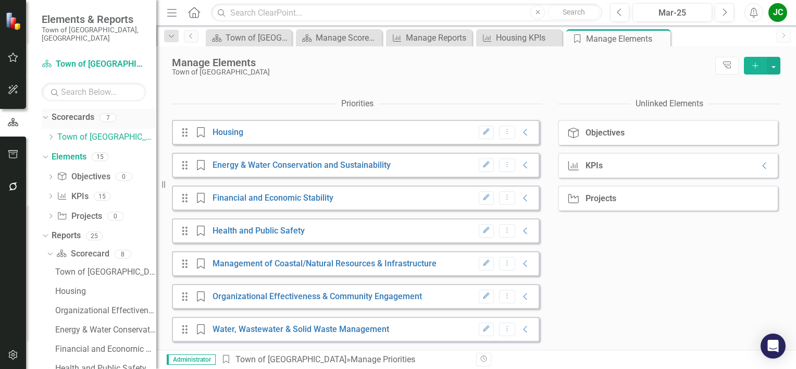
click at [81, 111] on link "Scorecards" at bounding box center [73, 117] width 43 height 12
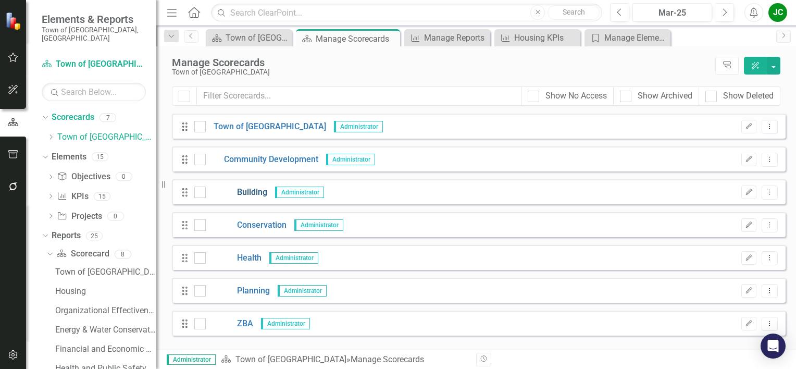
click at [256, 192] on link "Building" at bounding box center [236, 192] width 61 height 12
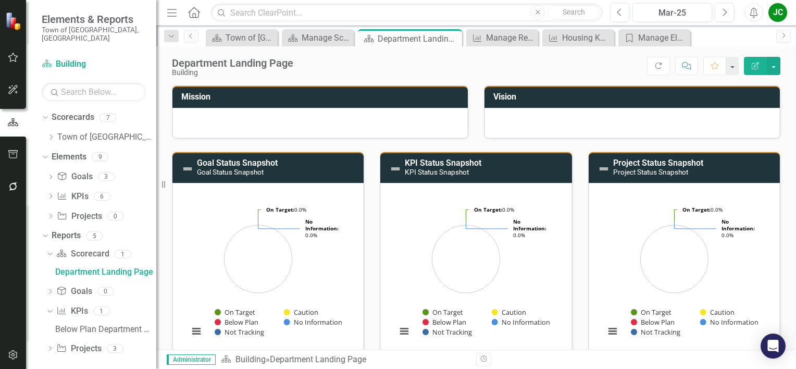
click at [752, 68] on icon "Edit Report" at bounding box center [754, 65] width 9 height 7
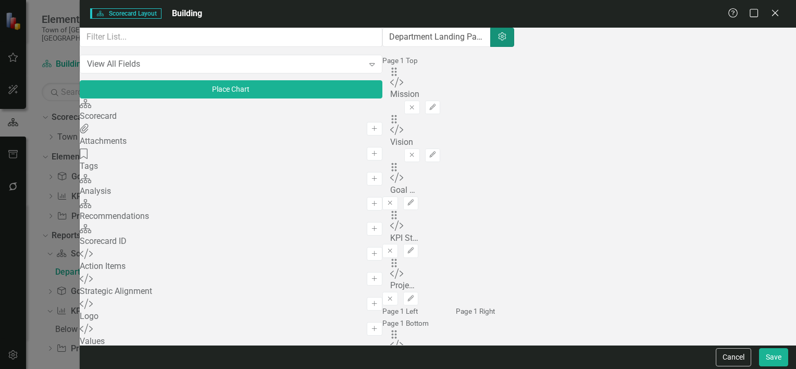
click at [507, 41] on icon "Settings" at bounding box center [502, 37] width 10 height 8
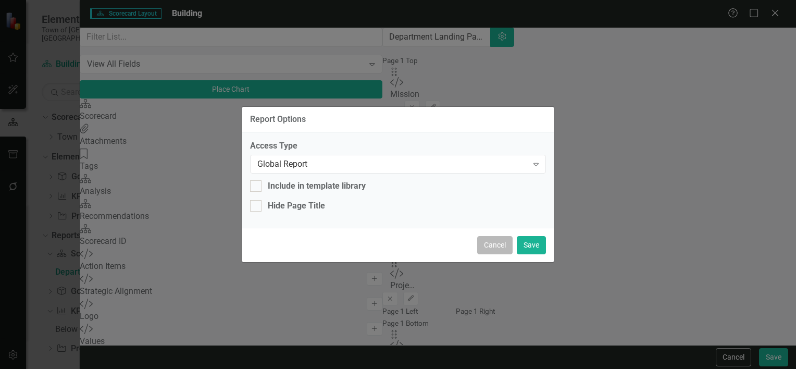
click at [500, 246] on button "Cancel" at bounding box center [494, 245] width 35 height 18
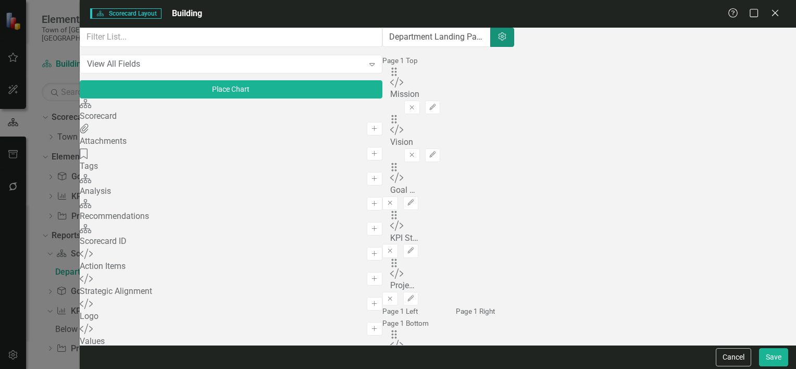
scroll to position [31, 0]
click at [160, 123] on div "Scorecard Scorecard Add" at bounding box center [231, 110] width 302 height 25
click at [370, 129] on icon "Add" at bounding box center [374, 128] width 8 height 6
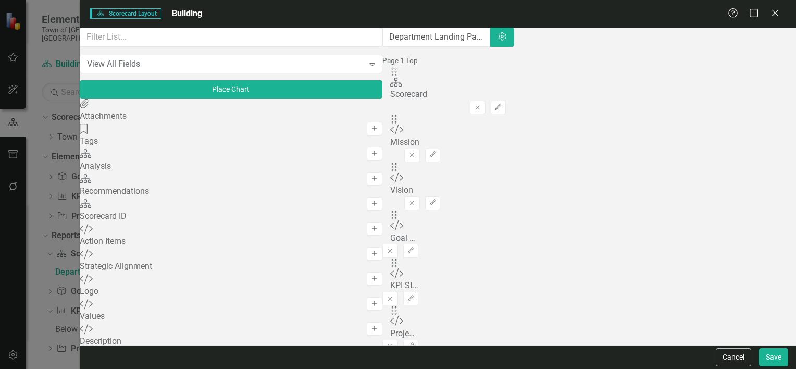
scroll to position [0, 0]
click at [775, 19] on div "Close" at bounding box center [774, 14] width 13 height 14
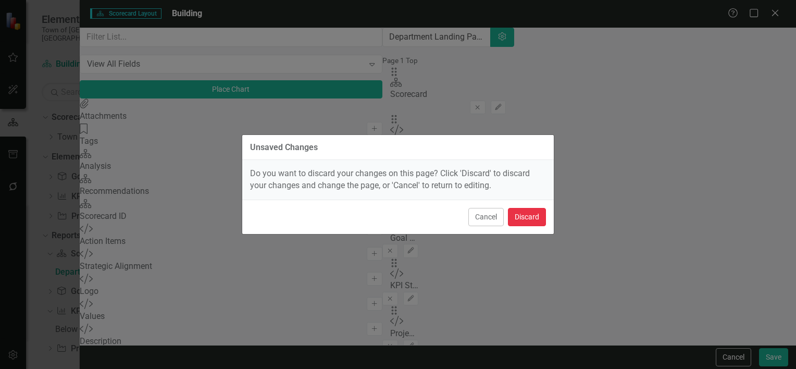
click at [530, 215] on button "Discard" at bounding box center [527, 217] width 38 height 18
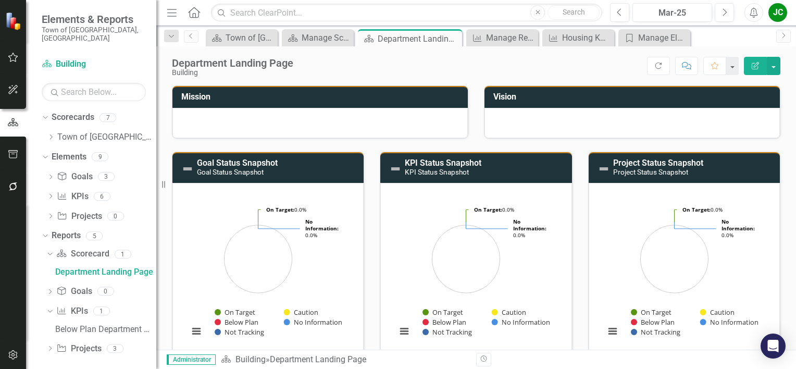
click at [494, 46] on div "Department Landing Page Building Score: N/A Mar-25 Completed Refresh Comment Fa…" at bounding box center [475, 61] width 639 height 31
click at [494, 40] on div "Manage Reports" at bounding box center [504, 37] width 36 height 13
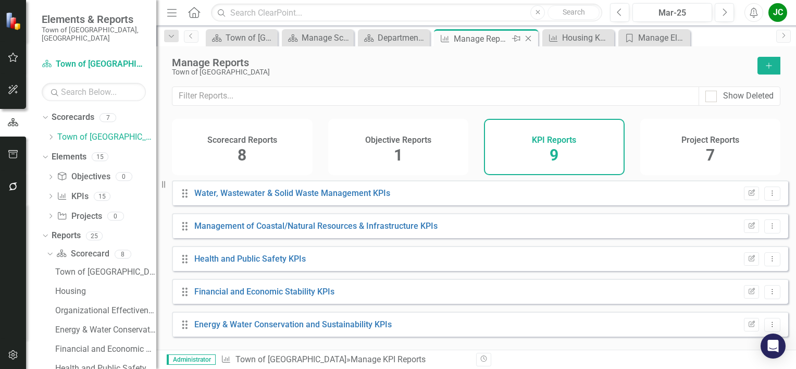
click at [529, 40] on icon at bounding box center [528, 39] width 6 height 6
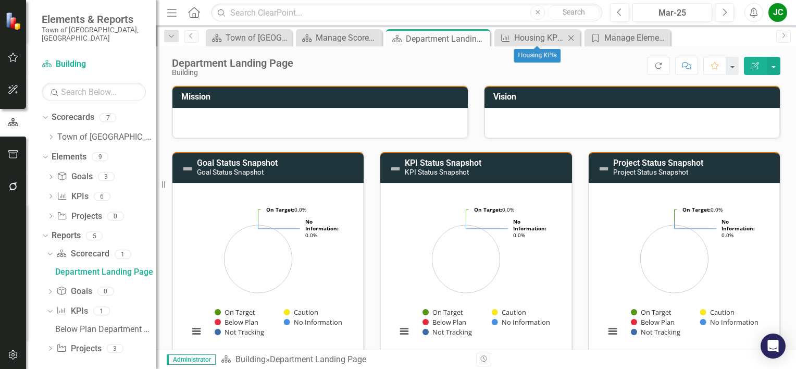
click at [569, 36] on icon "Close" at bounding box center [570, 38] width 10 height 8
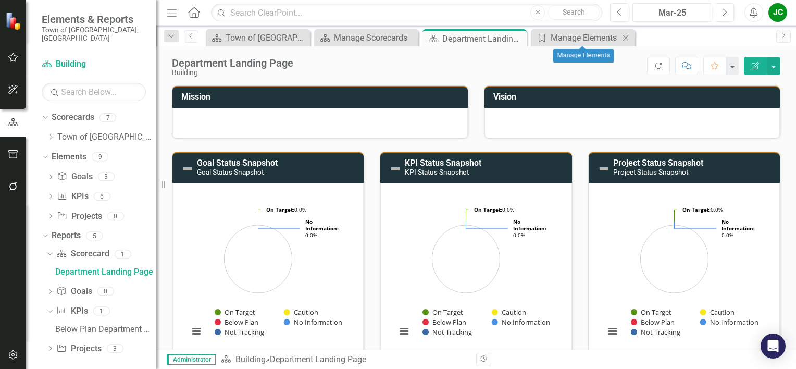
click at [624, 35] on icon "Close" at bounding box center [625, 38] width 10 height 8
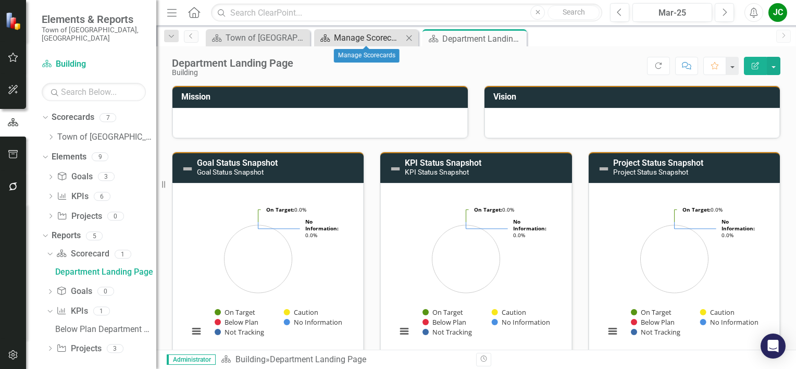
click at [363, 39] on div "Manage Scorecards" at bounding box center [368, 37] width 69 height 13
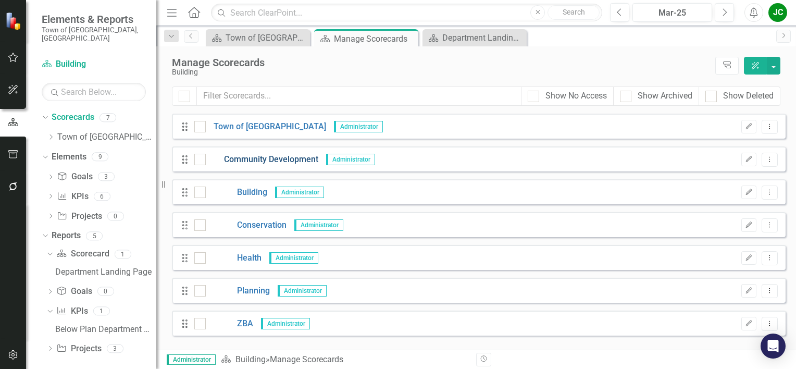
click at [300, 163] on link "Community Development" at bounding box center [262, 160] width 112 height 12
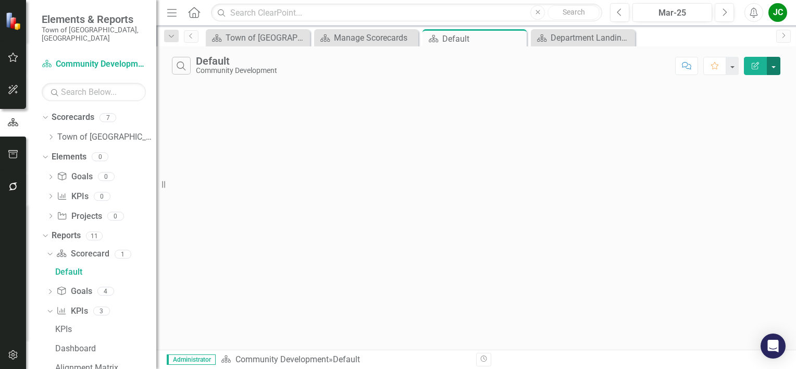
click at [773, 62] on button "button" at bounding box center [773, 66] width 14 height 18
click at [595, 159] on div "Search Default Community Development Comment Favorite Edit Report" at bounding box center [475, 197] width 639 height 303
click at [614, 42] on div "Department Landing Page" at bounding box center [584, 37] width 69 height 13
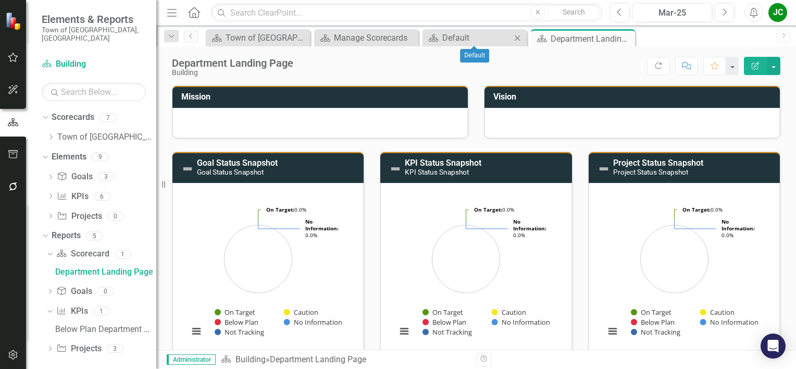
click at [519, 35] on icon "Close" at bounding box center [517, 38] width 10 height 8
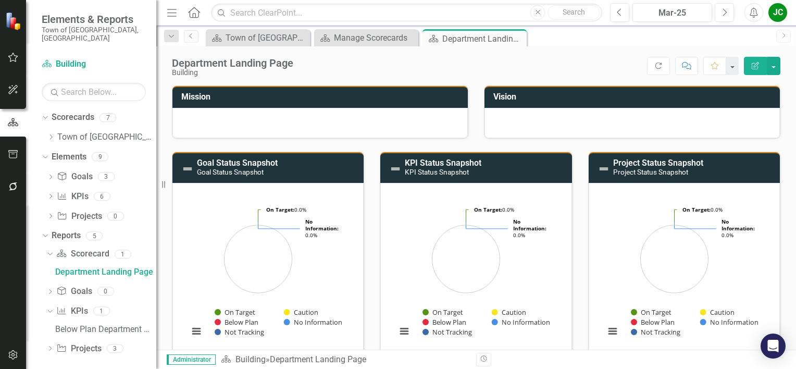
click at [0, 0] on icon at bounding box center [0, 0] width 0 height 0
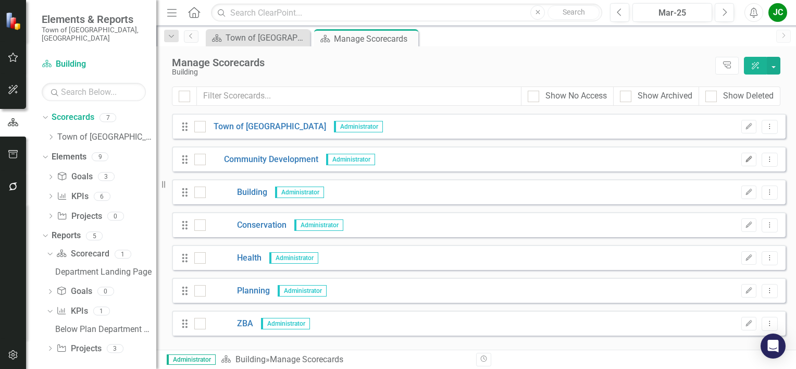
click at [748, 159] on icon "Edit" at bounding box center [749, 159] width 8 height 6
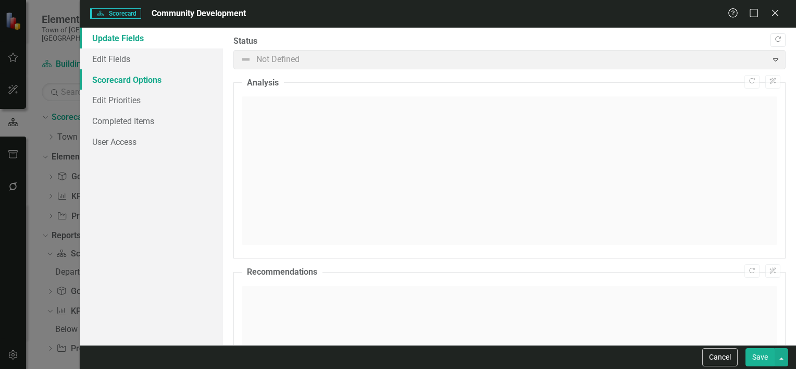
click at [111, 81] on link "Scorecard Options" at bounding box center [151, 79] width 143 height 21
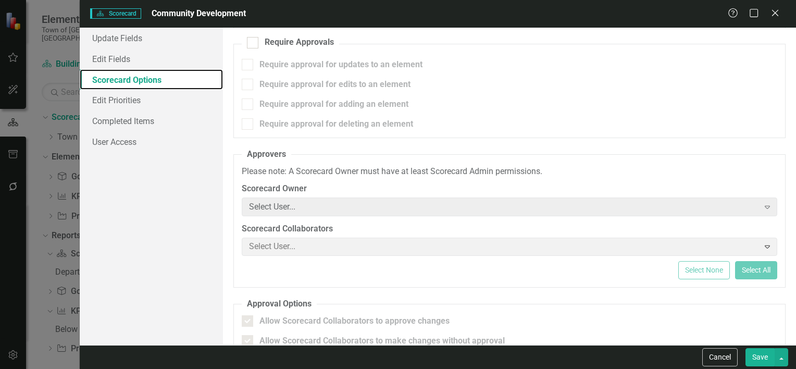
scroll to position [84, 0]
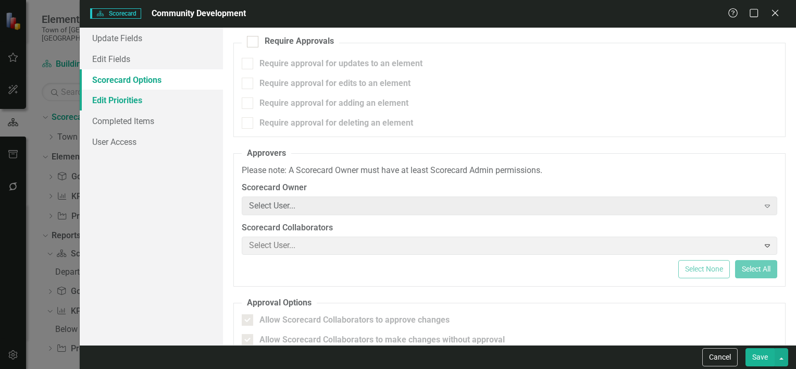
click at [121, 100] on link "Edit Priorities" at bounding box center [151, 100] width 143 height 21
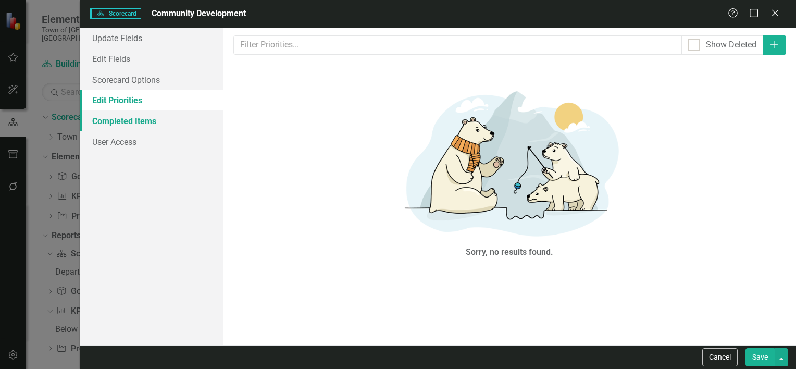
click at [121, 121] on link "Completed Items" at bounding box center [151, 120] width 143 height 21
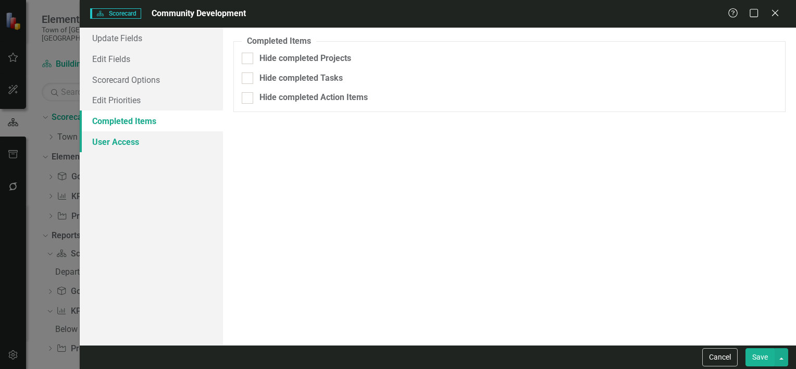
click at [117, 142] on link "User Access" at bounding box center [151, 141] width 143 height 21
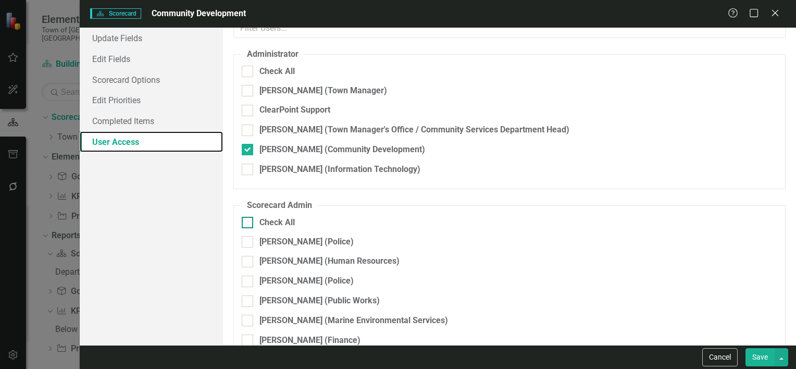
scroll to position [0, 0]
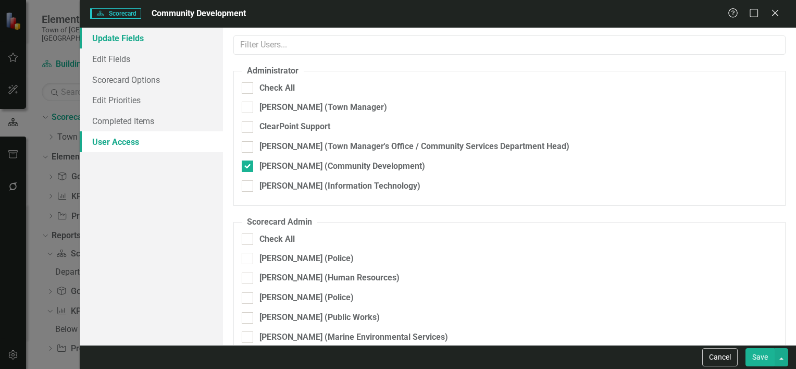
click at [133, 39] on link "Update Fields" at bounding box center [151, 38] width 143 height 21
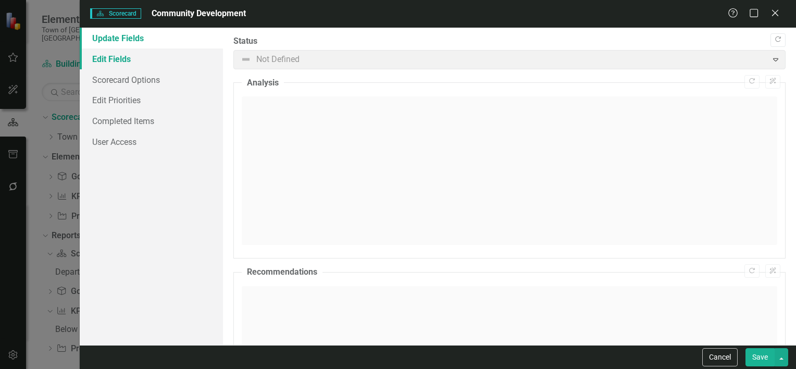
click at [131, 51] on link "Edit Fields" at bounding box center [151, 58] width 143 height 21
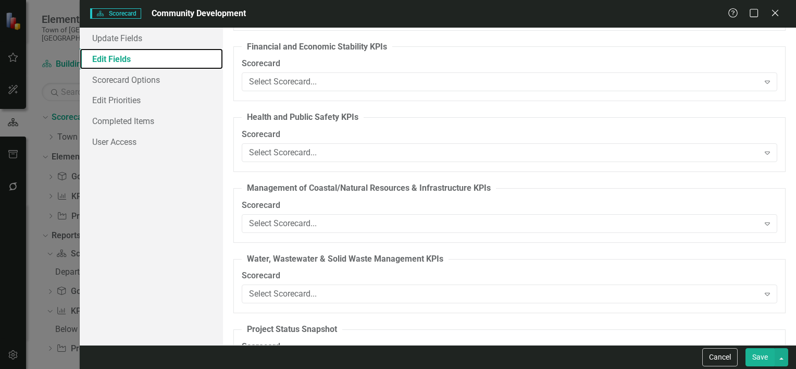
scroll to position [4563, 0]
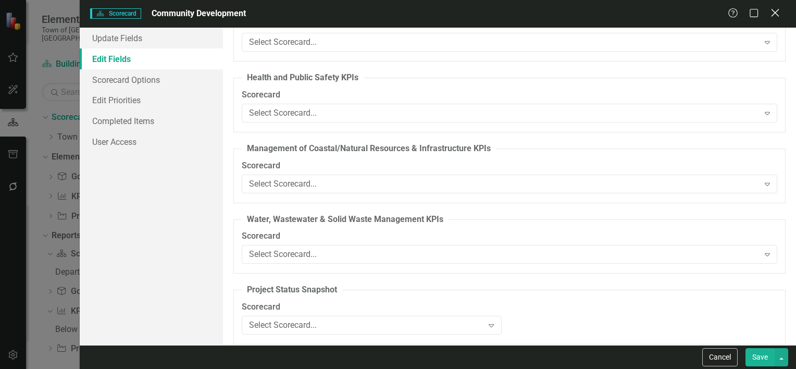
click at [772, 19] on div "Close" at bounding box center [774, 14] width 13 height 14
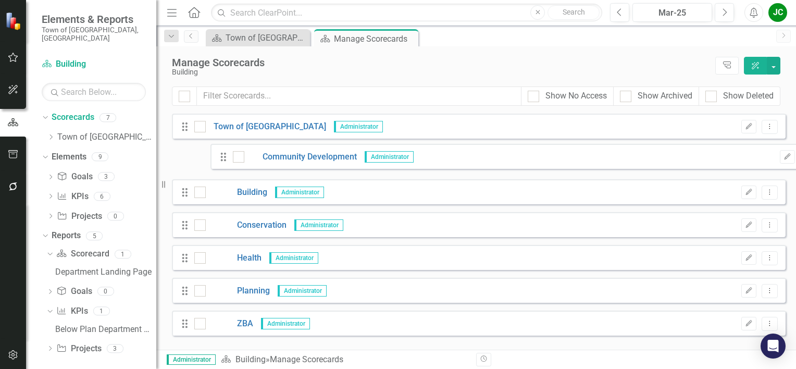
drag, startPoint x: 184, startPoint y: 158, endPoint x: 222, endPoint y: 156, distance: 38.6
click at [222, 156] on div "Drag Town of Falmouth Administrator Edit Dropdown Menu Drag Community Developme…" at bounding box center [478, 224] width 613 height 222
click at [246, 188] on link "Building" at bounding box center [236, 192] width 61 height 12
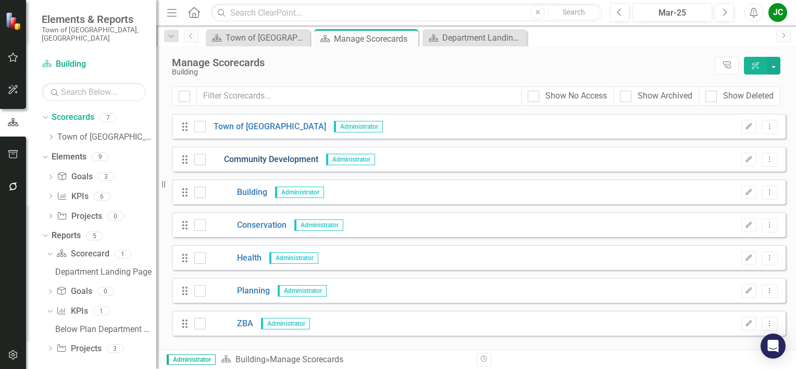
click at [258, 158] on link "Community Development" at bounding box center [262, 160] width 112 height 12
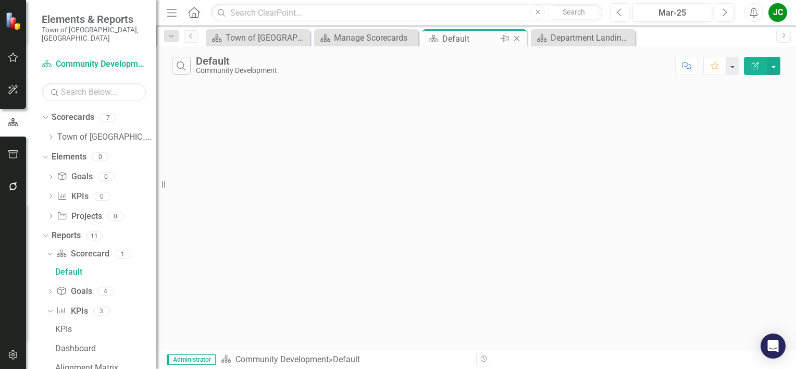
click at [516, 36] on icon "Close" at bounding box center [516, 38] width 10 height 8
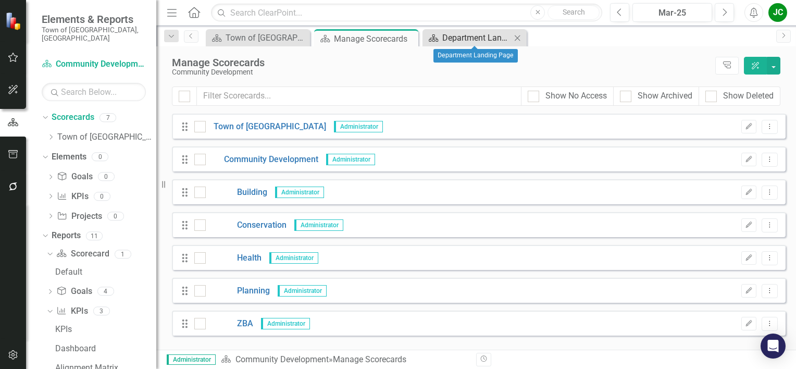
click at [498, 39] on div "Department Landing Page" at bounding box center [476, 37] width 69 height 13
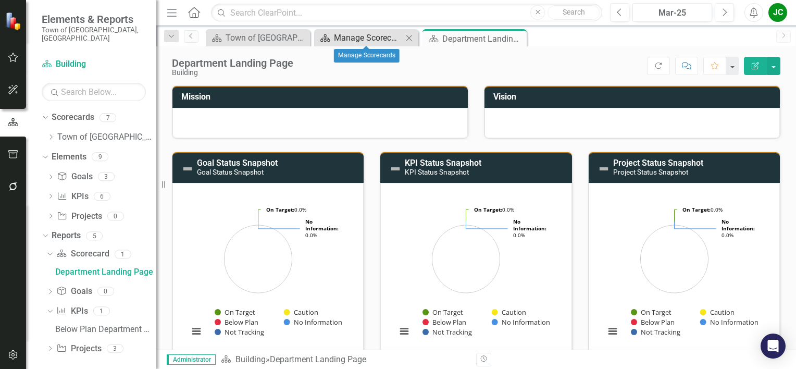
click at [367, 37] on div "Manage Scorecards" at bounding box center [368, 37] width 69 height 13
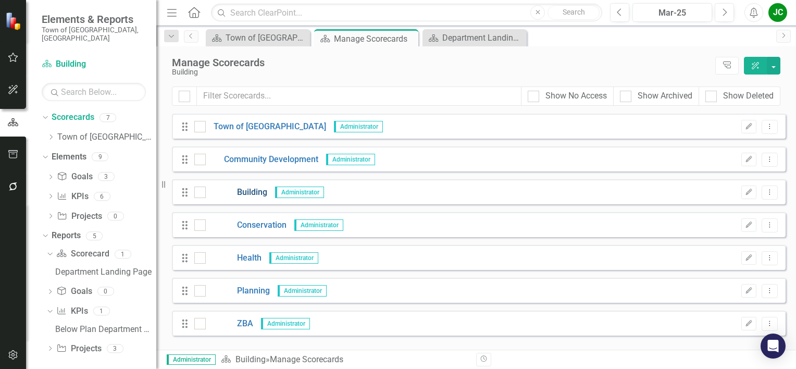
click at [251, 193] on link "Building" at bounding box center [236, 192] width 61 height 12
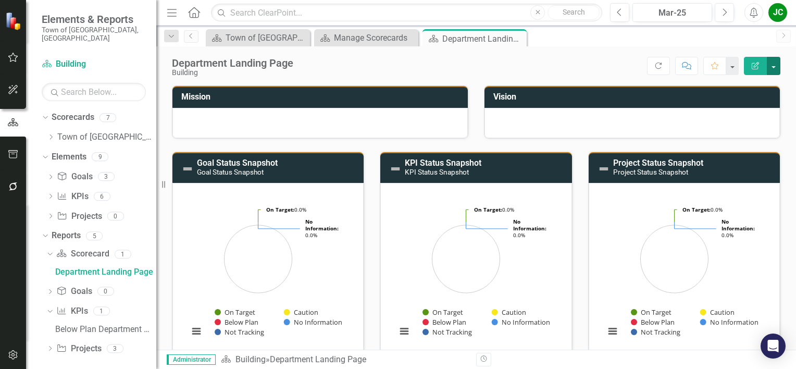
click at [771, 68] on button "button" at bounding box center [773, 66] width 14 height 18
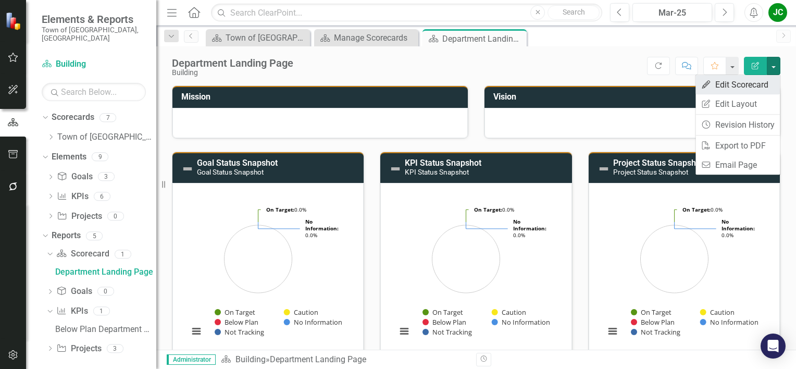
click at [749, 88] on link "Edit Edit Scorecard" at bounding box center [737, 84] width 84 height 19
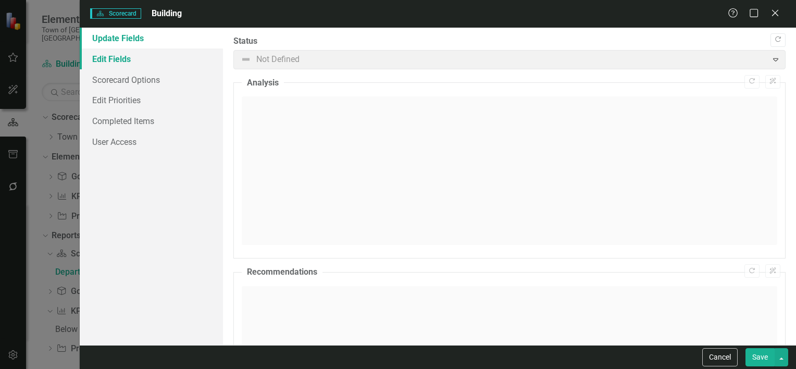
click at [171, 65] on link "Edit Fields" at bounding box center [151, 58] width 143 height 21
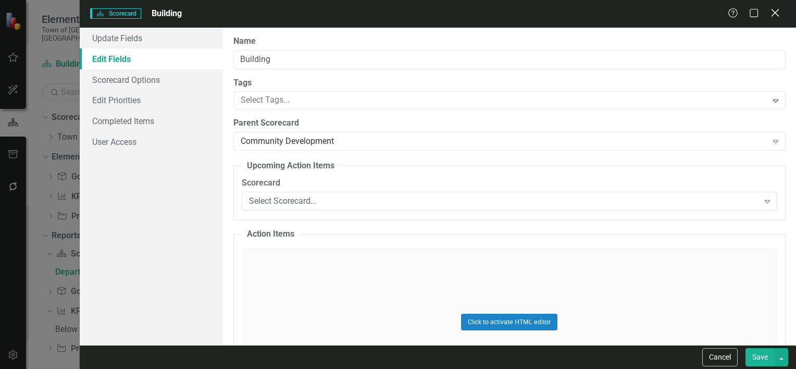
click at [775, 17] on icon "Close" at bounding box center [774, 13] width 13 height 10
